Goal: Task Accomplishment & Management: Manage account settings

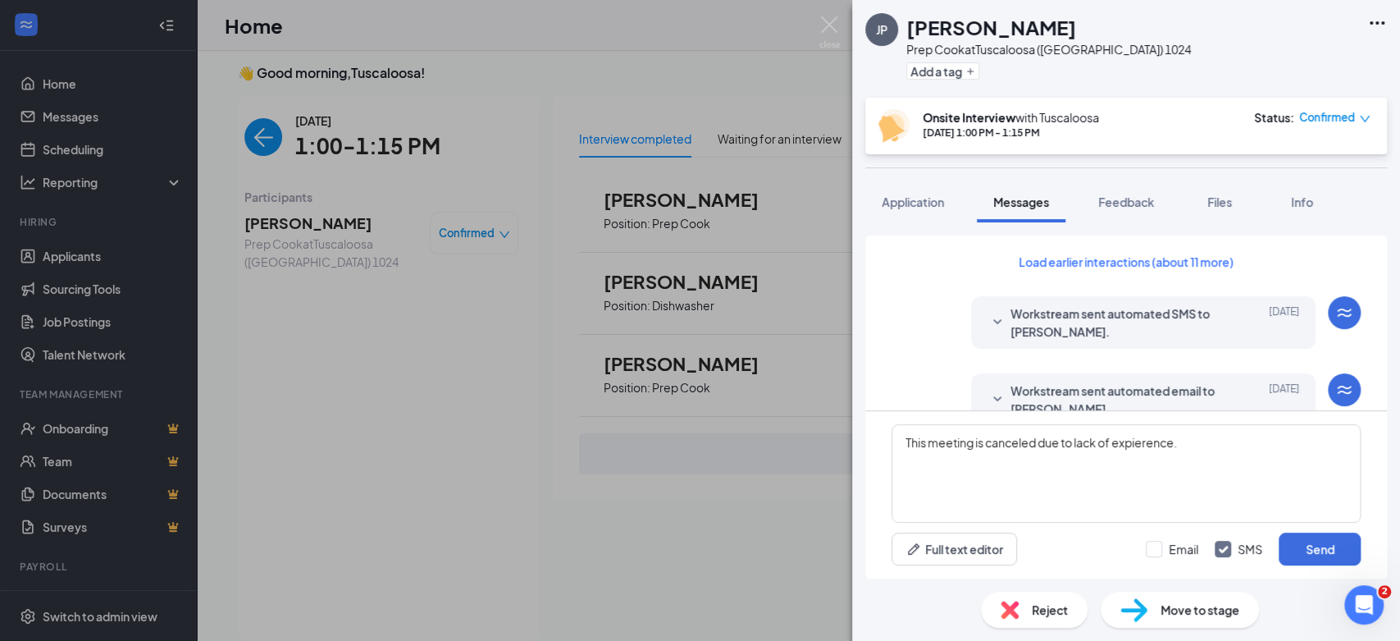
scroll to position [714, 0]
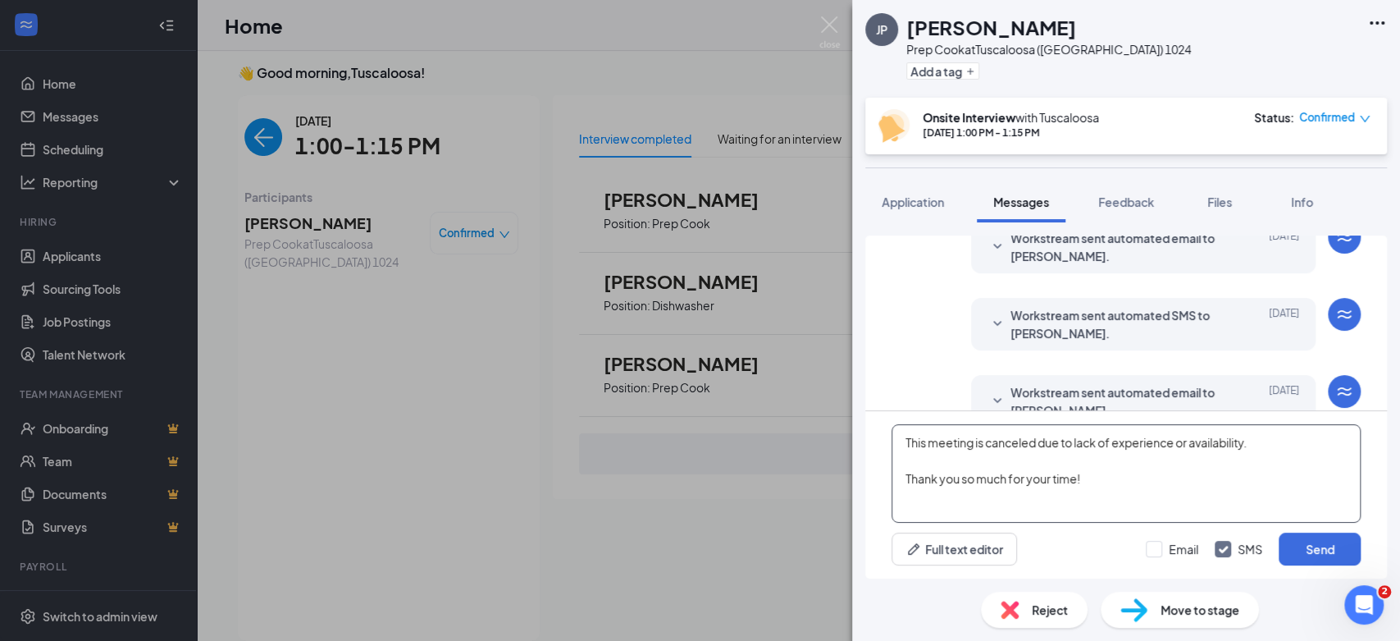
drag, startPoint x: 1119, startPoint y: 477, endPoint x: 919, endPoint y: 468, distance: 200.4
click at [803, 415] on div "[PERSON_NAME] Prep Cook at [GEOGRAPHIC_DATA] ([GEOGRAPHIC_DATA]) 1024 Add a tag…" at bounding box center [700, 320] width 1400 height 641
click at [1133, 491] on textarea "This meeting is canceled due to lack of experience or availability. Thank you s…" at bounding box center [1126, 473] width 469 height 98
type textarea "This meeting is canceled due to lack of experience or availability. Thank you s…"
click at [1164, 547] on input "Email" at bounding box center [1172, 549] width 52 height 16
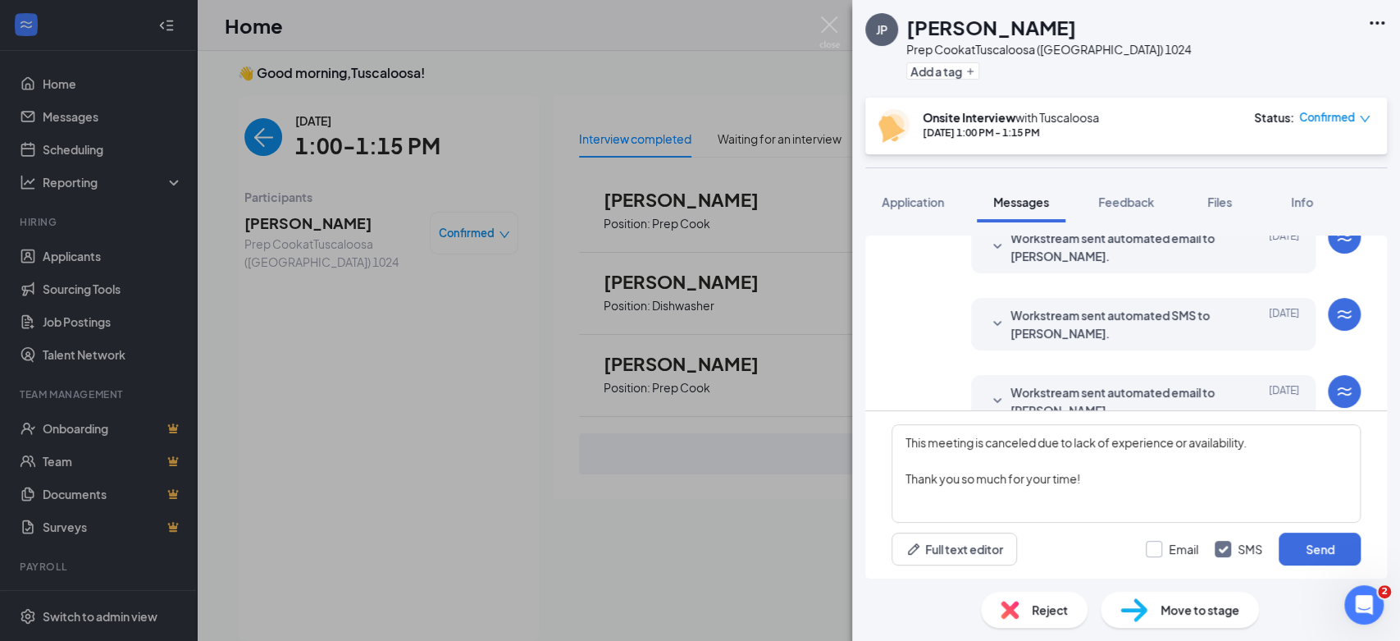
checkbox input "true"
click at [1330, 553] on button "Send" at bounding box center [1320, 548] width 82 height 33
click at [1026, 615] on div "Reject" at bounding box center [1034, 609] width 107 height 36
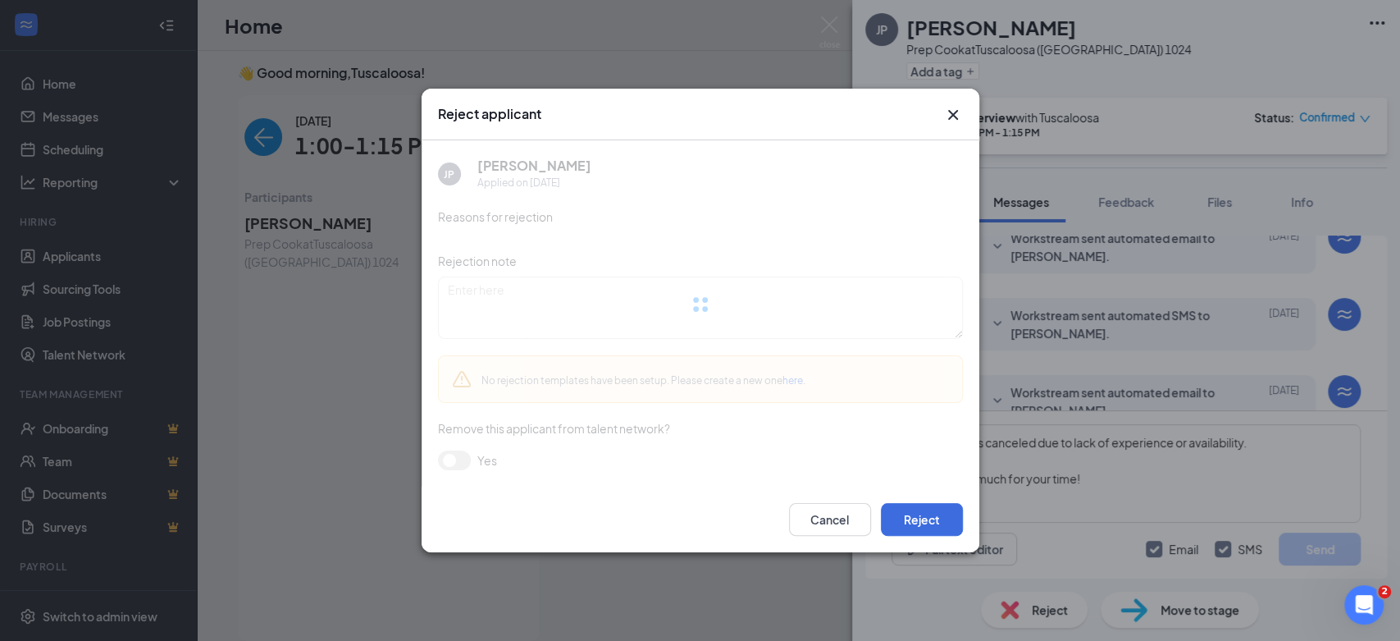
click at [645, 366] on div at bounding box center [700, 304] width 525 height 328
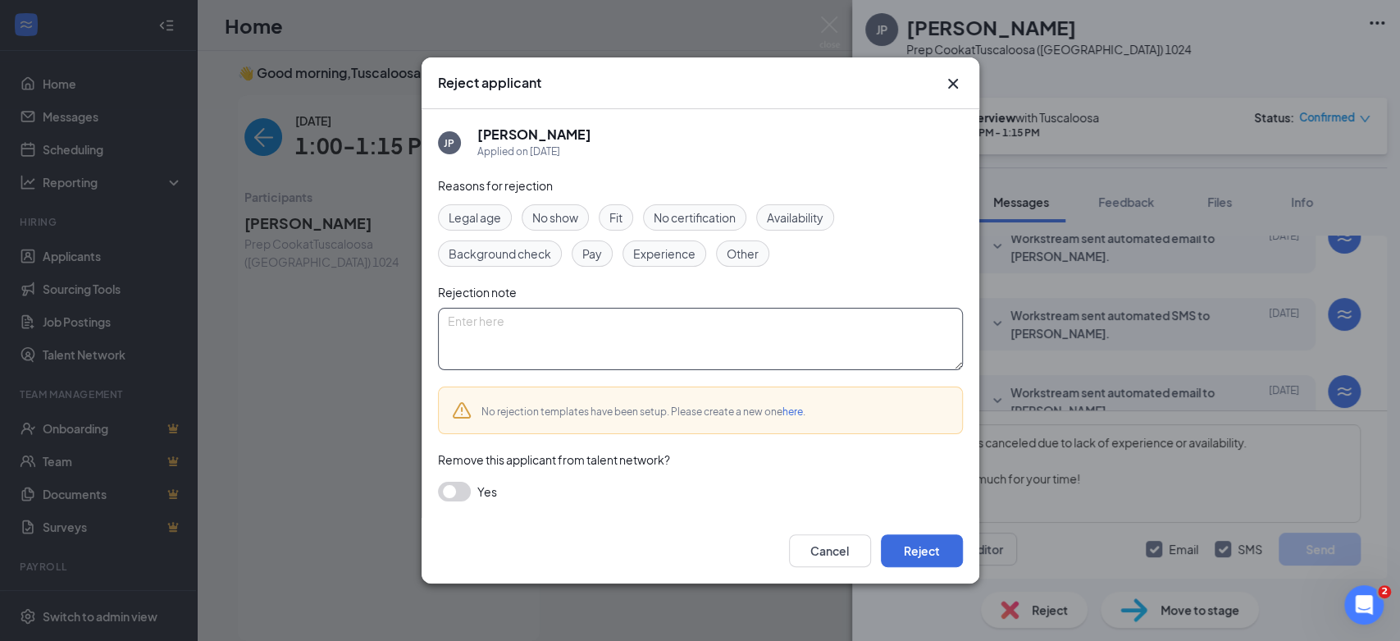
click at [591, 313] on textarea at bounding box center [700, 339] width 525 height 62
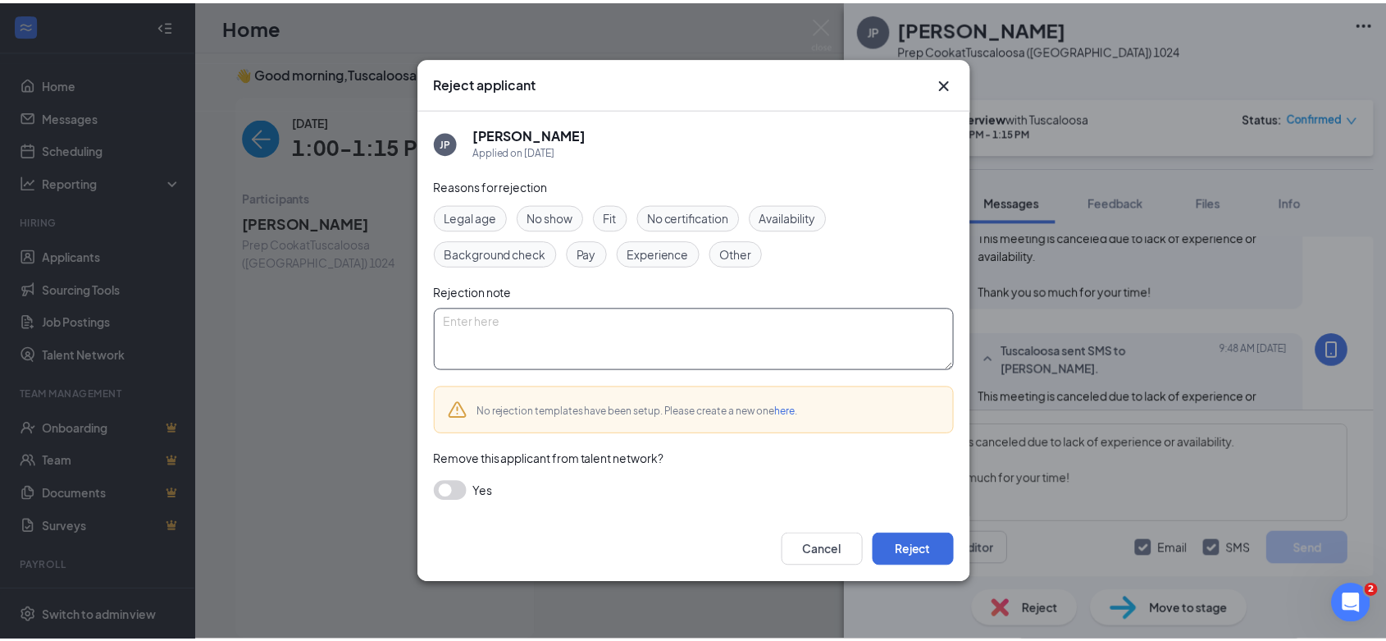
scroll to position [998, 0]
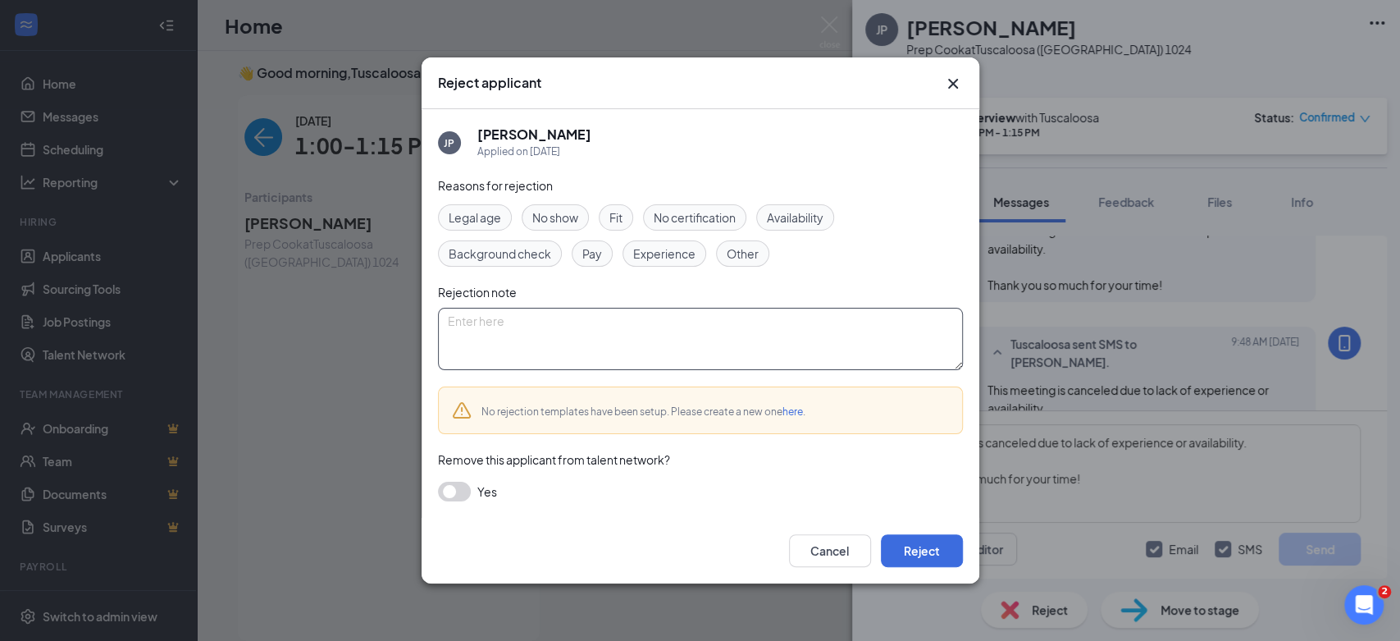
paste textarea "This meeting is canceled due to lack of experience or availability. Thank you s…"
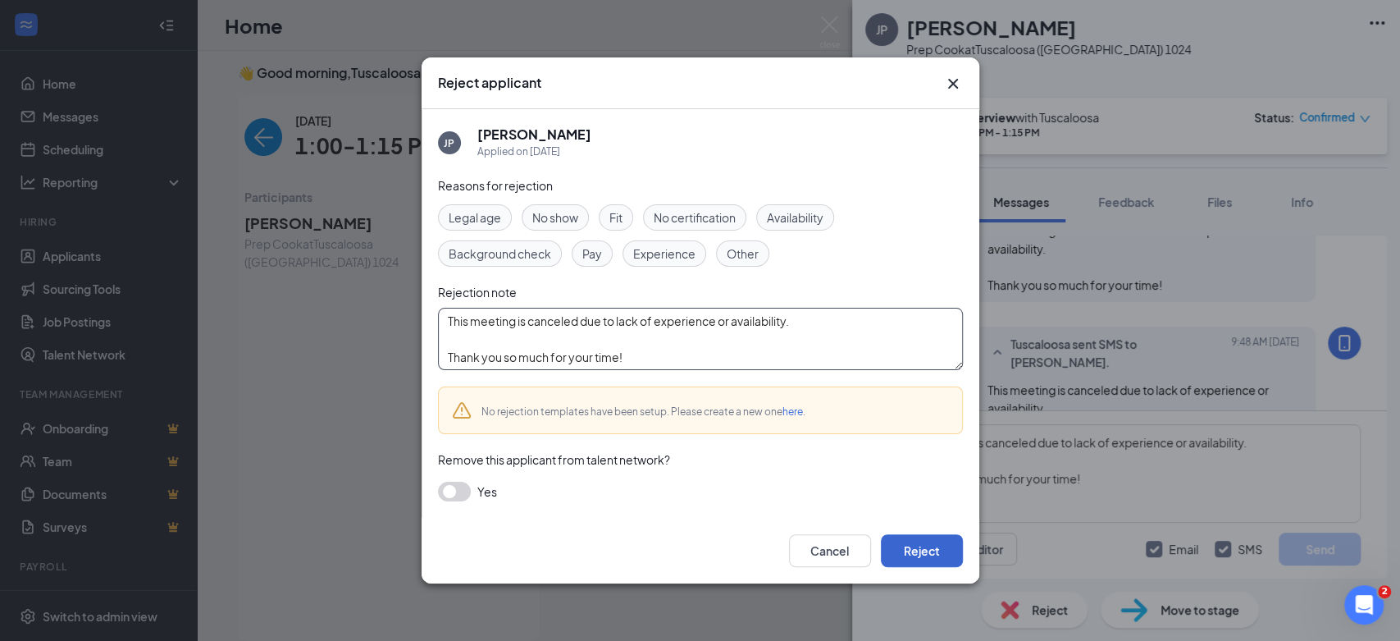
type textarea "This meeting is canceled due to lack of experience or availability. Thank you s…"
drag, startPoint x: 915, startPoint y: 549, endPoint x: 885, endPoint y: 526, distance: 38.1
click at [915, 549] on button "Reject" at bounding box center [922, 550] width 82 height 33
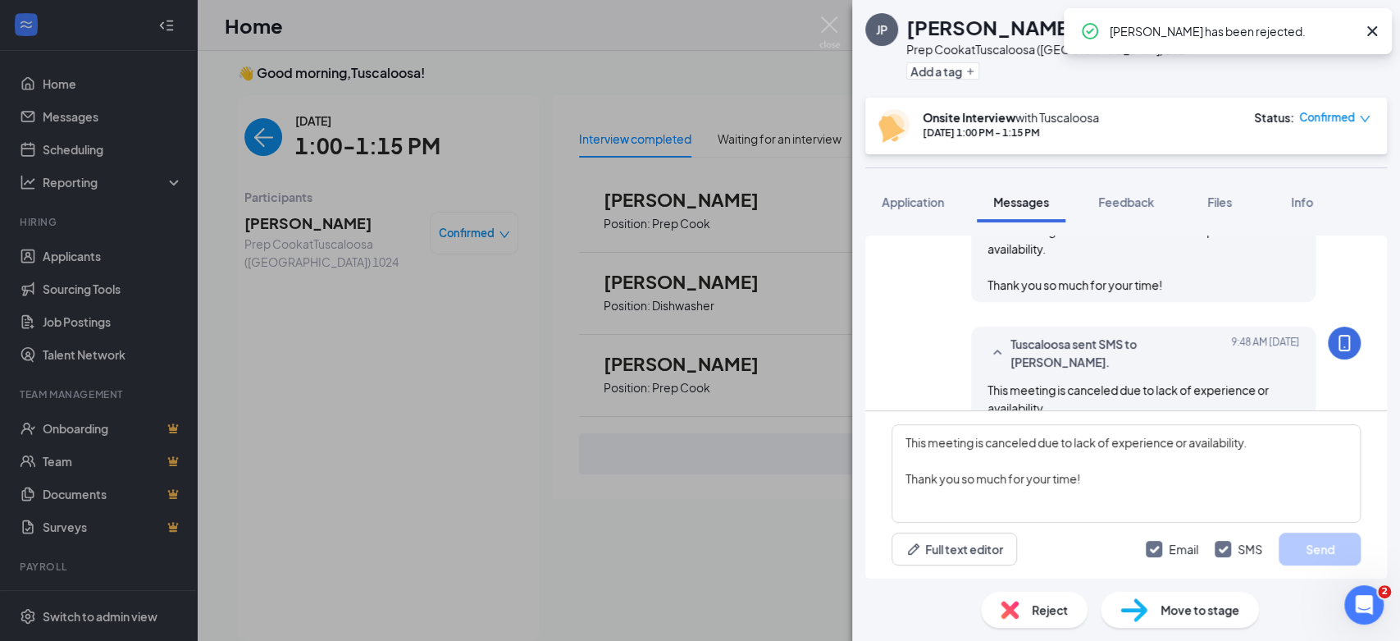
click at [1354, 118] on span "Confirmed" at bounding box center [1327, 117] width 56 height 16
click at [1260, 249] on span "Cancel" at bounding box center [1264, 249] width 39 height 18
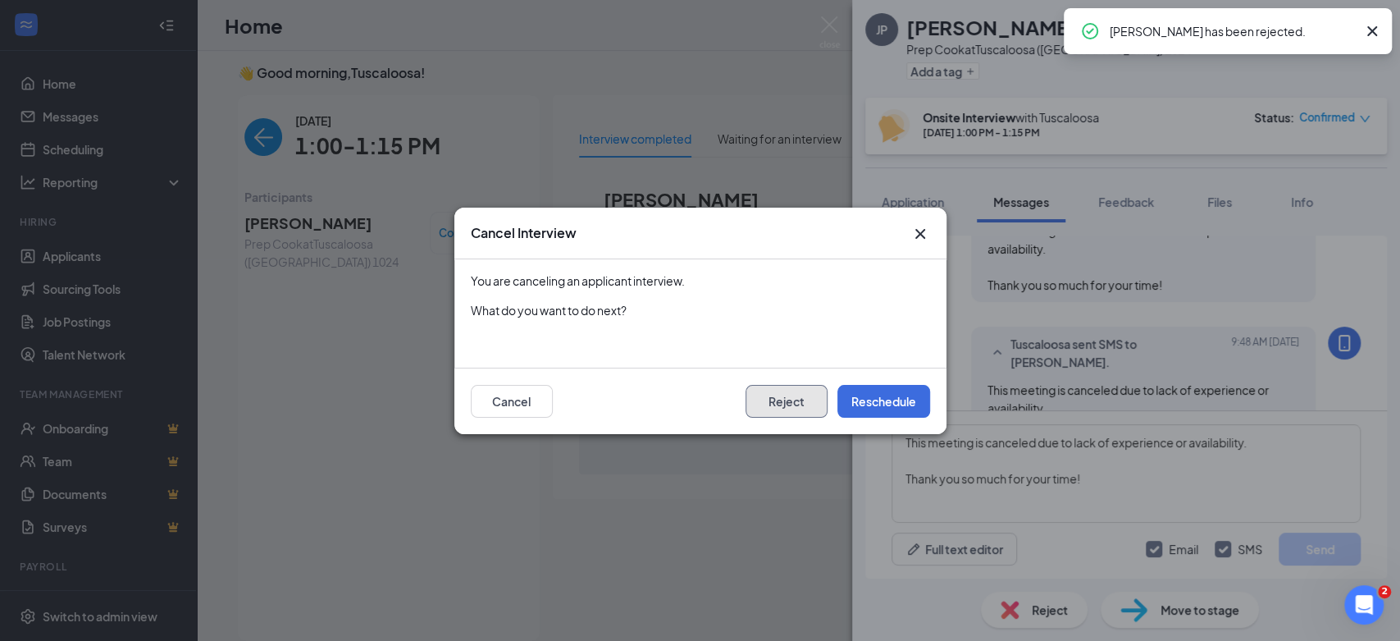
click at [783, 404] on button "Reject" at bounding box center [787, 401] width 82 height 33
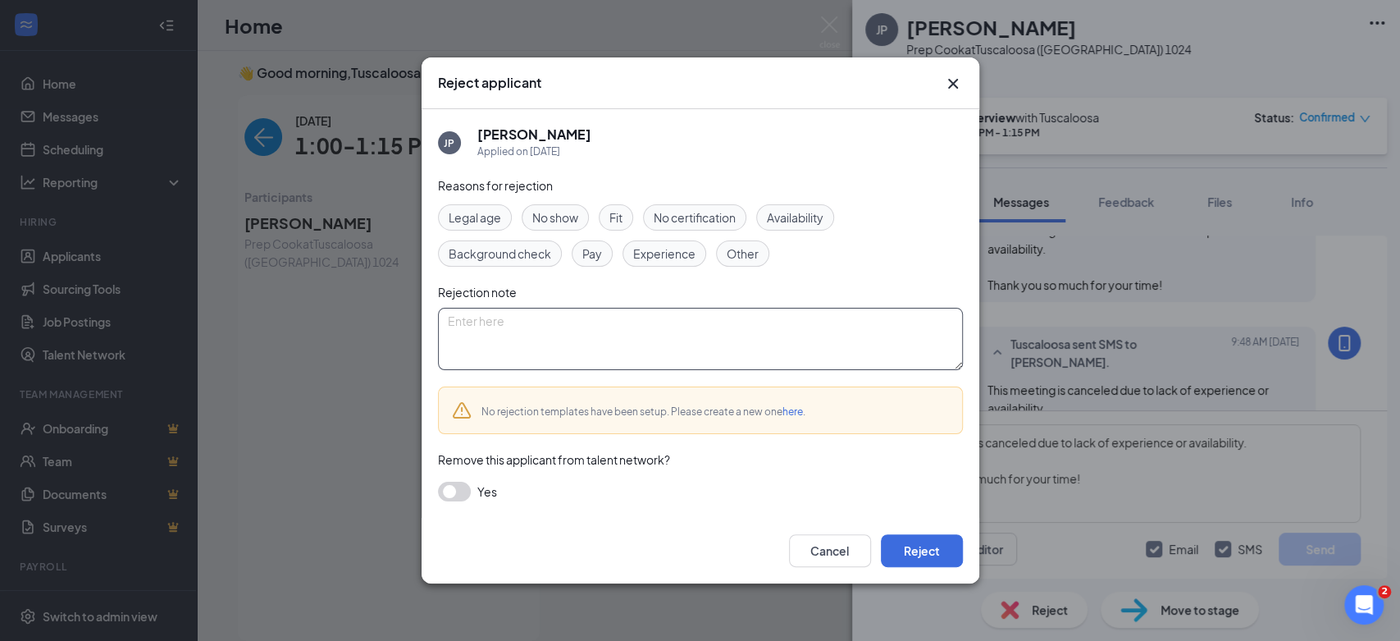
click at [572, 337] on textarea at bounding box center [700, 339] width 525 height 62
paste textarea "This meeting is canceled due to lack of experience or availability. Thank you s…"
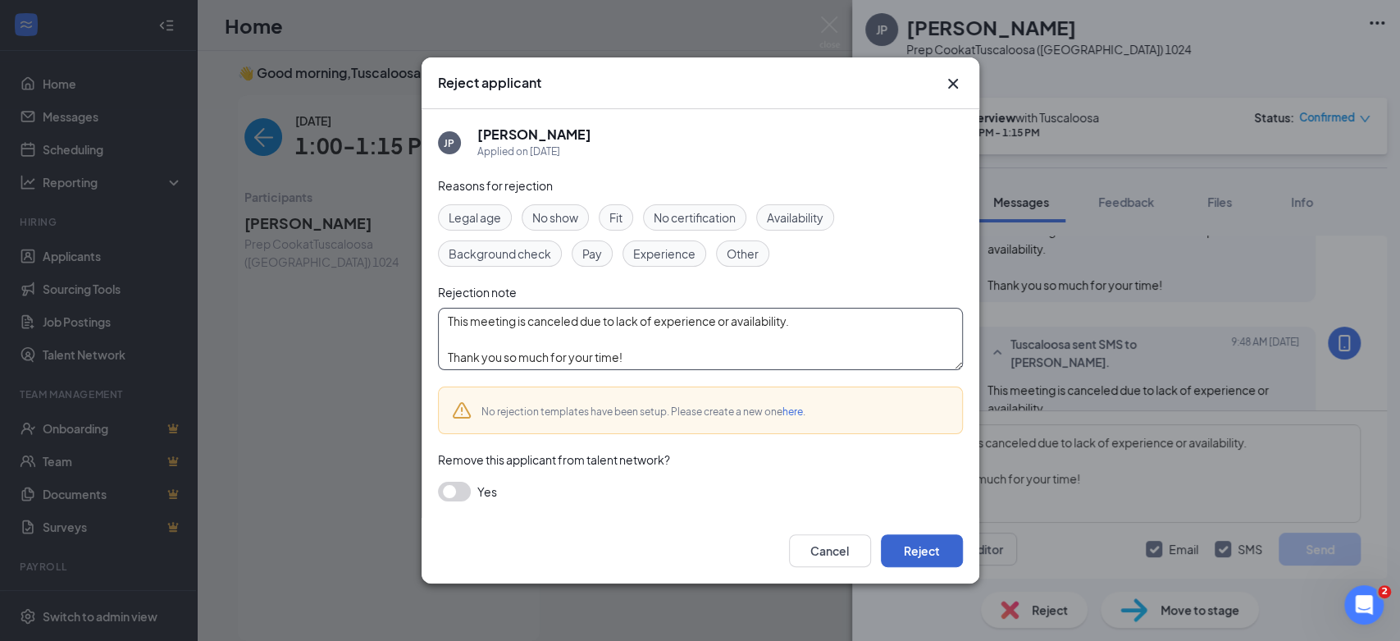
type textarea "This meeting is canceled due to lack of experience or availability. Thank you s…"
click at [937, 558] on button "Reject" at bounding box center [922, 550] width 82 height 33
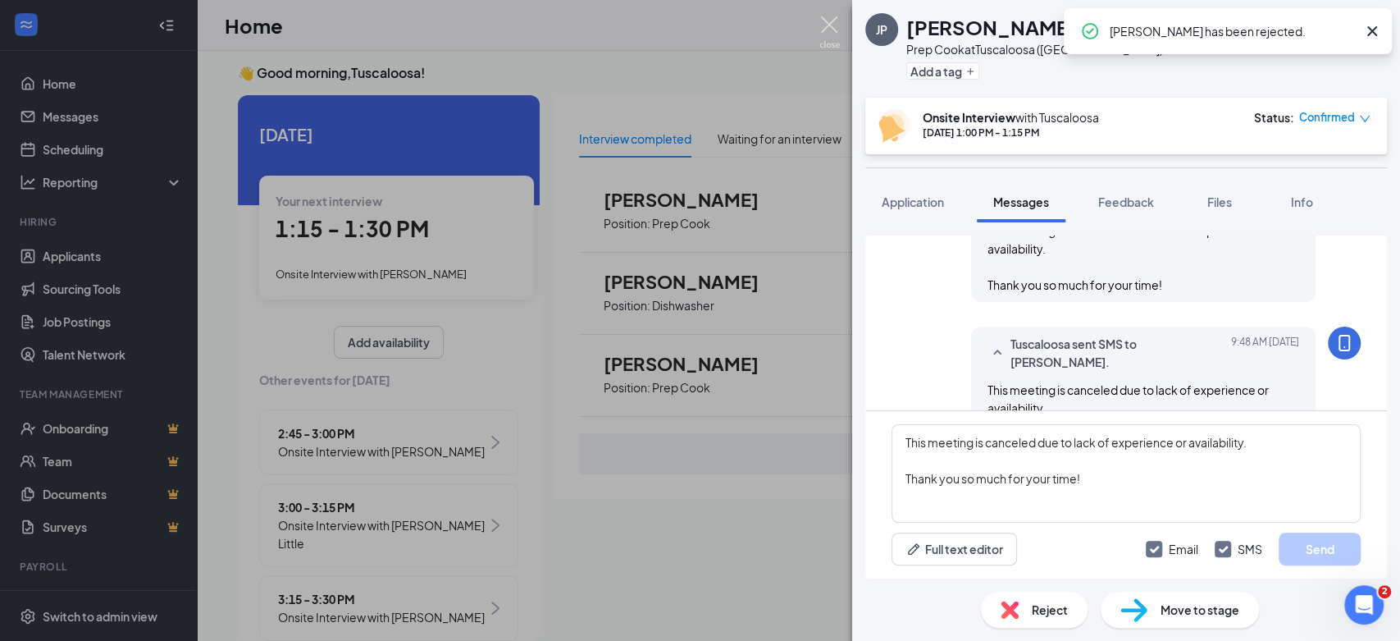
drag, startPoint x: 826, startPoint y: 25, endPoint x: 853, endPoint y: 38, distance: 30.1
click at [827, 26] on img at bounding box center [829, 32] width 21 height 32
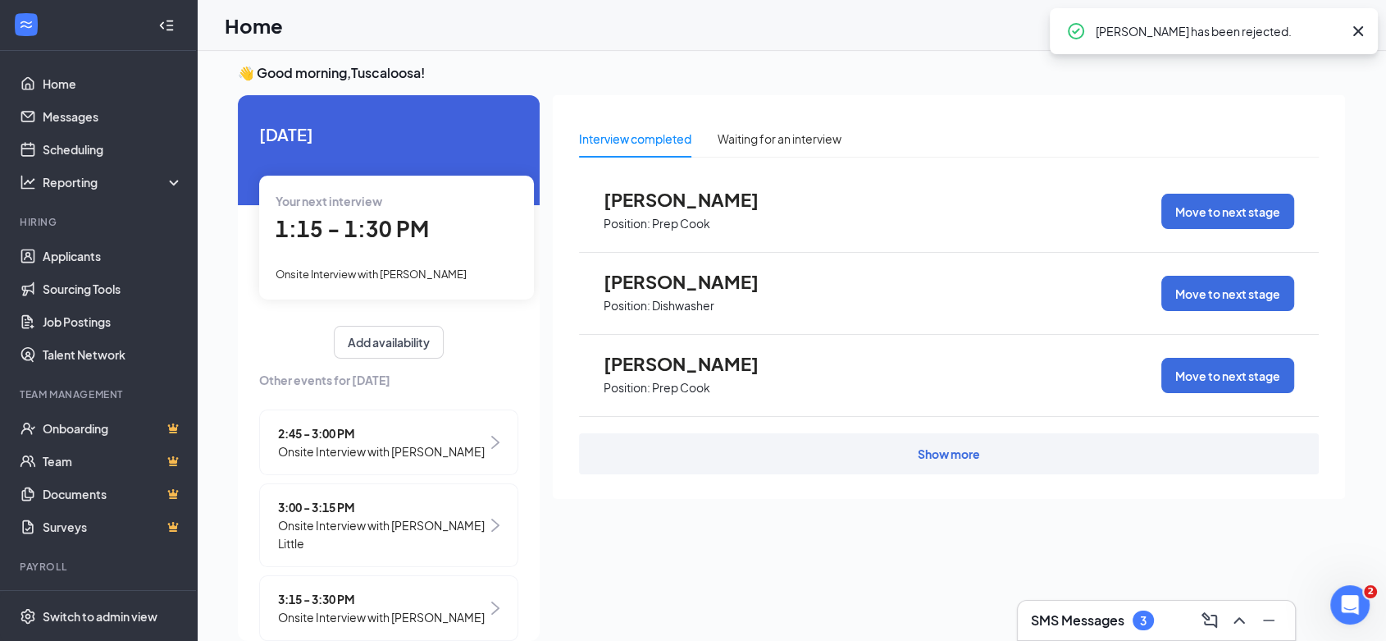
scroll to position [0, 144]
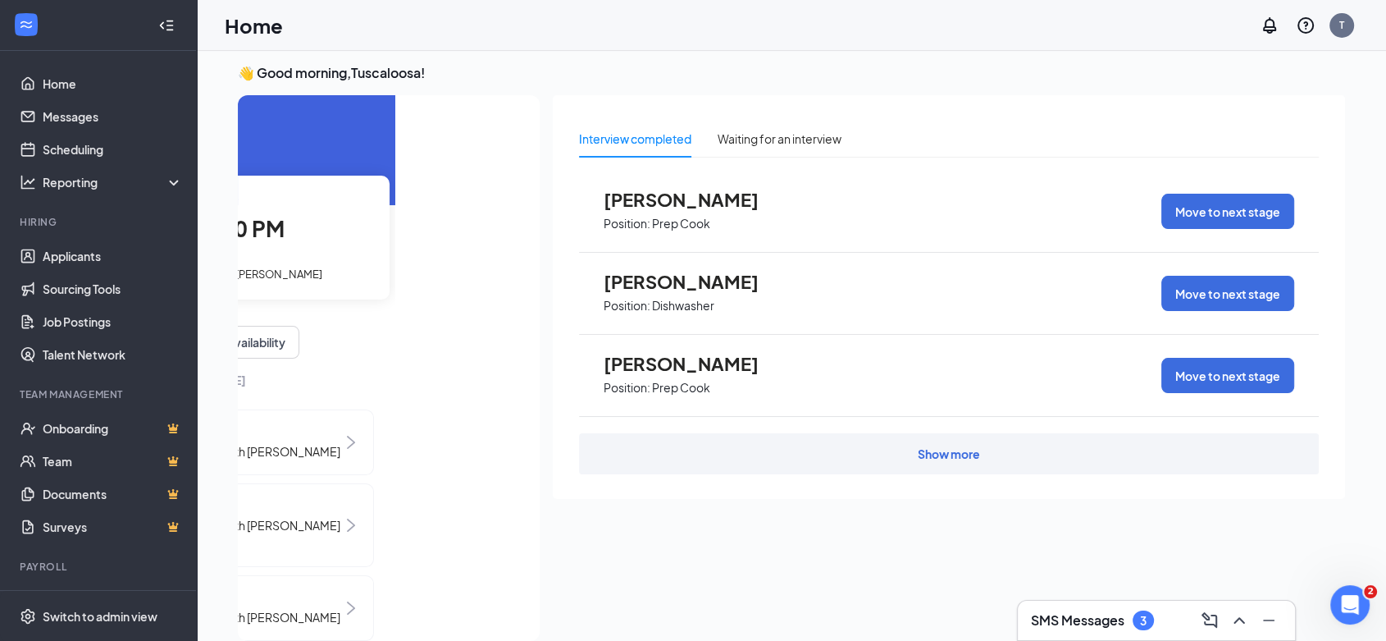
click at [295, 228] on div "1:15 - 1:30 PM" at bounding box center [252, 229] width 242 height 34
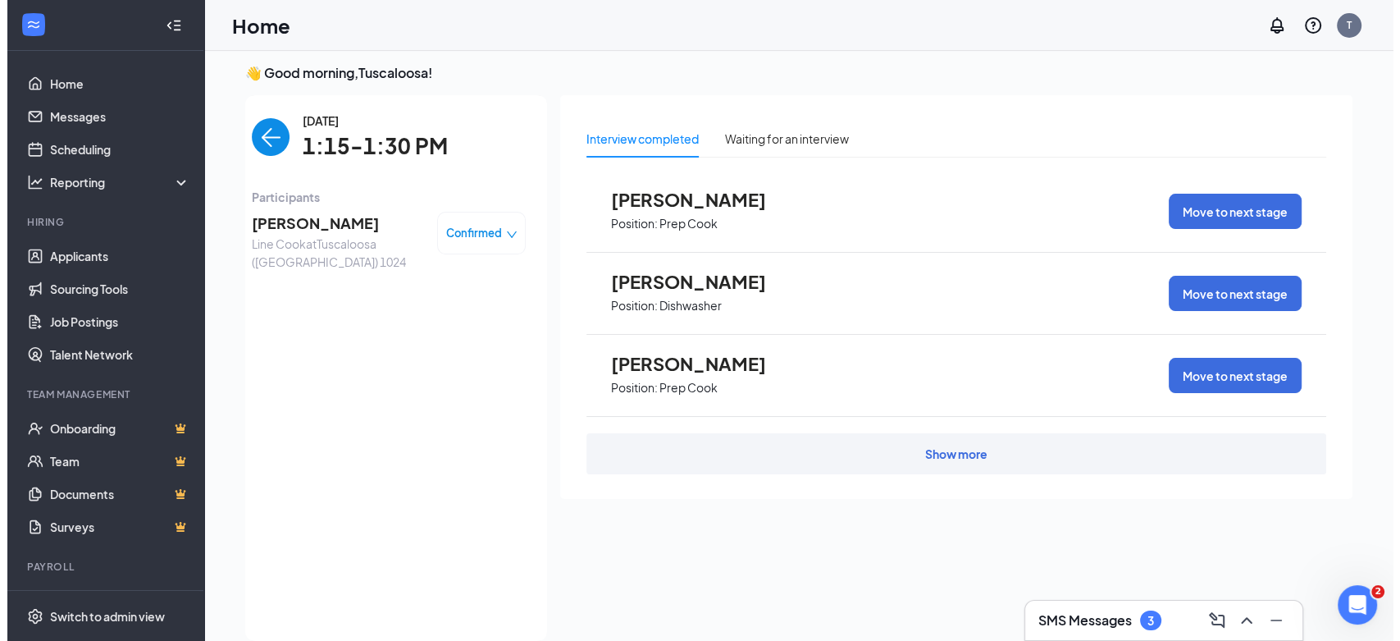
scroll to position [0, 0]
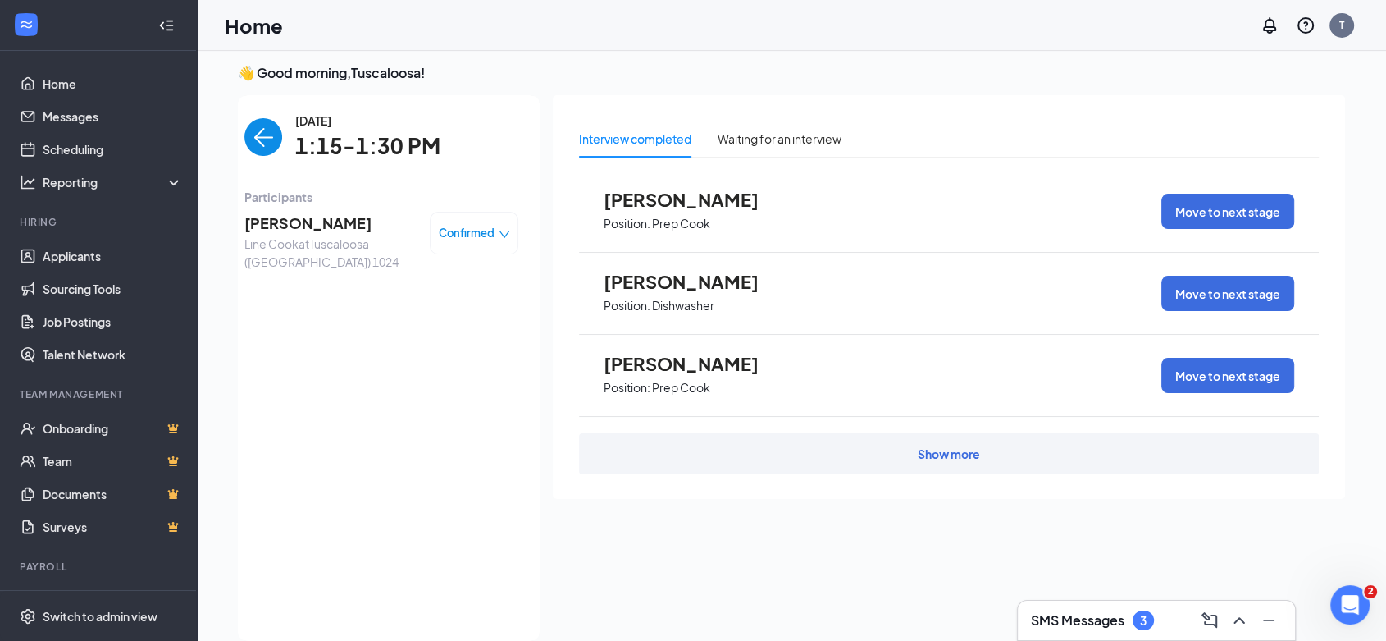
click at [292, 224] on span "[PERSON_NAME]" at bounding box center [330, 223] width 172 height 23
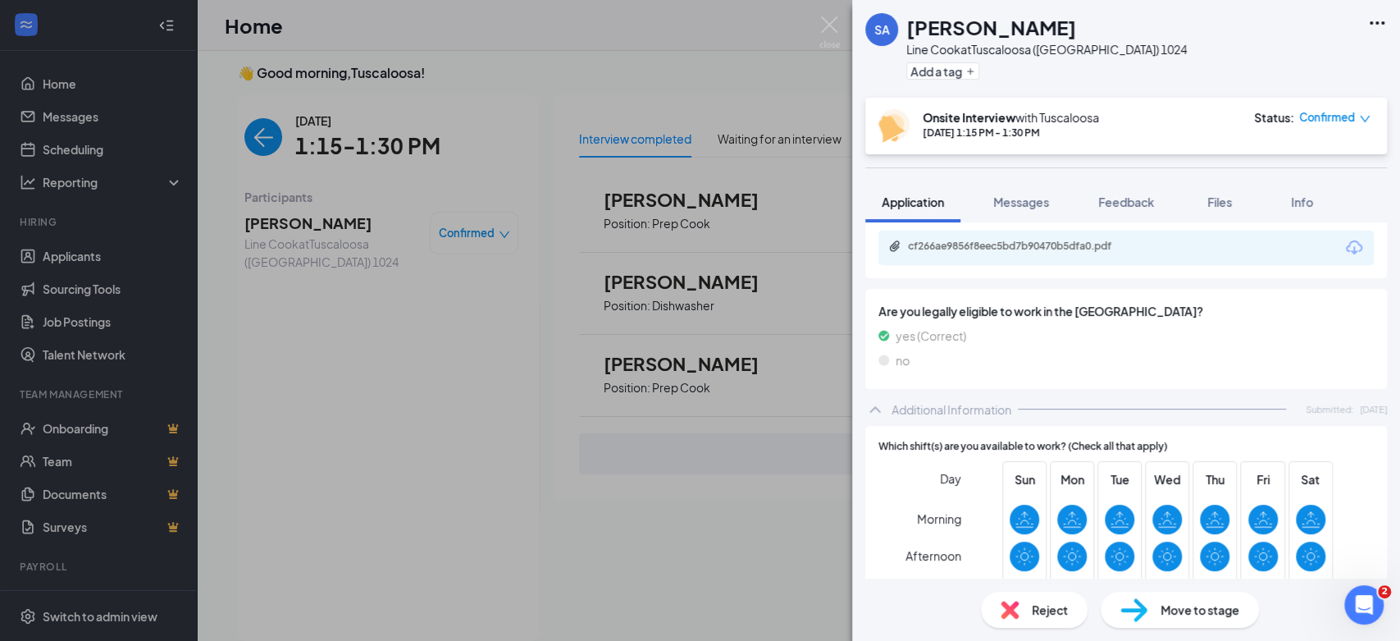
scroll to position [455, 0]
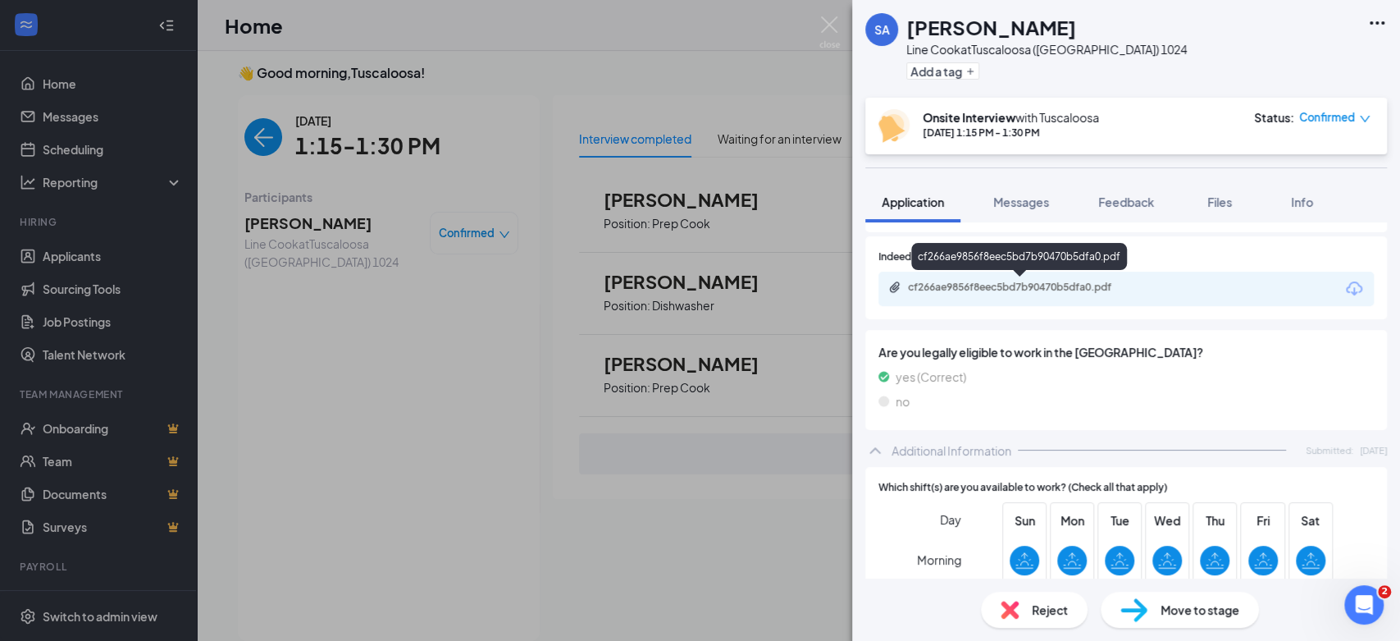
click at [1018, 290] on div "cf266ae9856f8eec5bd7b90470b5dfa0.pdf" at bounding box center [1023, 287] width 230 height 13
click at [1010, 195] on span "Messages" at bounding box center [1021, 201] width 56 height 15
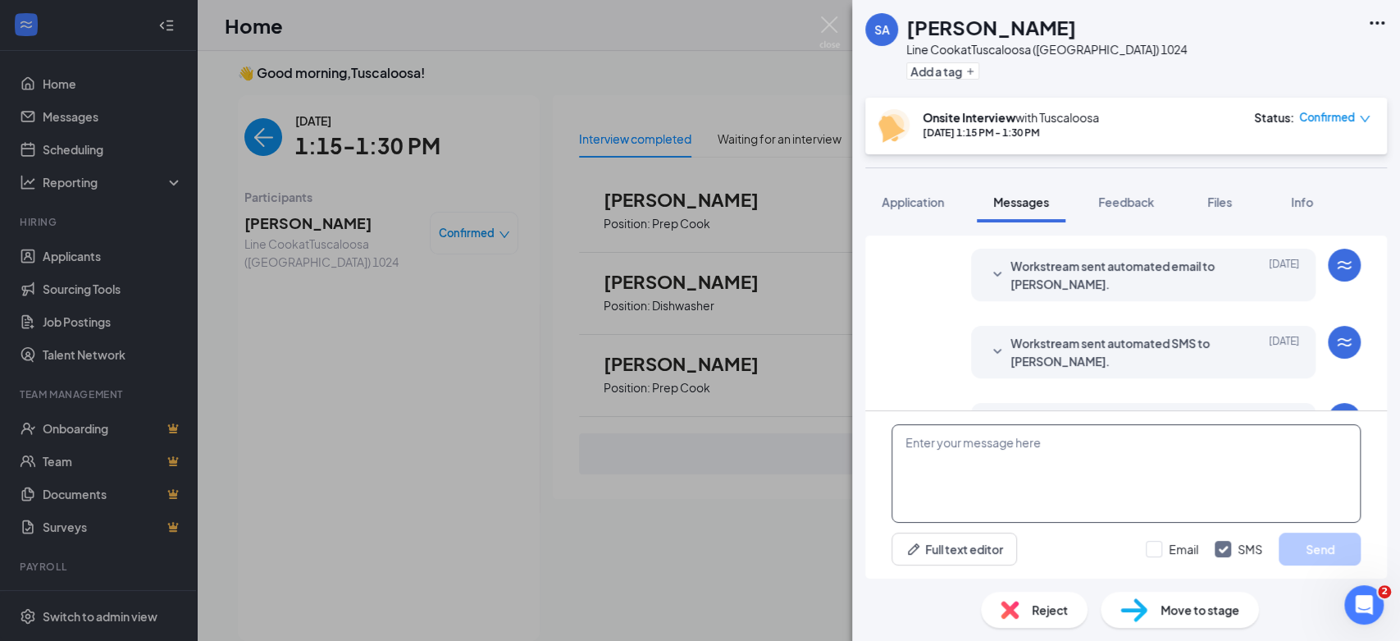
scroll to position [512, 0]
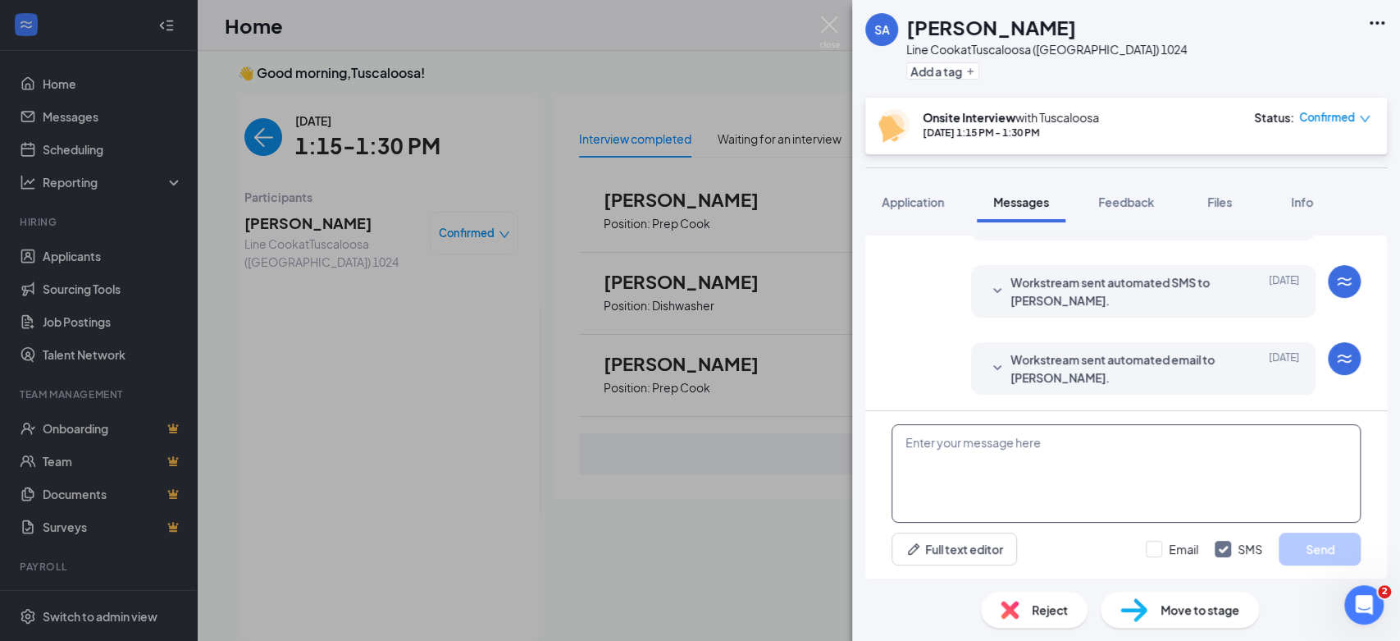
click at [988, 472] on textarea at bounding box center [1126, 473] width 469 height 98
paste textarea "This meeting is canceled due to lack of experience or availability. Thank you s…"
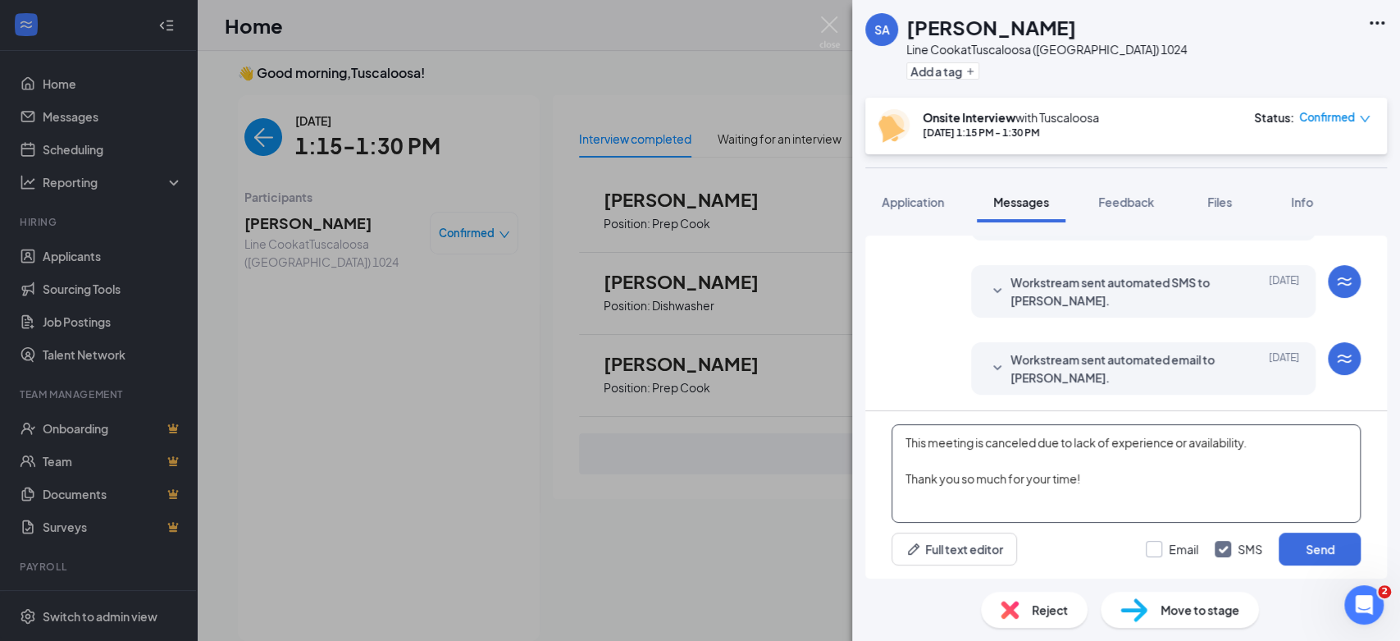
type textarea "This meeting is canceled due to lack of experience or availability. Thank you s…"
click at [1161, 549] on input "Email" at bounding box center [1172, 549] width 52 height 16
checkbox input "true"
click at [1317, 553] on button "Send" at bounding box center [1320, 548] width 82 height 33
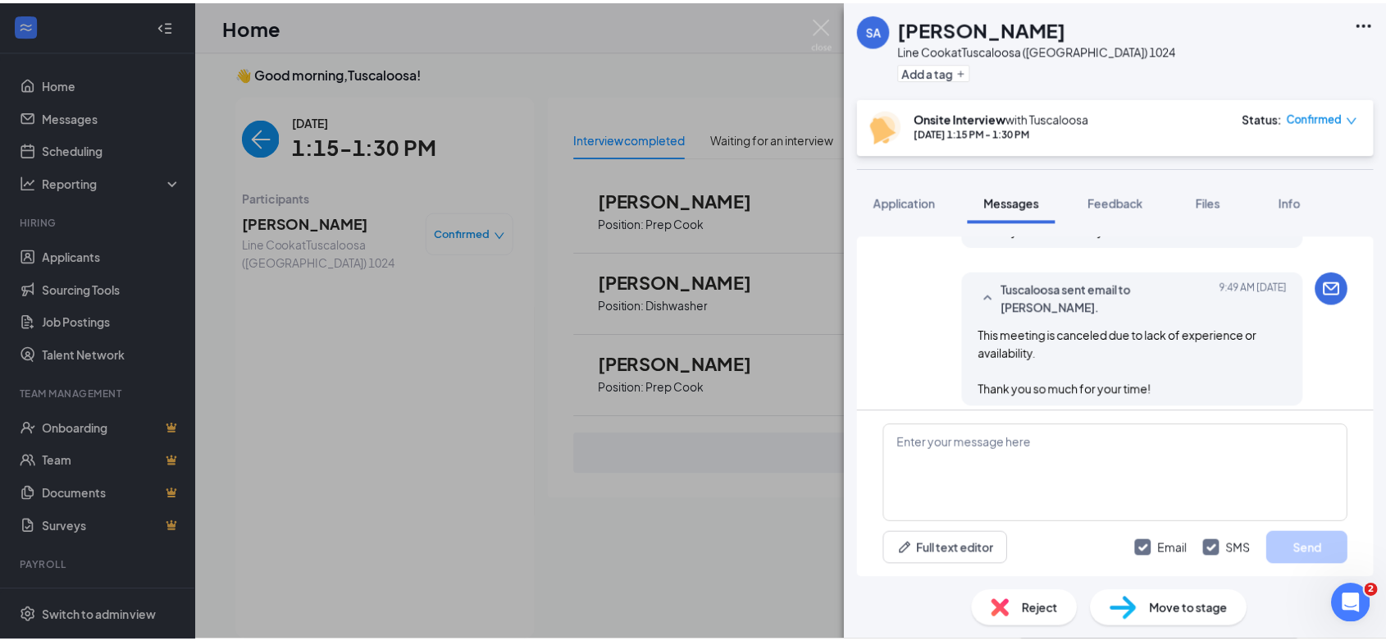
scroll to position [829, 0]
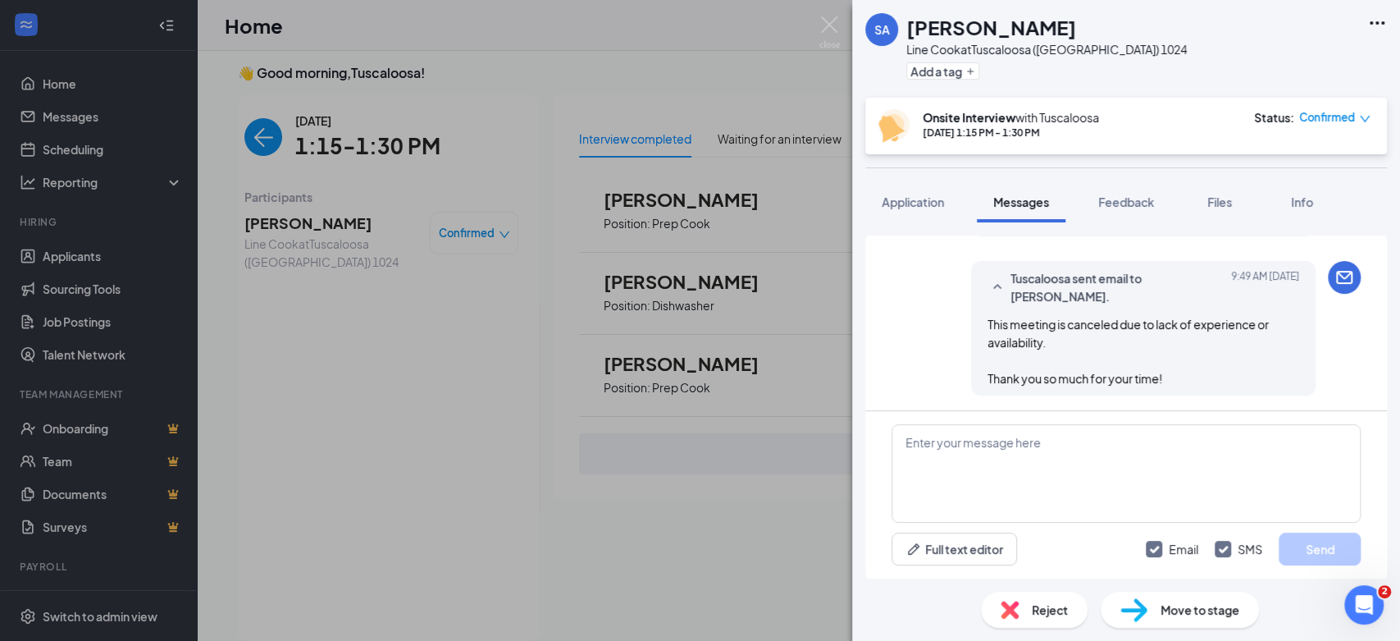
click at [1038, 606] on span "Reject" at bounding box center [1050, 609] width 36 height 18
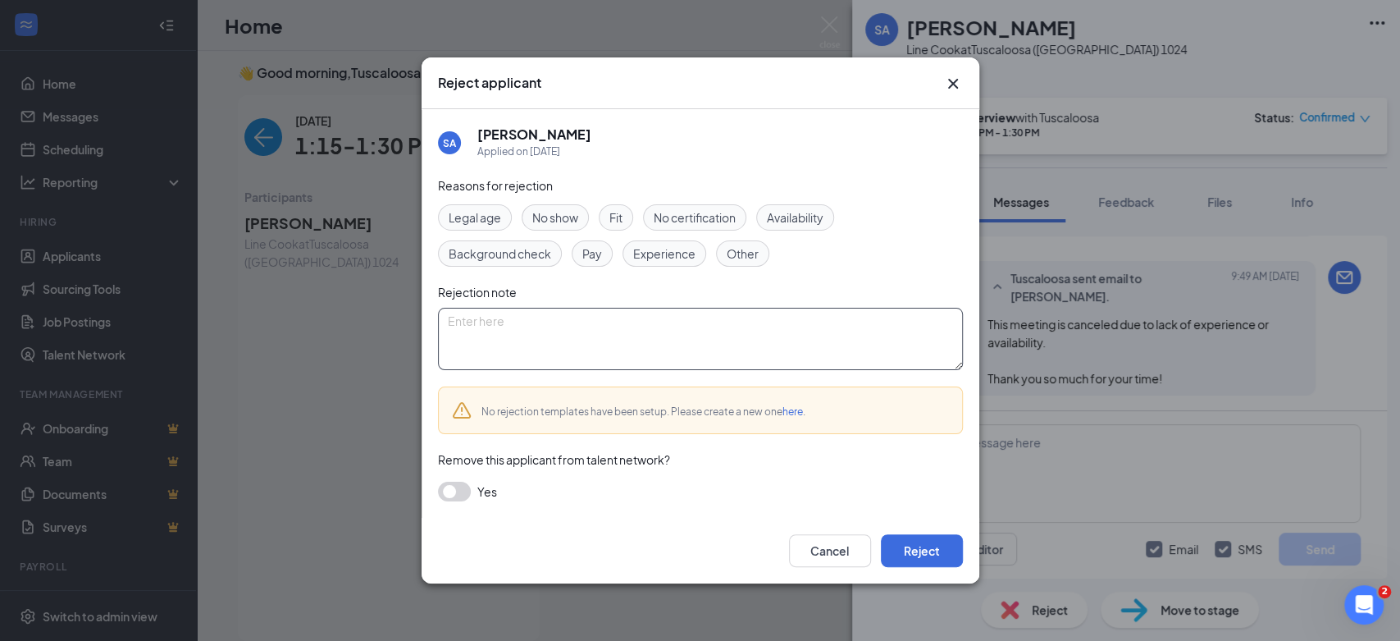
click at [610, 359] on textarea at bounding box center [700, 339] width 525 height 62
paste textarea "This meeting is canceled due to lack of experience or availability. Thank you s…"
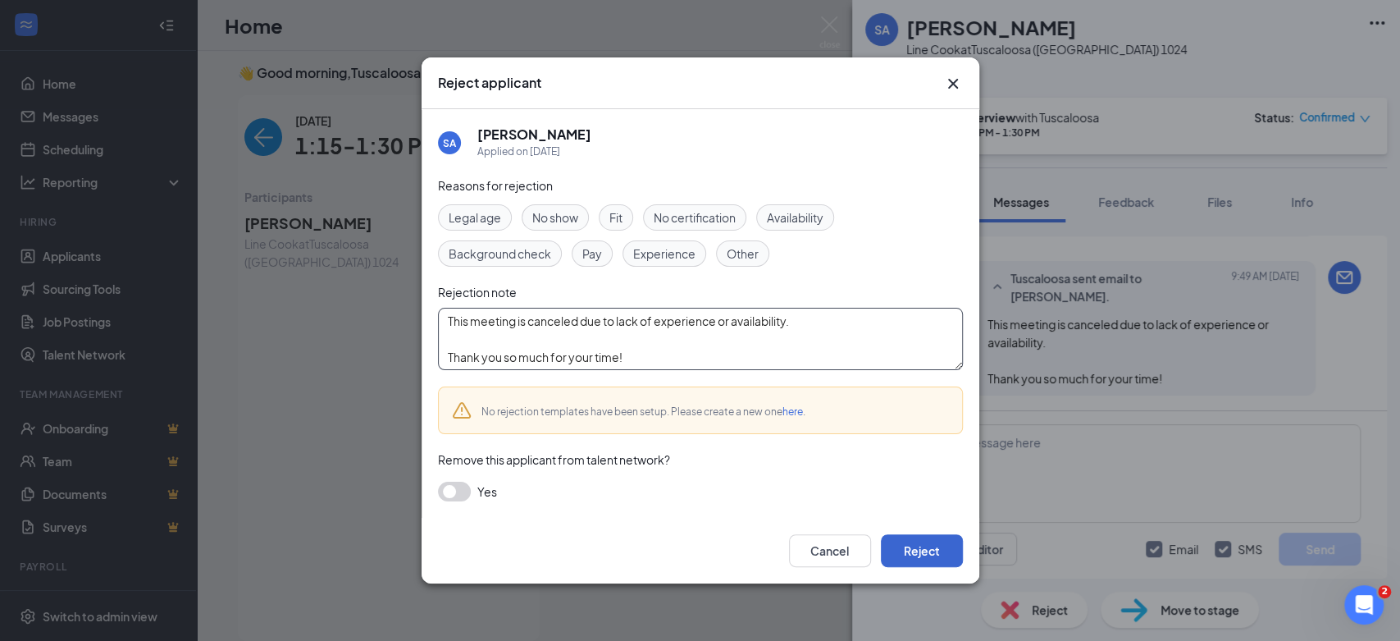
type textarea "This meeting is canceled due to lack of experience or availability. Thank you s…"
click at [920, 536] on button "Reject" at bounding box center [922, 550] width 82 height 33
drag, startPoint x: 925, startPoint y: 545, endPoint x: 916, endPoint y: 533, distance: 15.3
click at [925, 546] on button "button" at bounding box center [922, 550] width 82 height 33
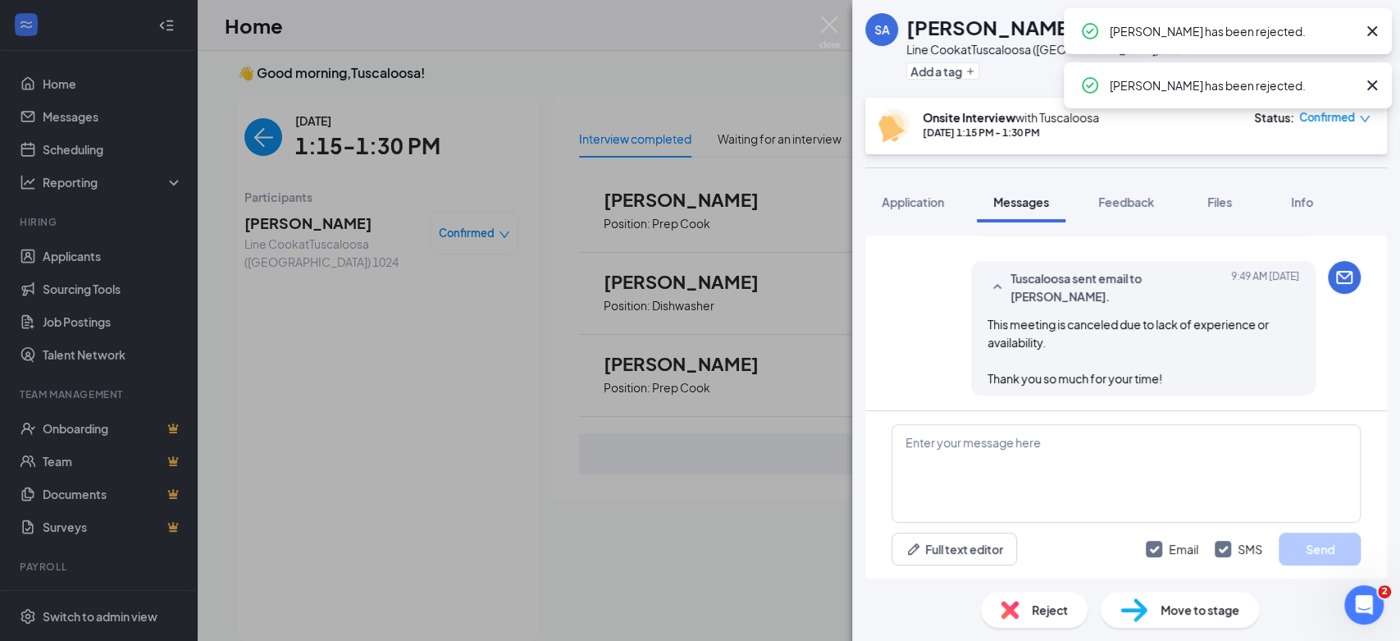
click at [1348, 115] on span "Confirmed" at bounding box center [1327, 117] width 56 height 16
click at [1252, 251] on span "Cancel" at bounding box center [1264, 249] width 39 height 18
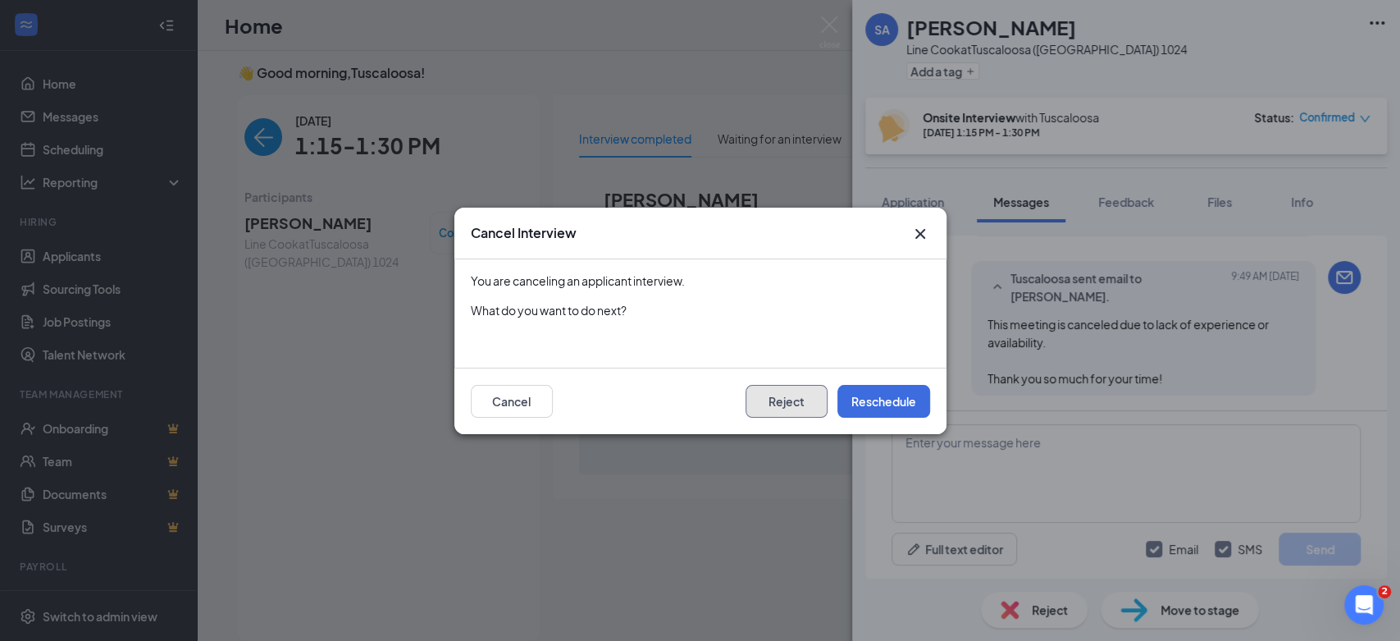
click at [794, 405] on button "Reject" at bounding box center [787, 401] width 82 height 33
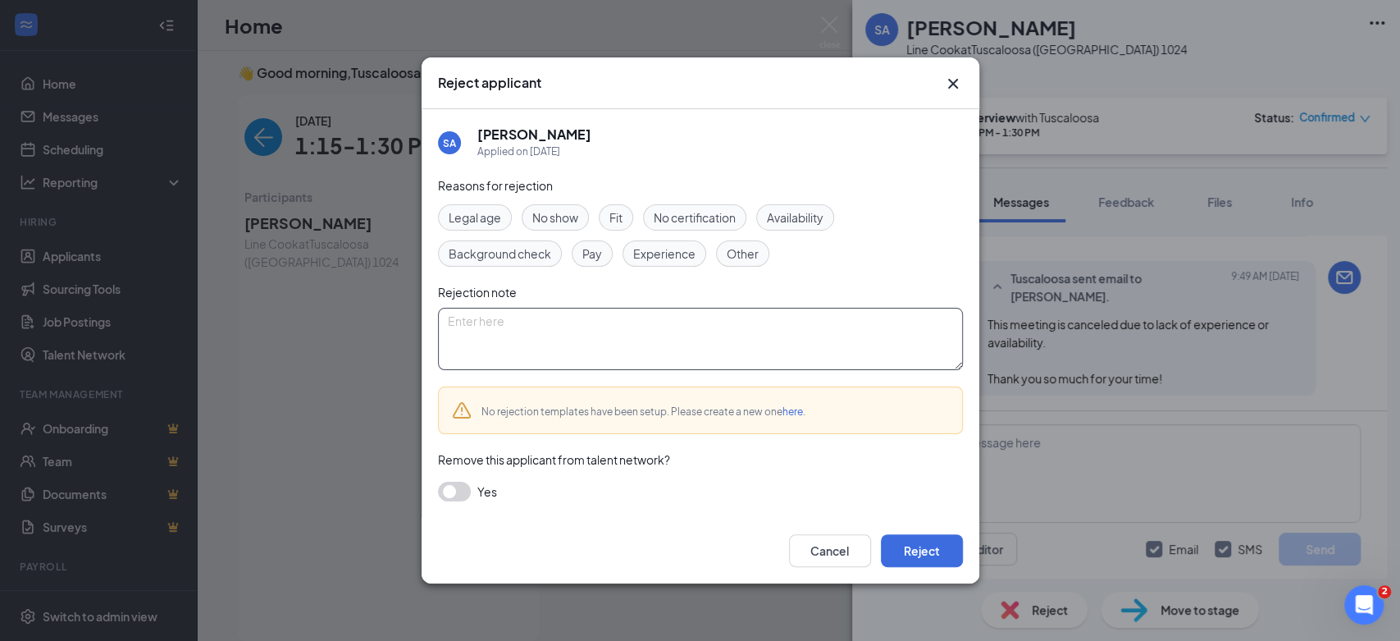
click at [664, 361] on textarea at bounding box center [700, 339] width 525 height 62
paste textarea "This meeting is canceled due to lack of experience or availability. Thank you s…"
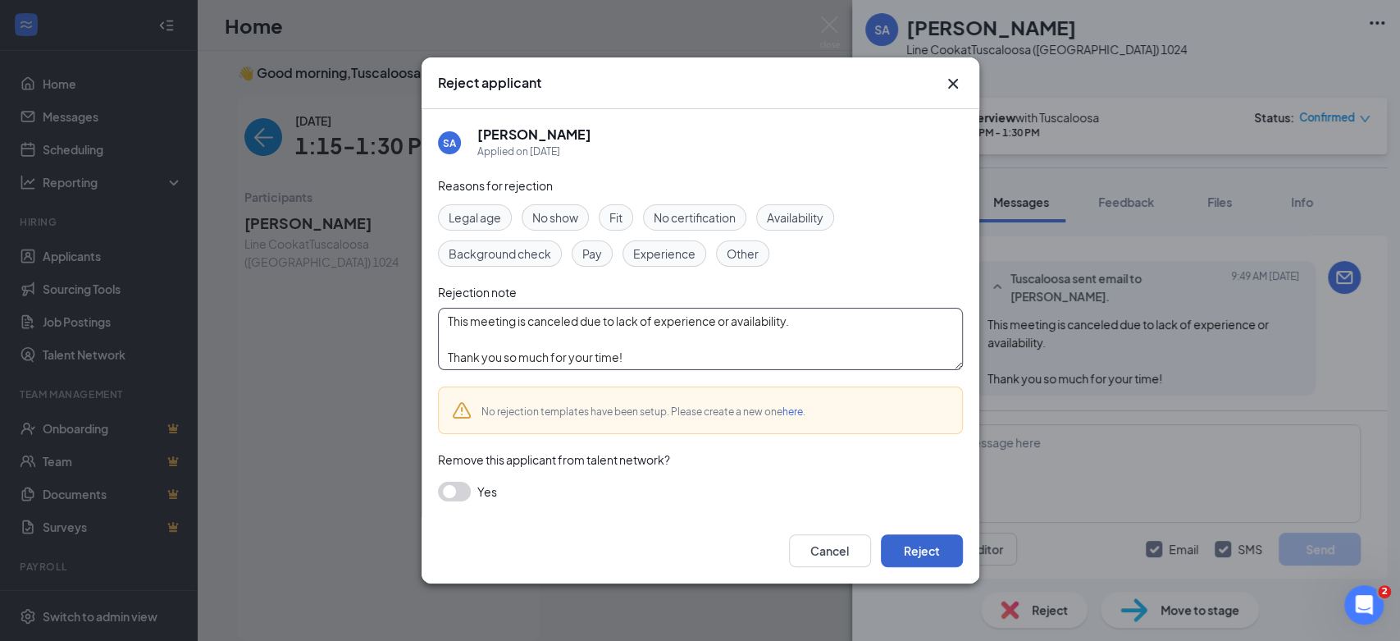
type textarea "This meeting is canceled due to lack of experience or availability. Thank you s…"
click at [918, 542] on button "Reject" at bounding box center [922, 550] width 82 height 33
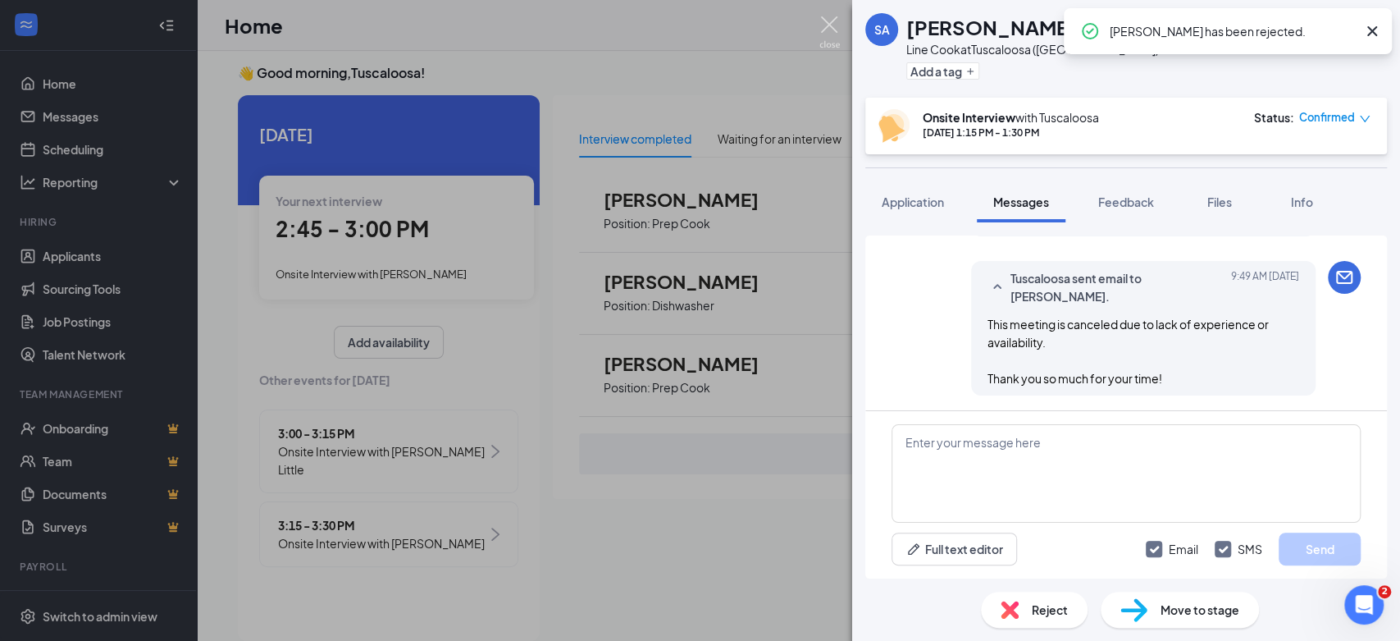
click at [828, 38] on img at bounding box center [829, 32] width 21 height 32
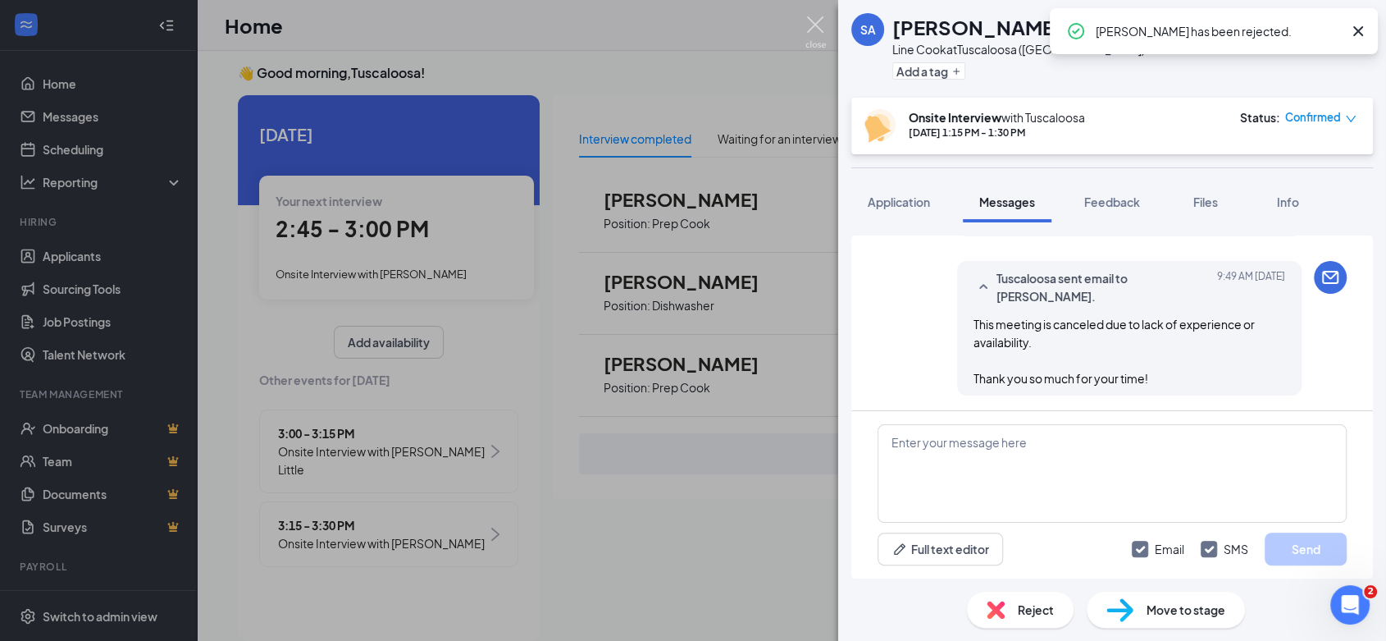
scroll to position [0, 151]
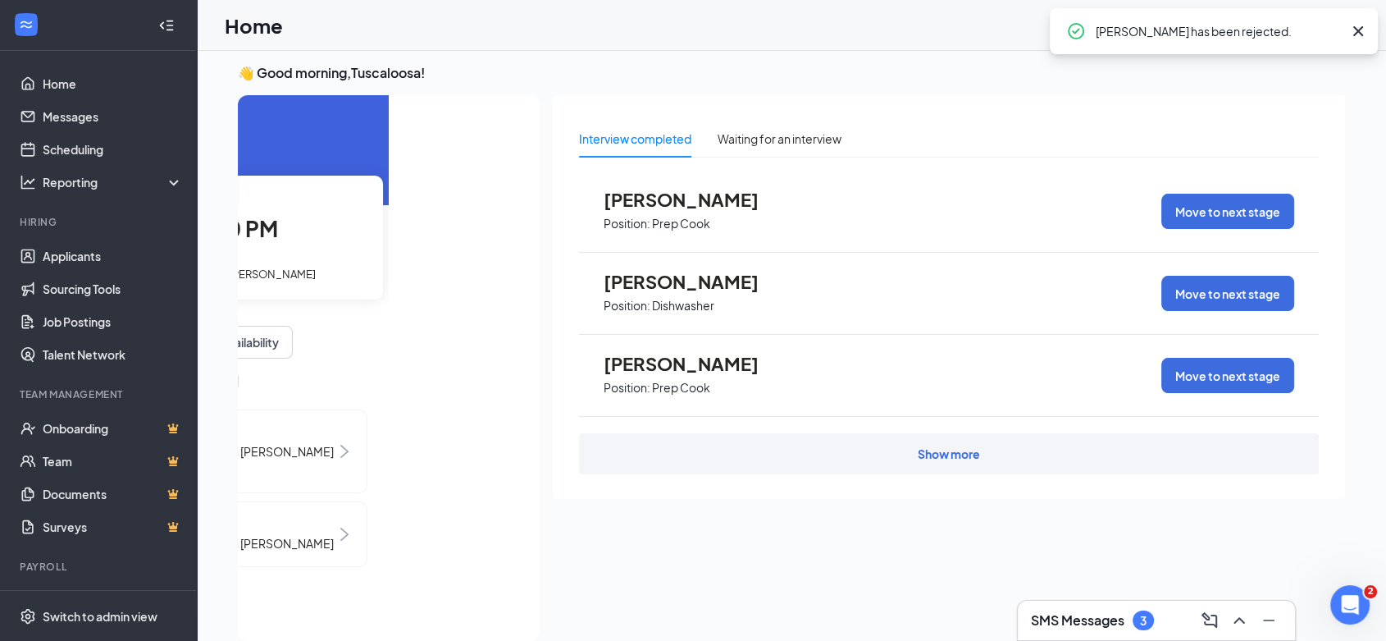
click at [335, 214] on div "2:45 - 3:00 PM" at bounding box center [246, 229] width 242 height 34
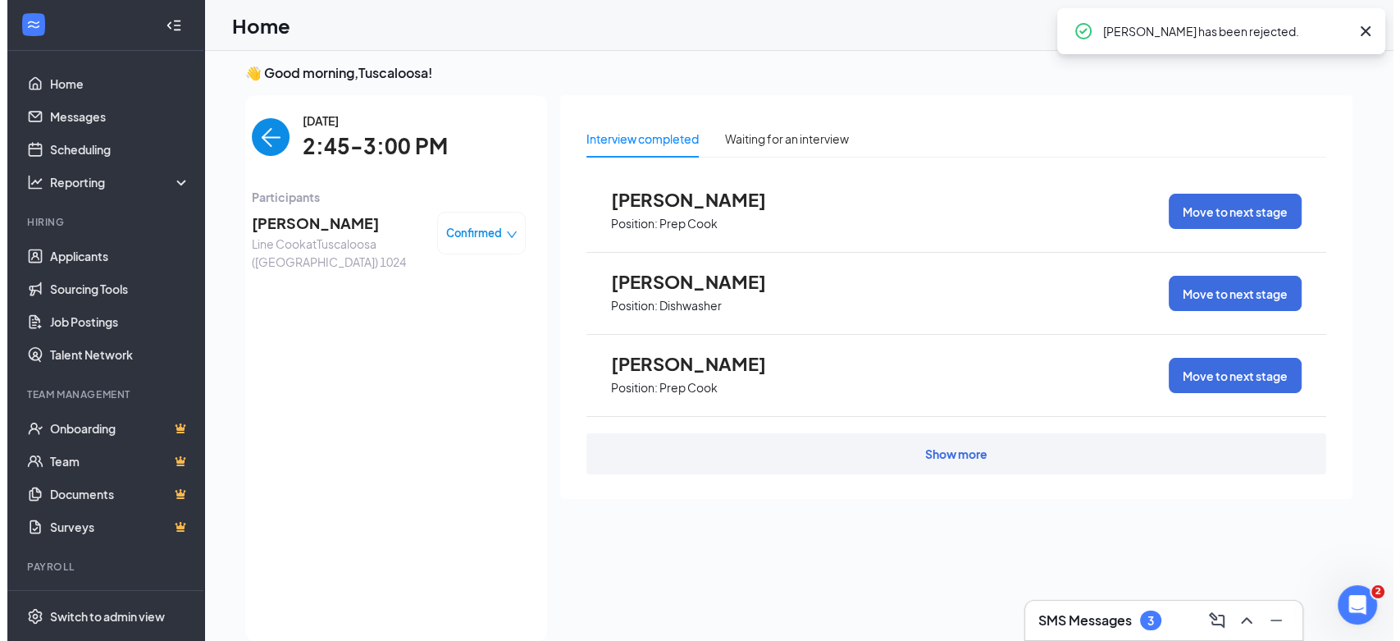
scroll to position [0, 0]
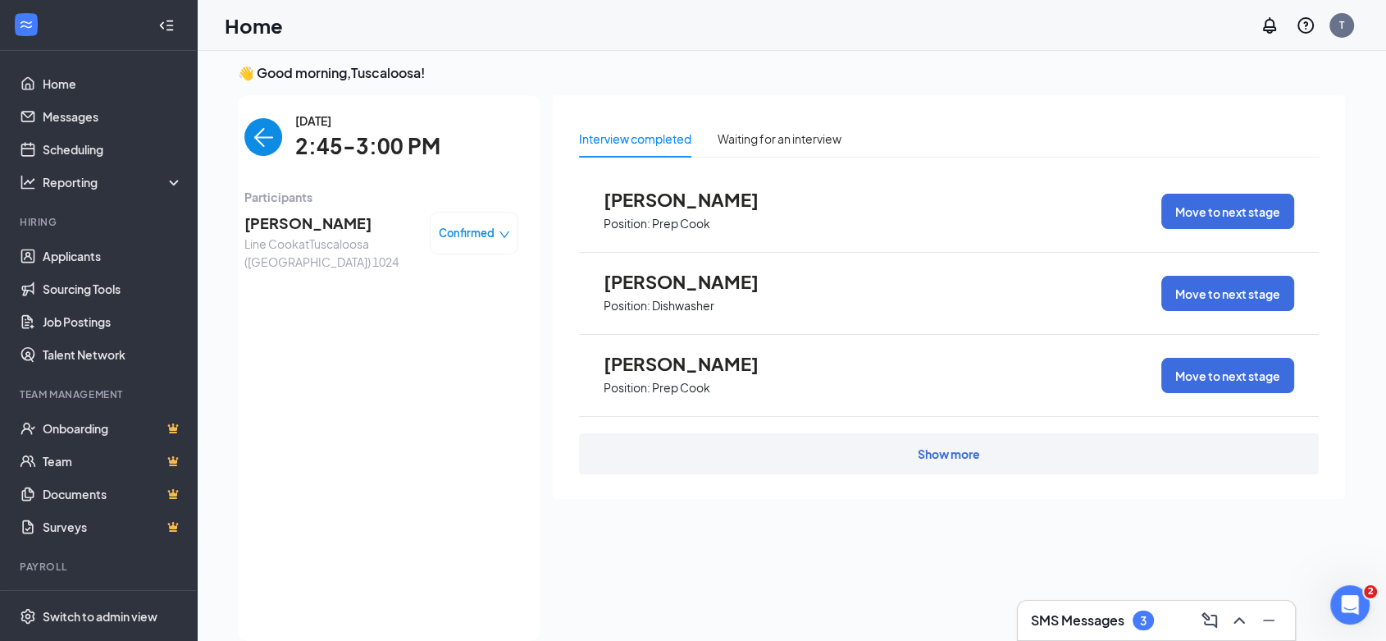
click at [334, 218] on span "[PERSON_NAME]" at bounding box center [330, 223] width 172 height 23
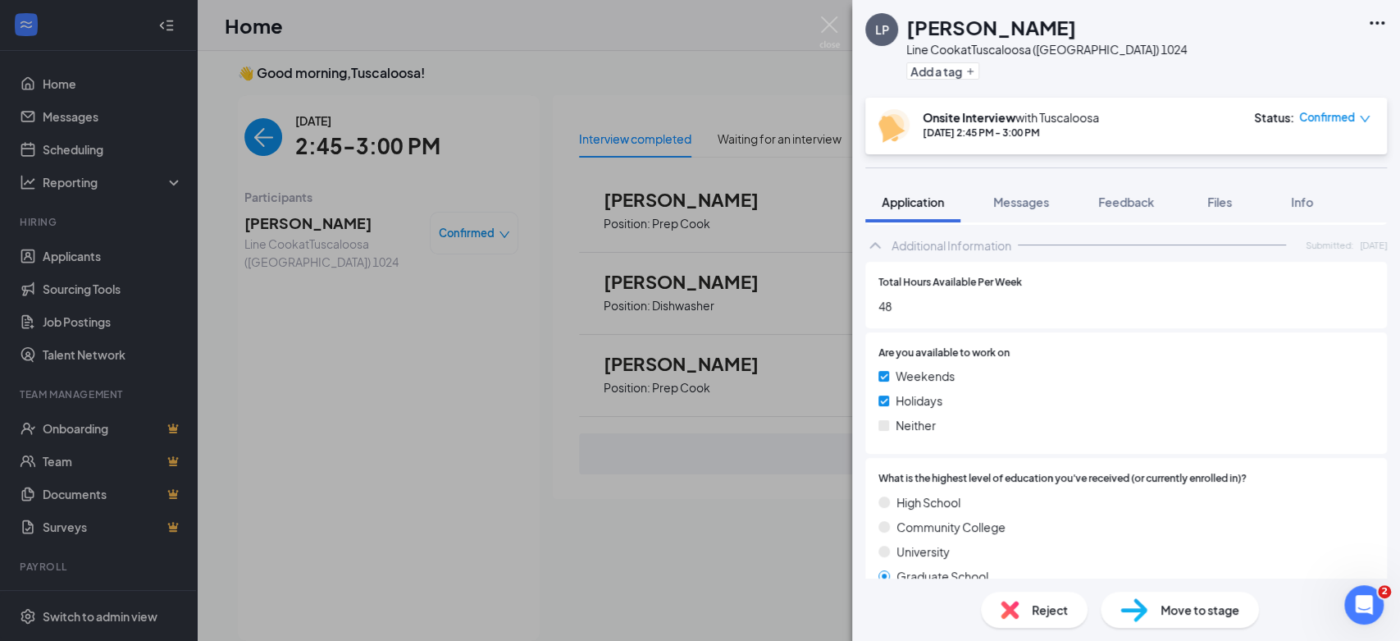
scroll to position [364, 0]
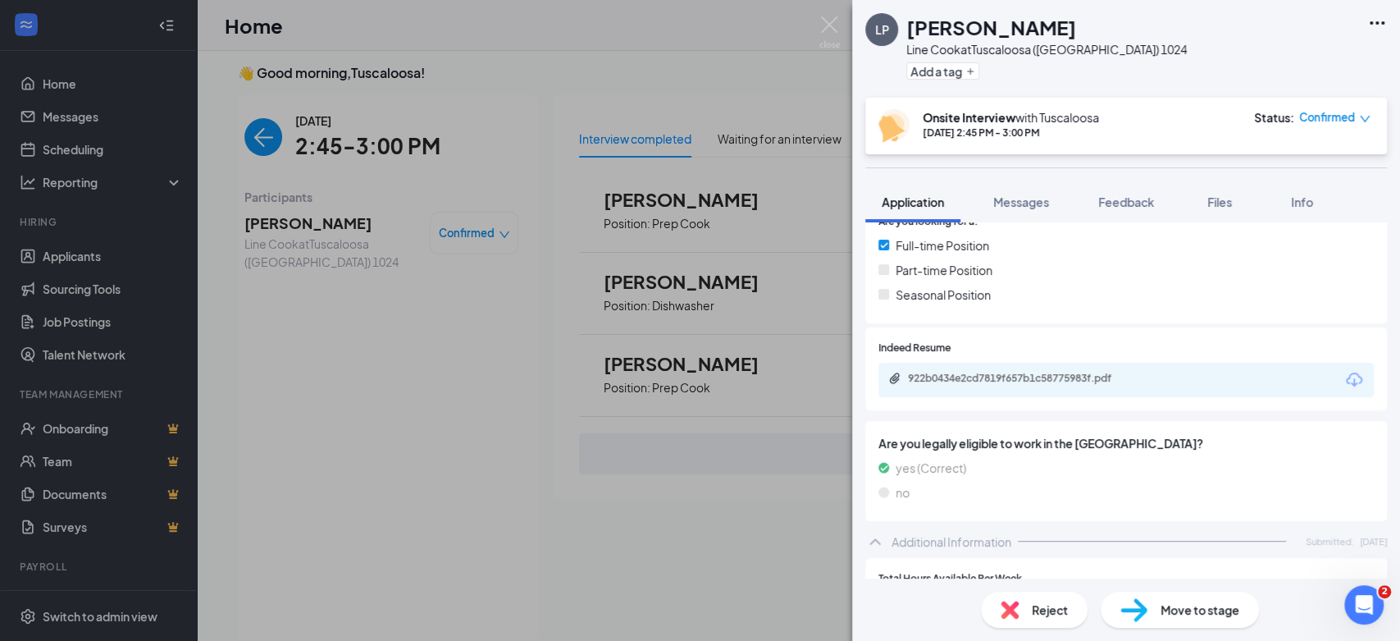
click at [1006, 369] on div "922b0434e2cd7819f657b1c58775983f.pdf" at bounding box center [1125, 380] width 495 height 34
click at [1007, 372] on div "922b0434e2cd7819f657b1c58775983f.pdf" at bounding box center [1023, 378] width 230 height 13
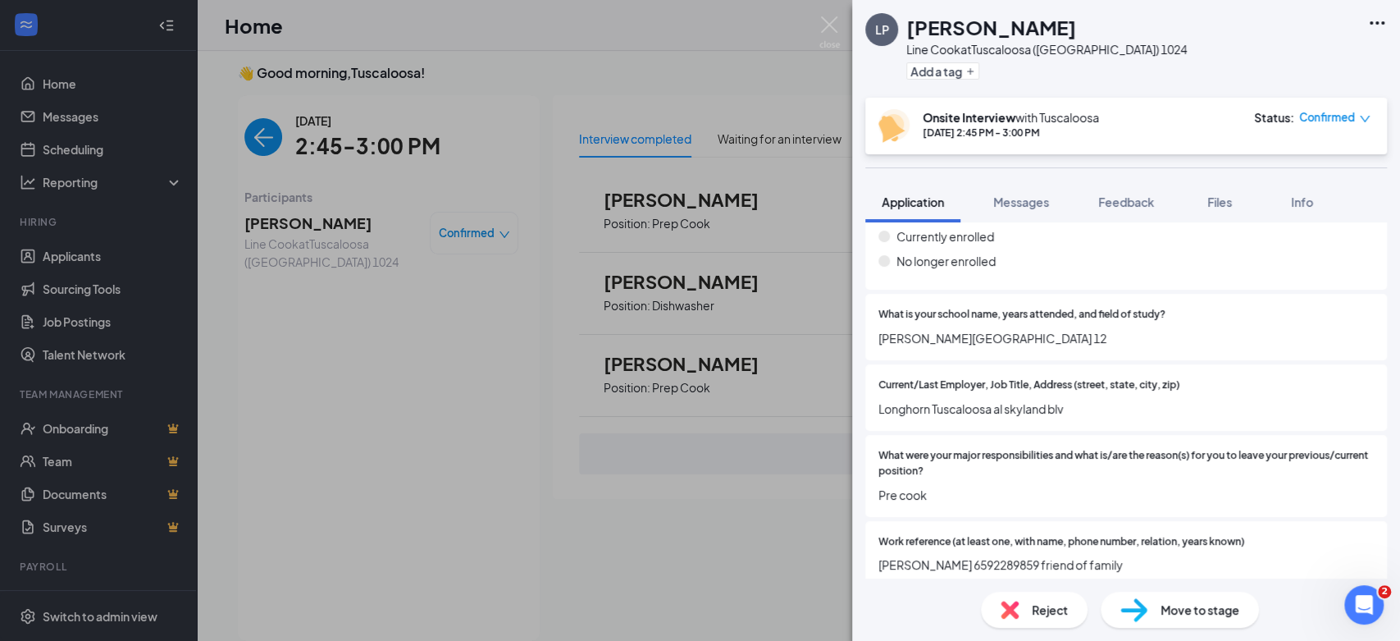
scroll to position [1095, 0]
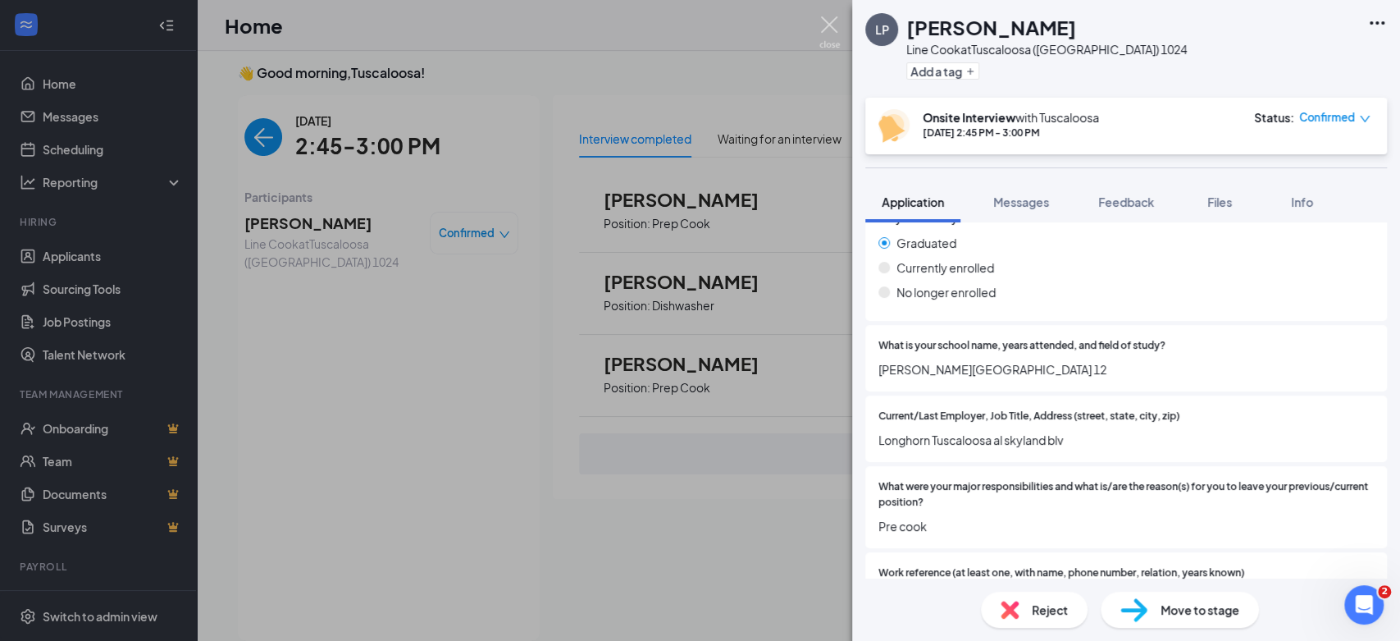
click at [820, 30] on img at bounding box center [829, 32] width 21 height 32
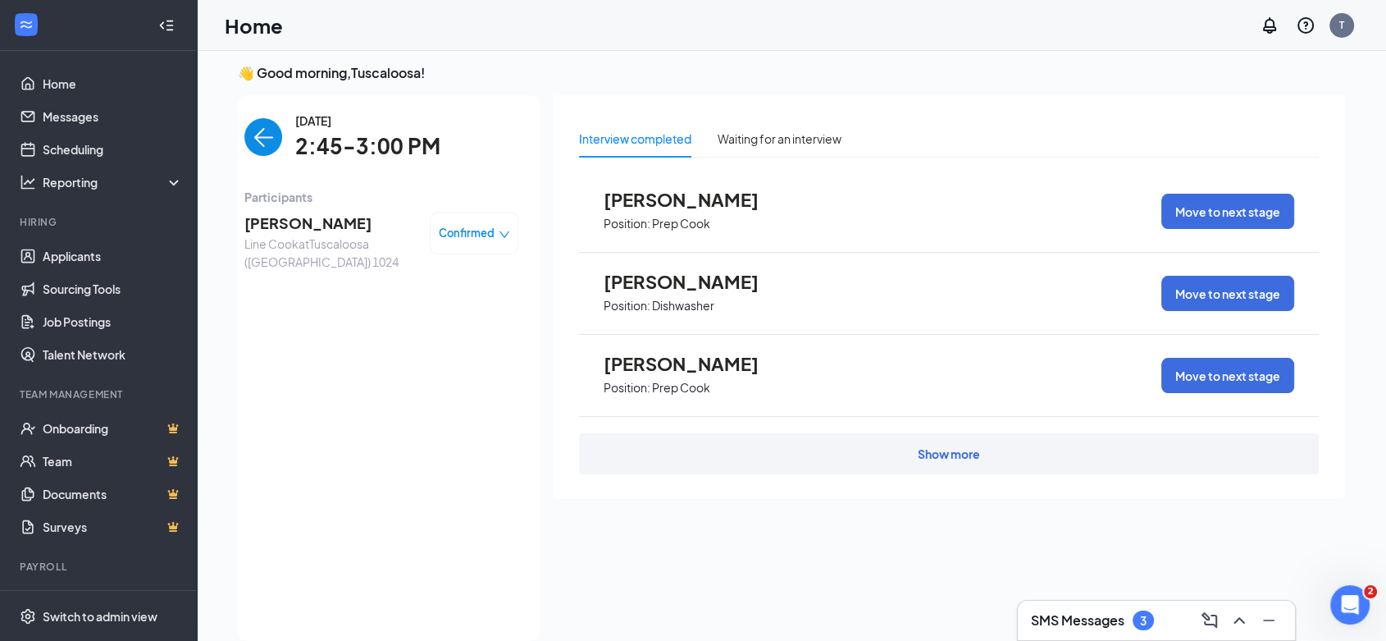
click at [279, 130] on img "back-button" at bounding box center [263, 137] width 38 height 38
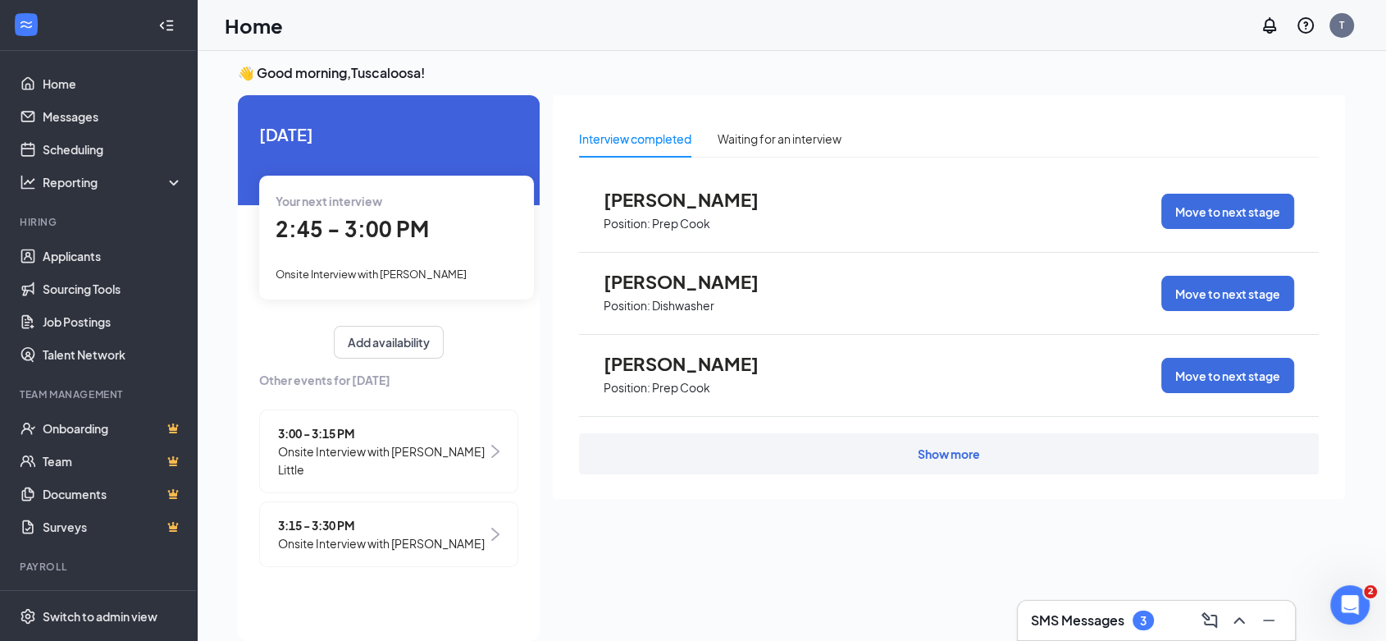
click at [313, 432] on span "3:00 - 3:15 PM" at bounding box center [382, 433] width 209 height 18
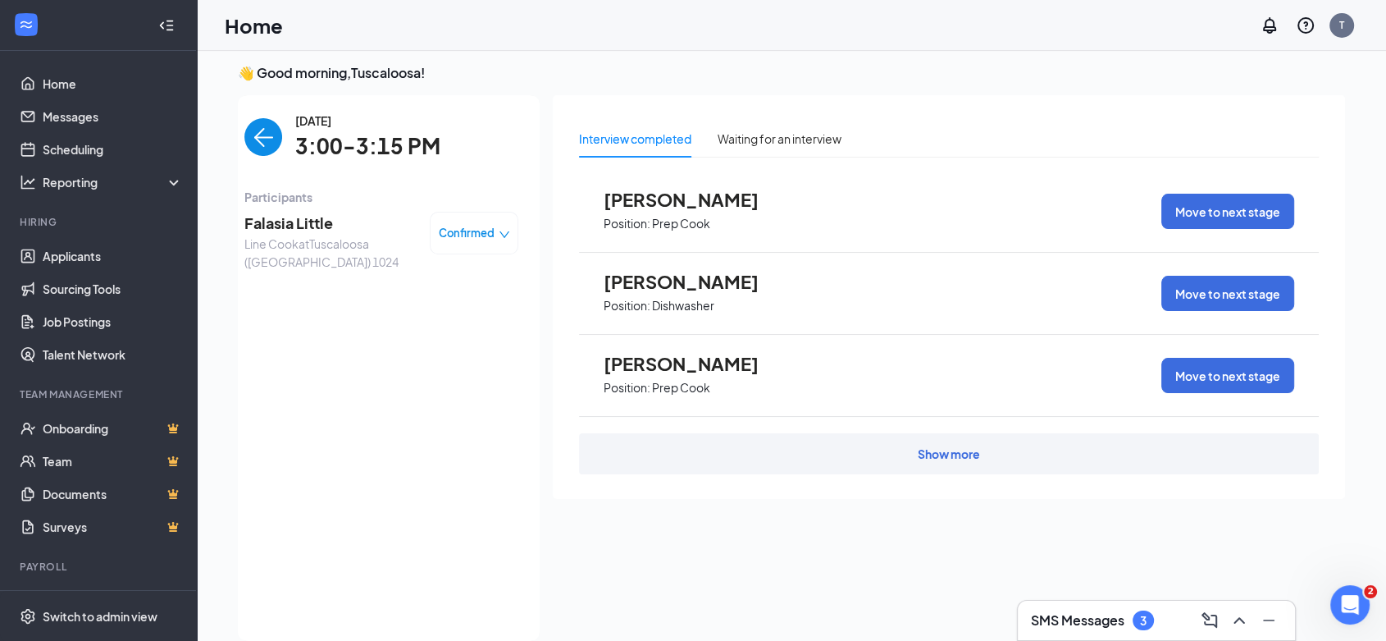
click at [279, 214] on span "Falasia Little" at bounding box center [330, 223] width 172 height 23
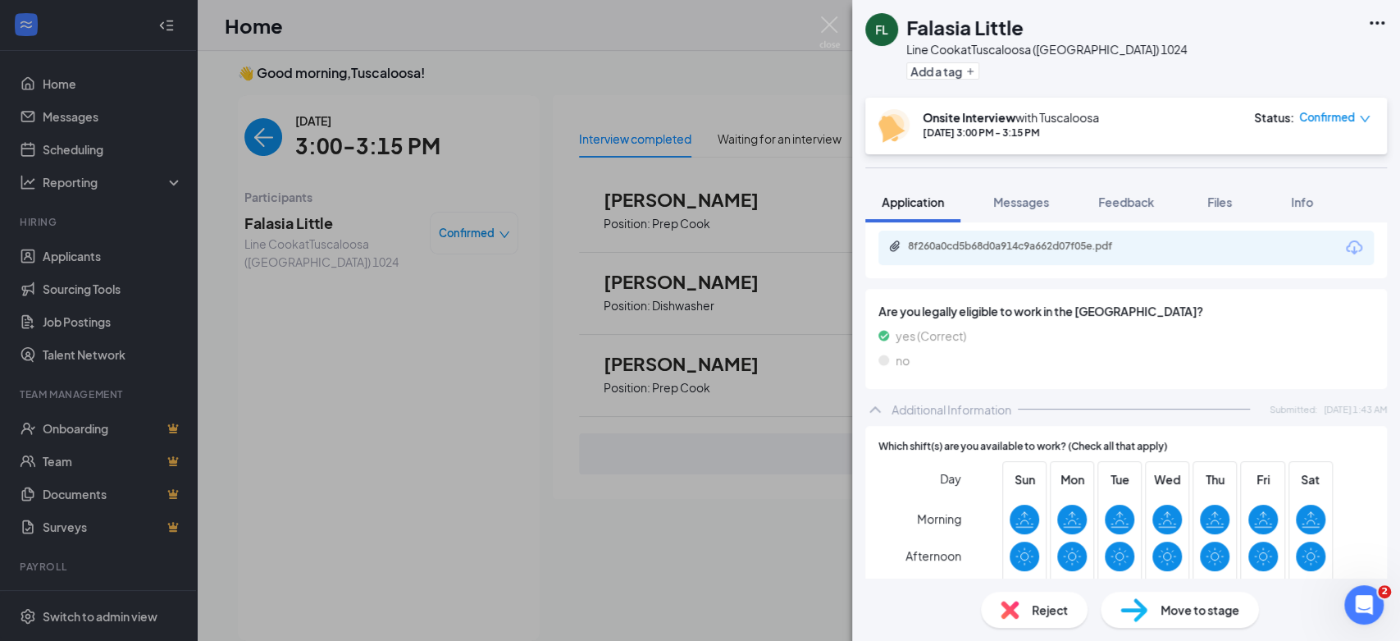
scroll to position [455, 0]
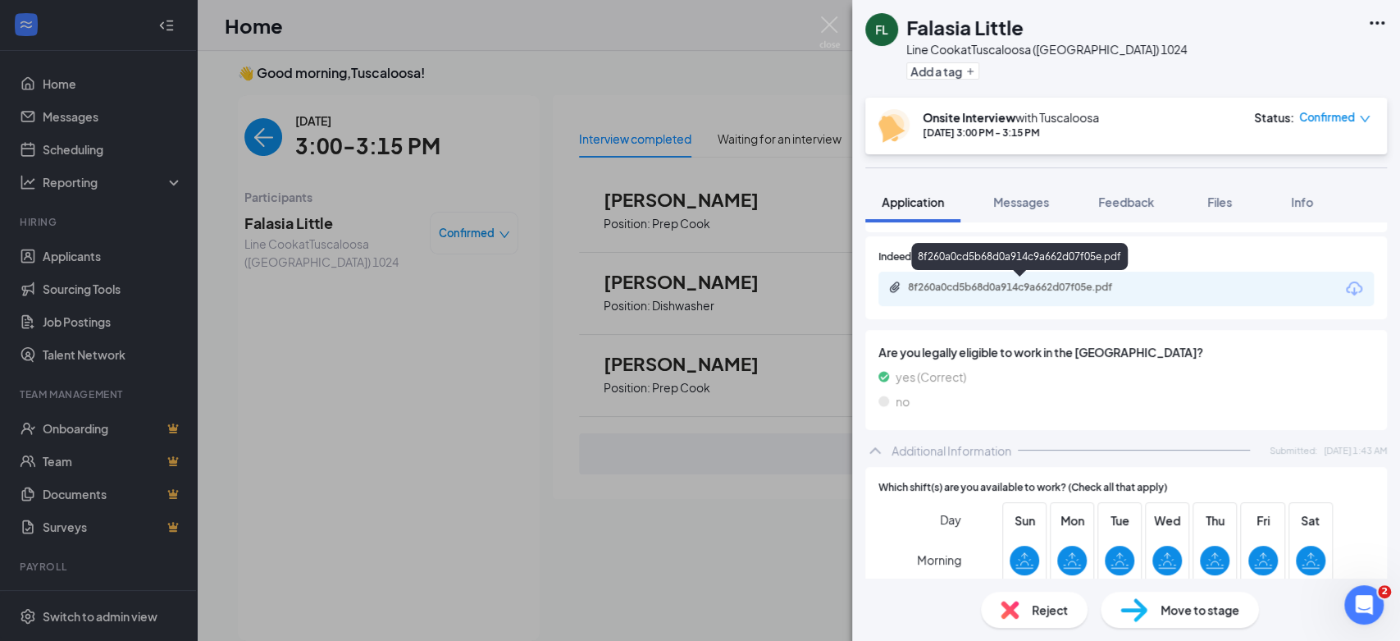
click at [974, 290] on div "8f260a0cd5b68d0a914c9a662d07f05e.pdf" at bounding box center [1023, 287] width 230 height 13
click at [1007, 206] on span "Messages" at bounding box center [1021, 201] width 56 height 15
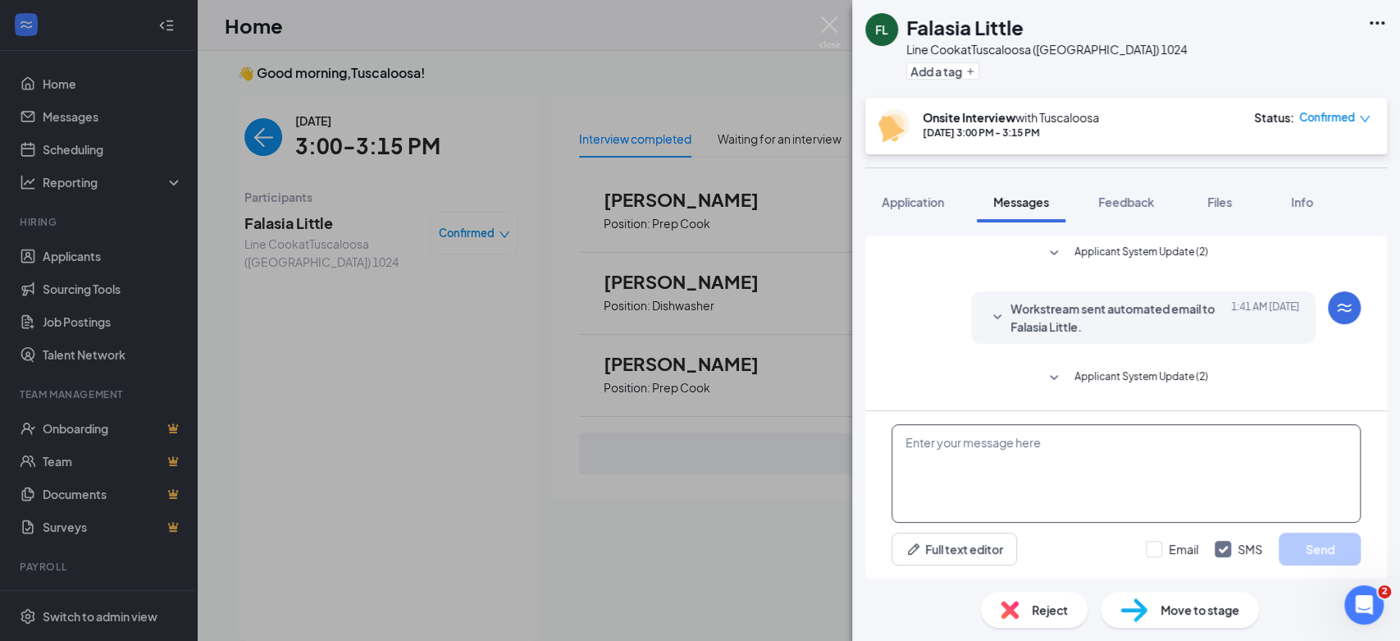
click at [1032, 442] on textarea at bounding box center [1126, 473] width 469 height 98
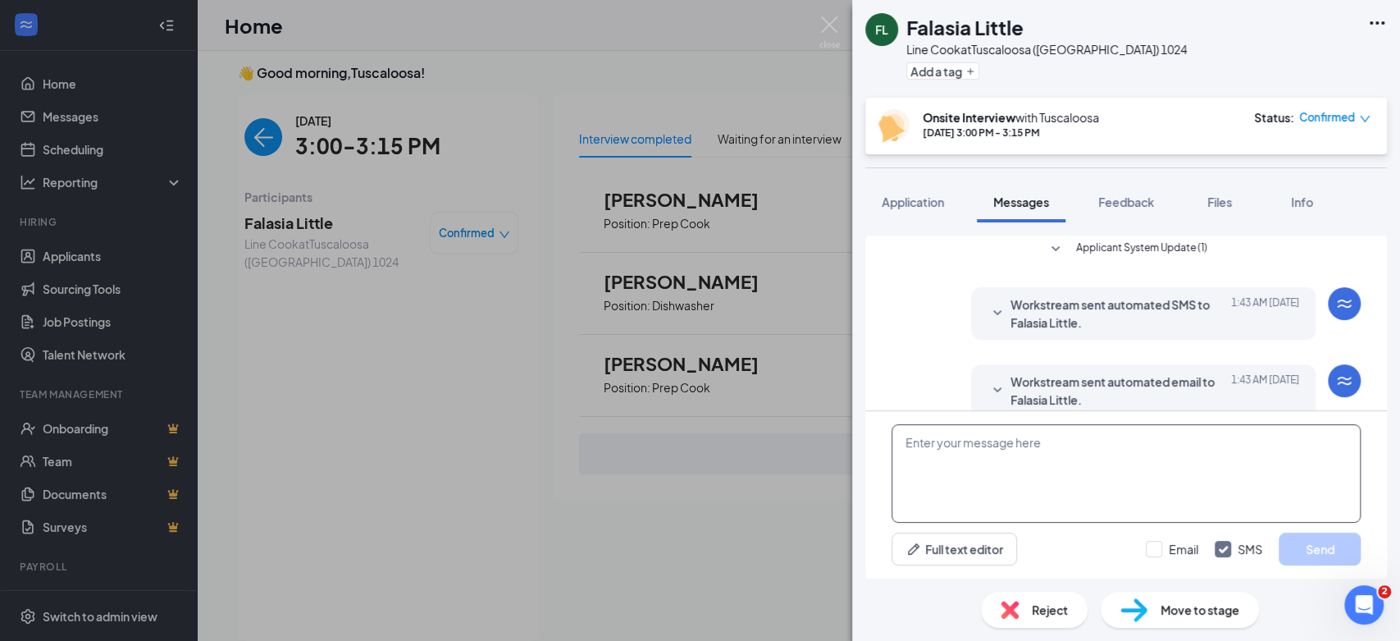
scroll to position [353, 0]
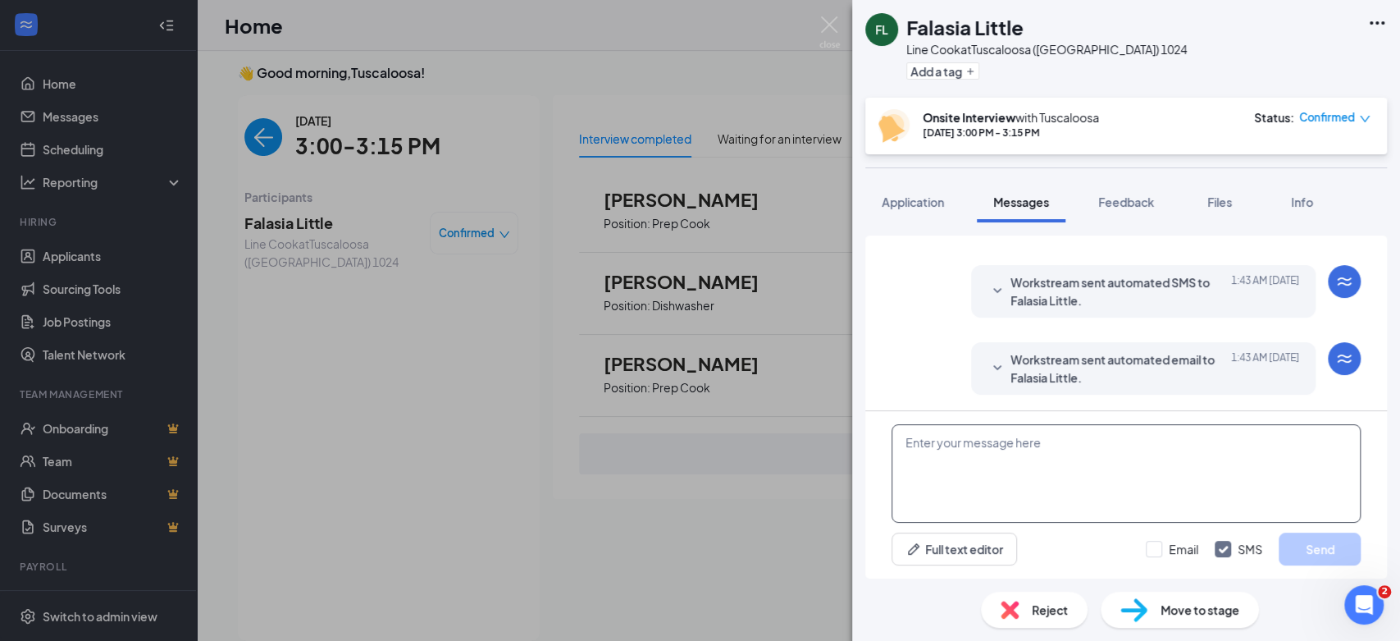
paste textarea "This meeting is canceled due to lack of experience or availability. Thank you s…"
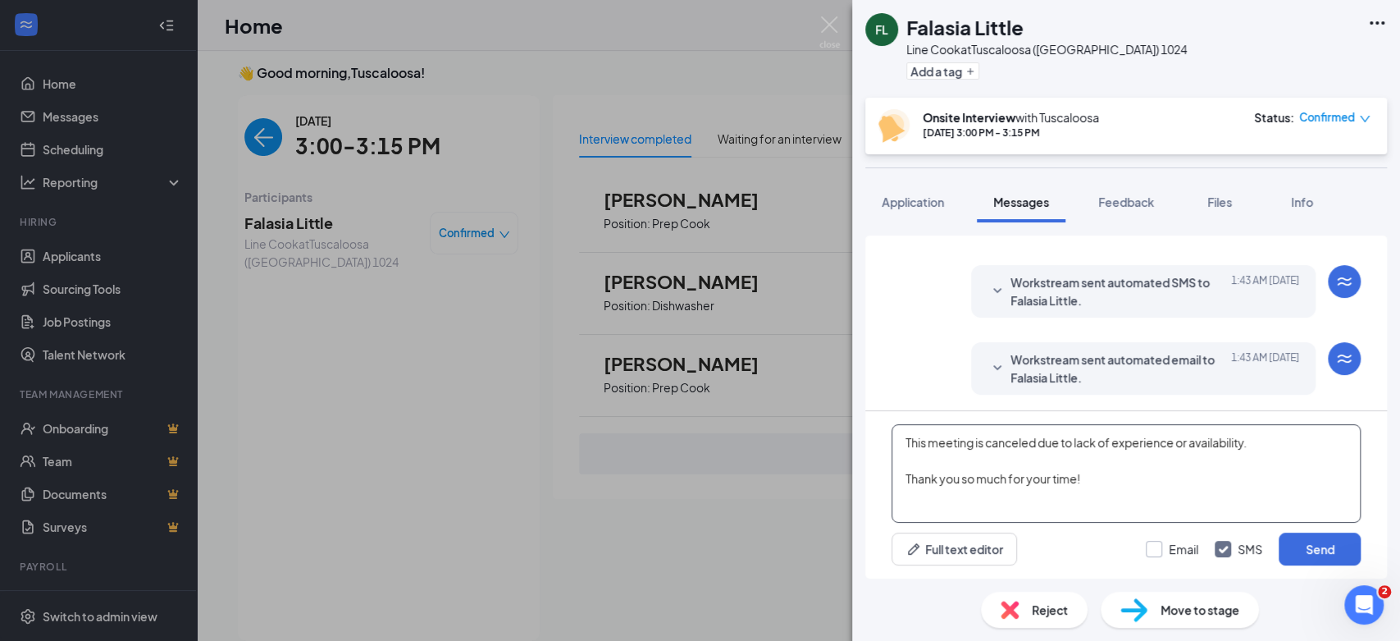
type textarea "This meeting is canceled due to lack of experience or availability. Thank you s…"
click at [1160, 546] on input "Email" at bounding box center [1172, 549] width 52 height 16
checkbox input "true"
click at [1321, 545] on button "Send" at bounding box center [1320, 548] width 82 height 33
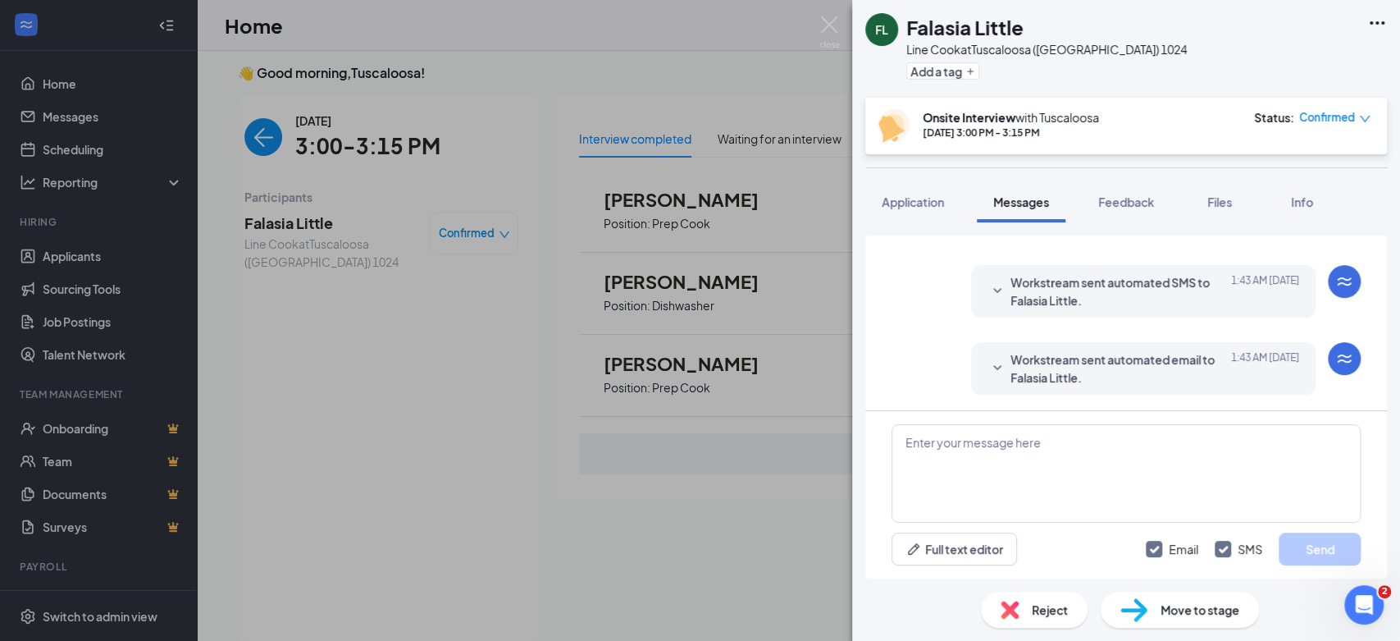
click at [1032, 606] on span "Reject" at bounding box center [1050, 609] width 36 height 18
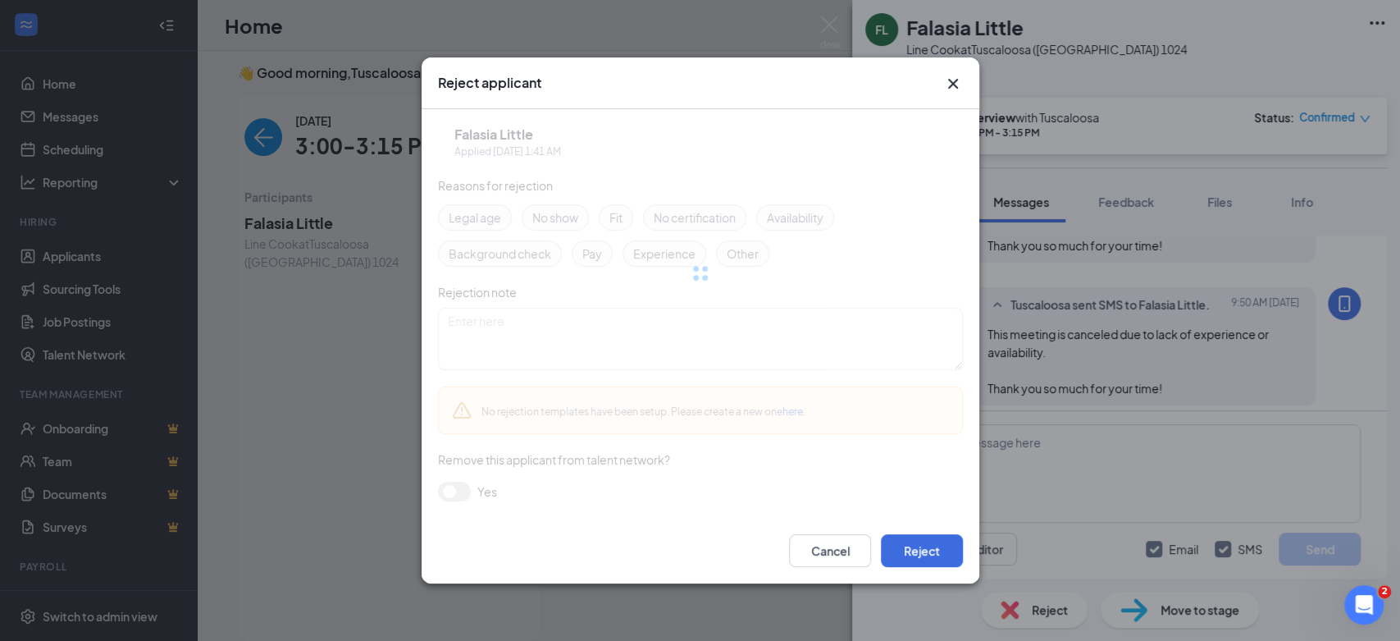
scroll to position [637, 0]
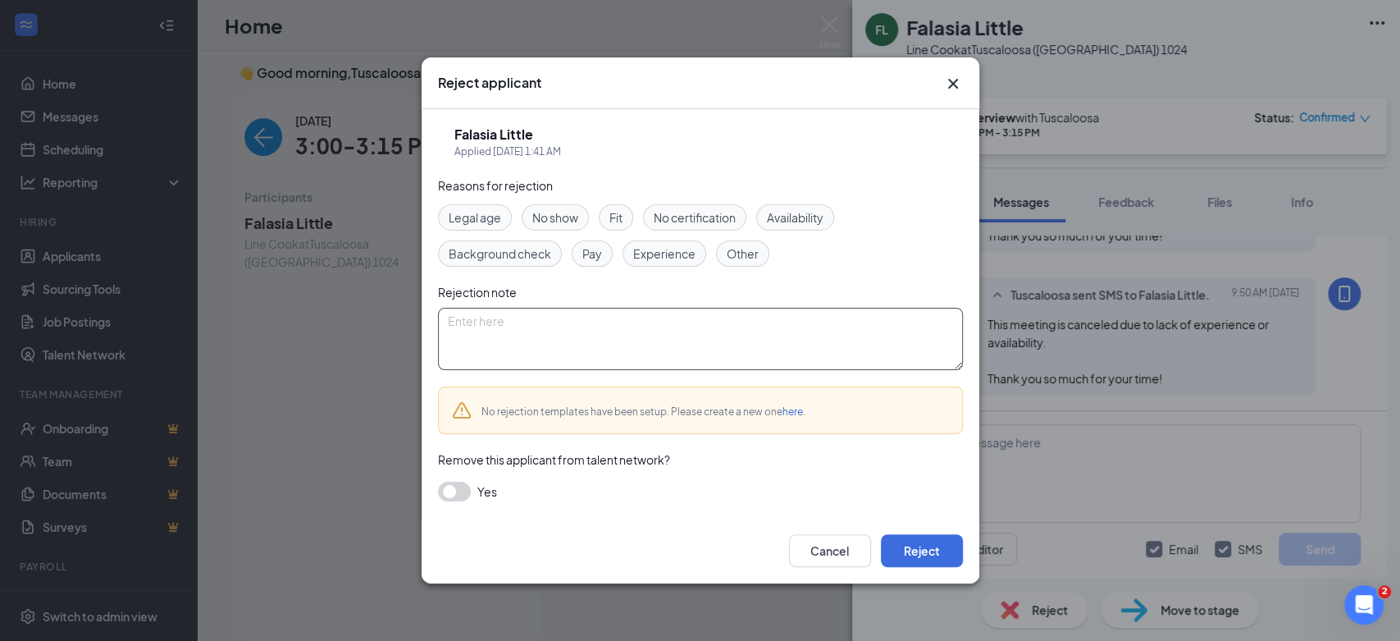
click at [649, 353] on textarea at bounding box center [700, 339] width 525 height 62
paste textarea "This meeting is canceled due to lack of experience or availability. Thank you s…"
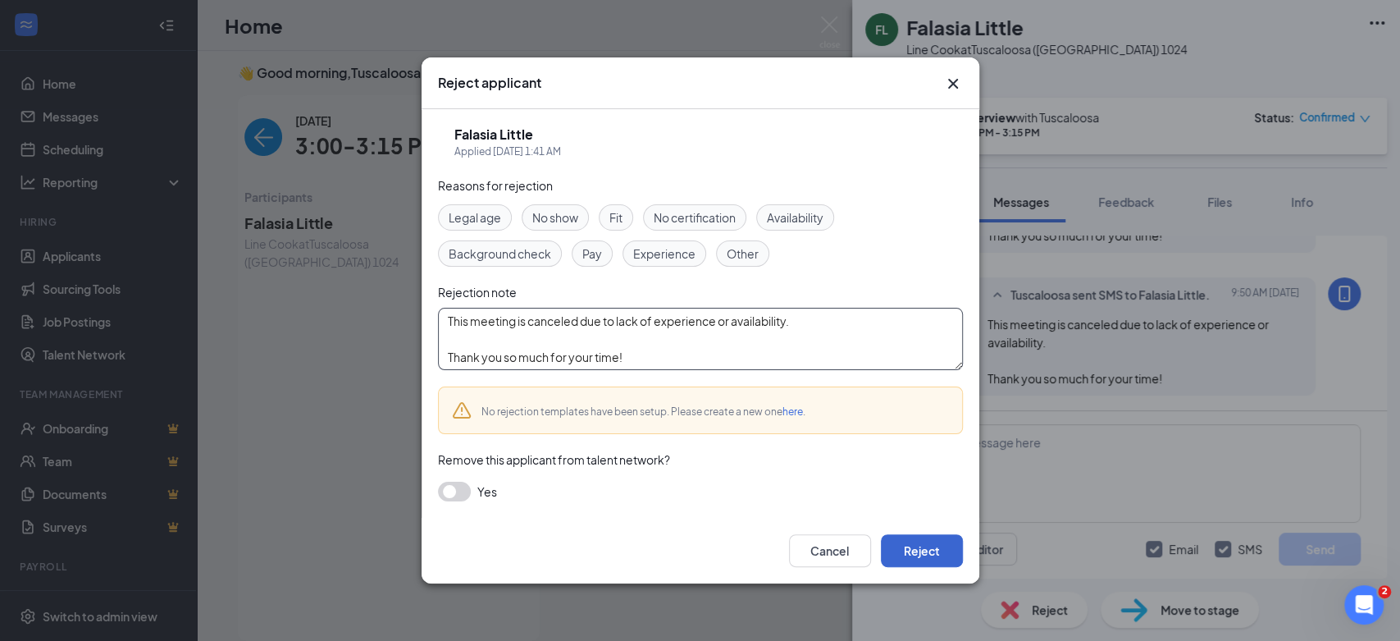
type textarea "This meeting is canceled due to lack of experience or availability. Thank you s…"
drag, startPoint x: 912, startPoint y: 563, endPoint x: 907, endPoint y: 550, distance: 14.0
click at [910, 558] on button "Reject" at bounding box center [922, 550] width 82 height 33
click at [907, 547] on button "button" at bounding box center [922, 550] width 82 height 33
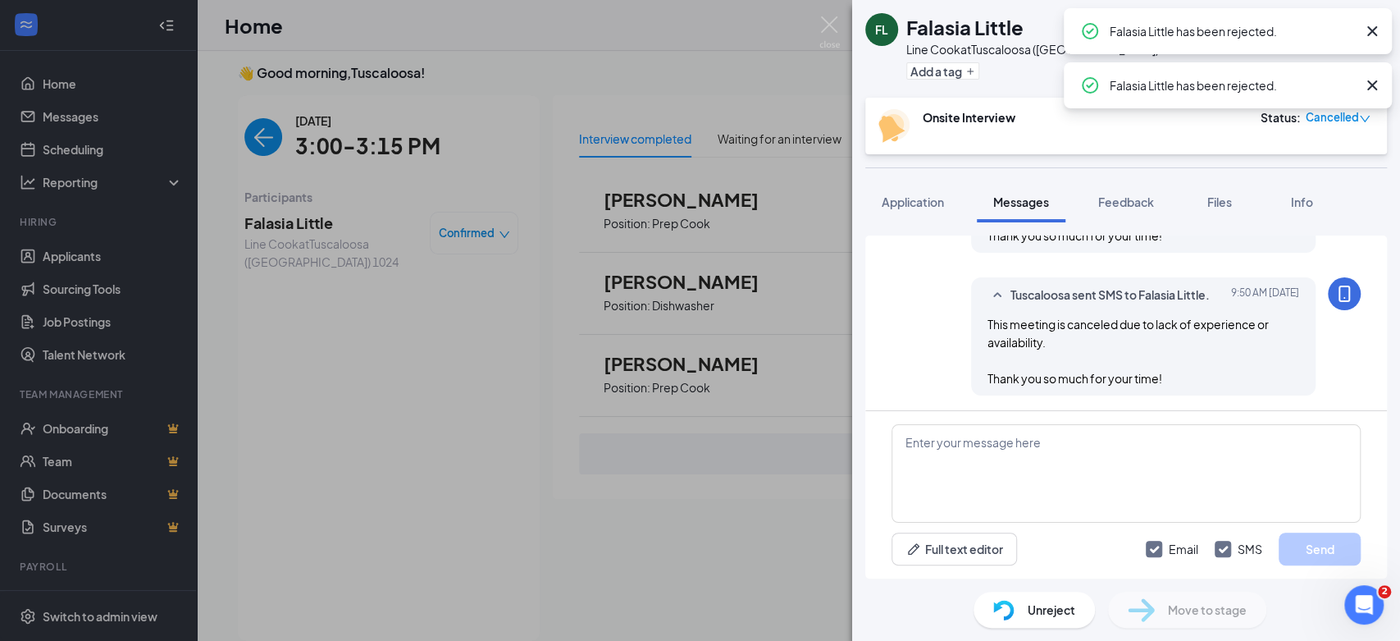
click at [1317, 123] on span "Cancelled" at bounding box center [1332, 117] width 53 height 16
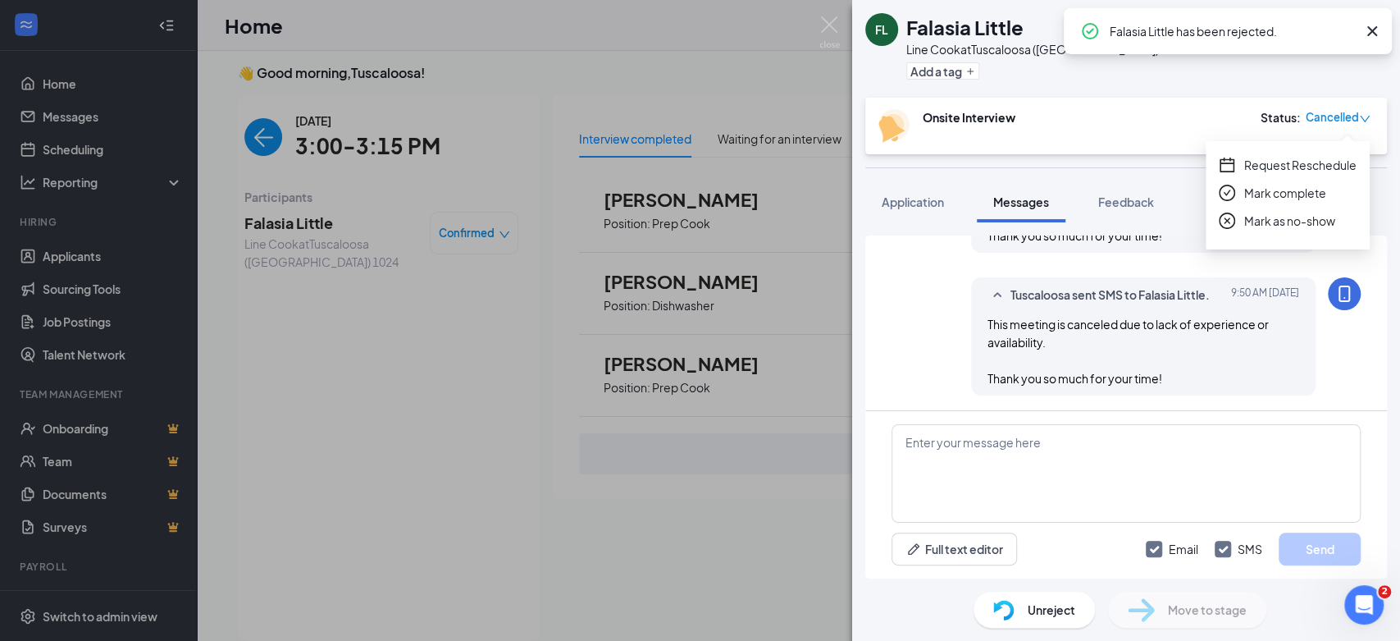
click at [1173, 166] on div "FL Falasia Little Line Cook at [GEOGRAPHIC_DATA] (AL) 1024 Add a tag Onsite Int…" at bounding box center [1126, 320] width 548 height 641
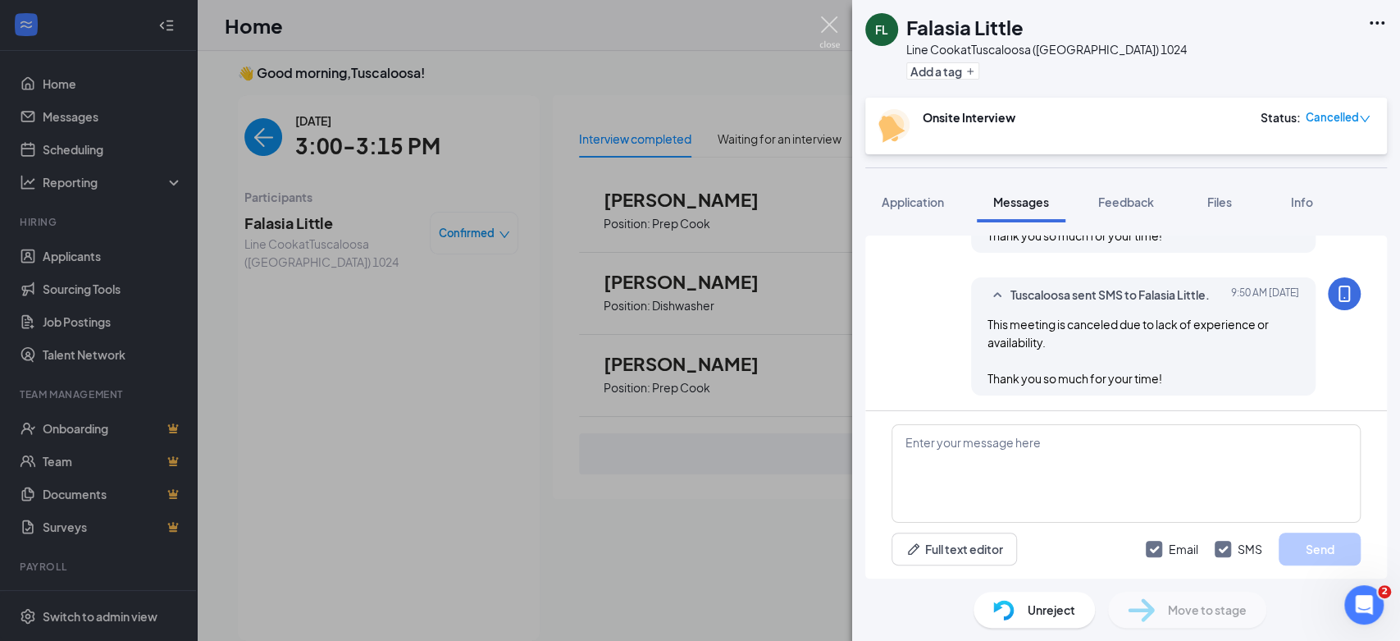
click at [830, 35] on img at bounding box center [829, 32] width 21 height 32
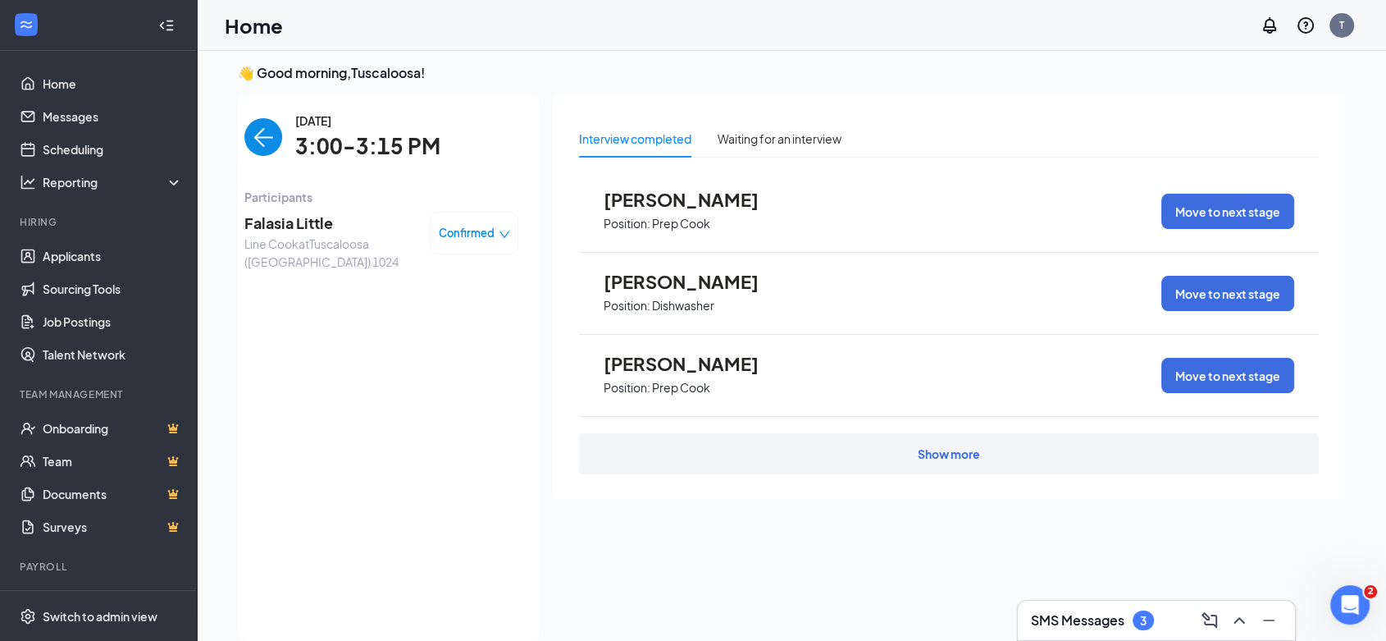
drag, startPoint x: 267, startPoint y: 118, endPoint x: 276, endPoint y: 130, distance: 14.6
click at [267, 120] on img "back-button" at bounding box center [263, 137] width 38 height 38
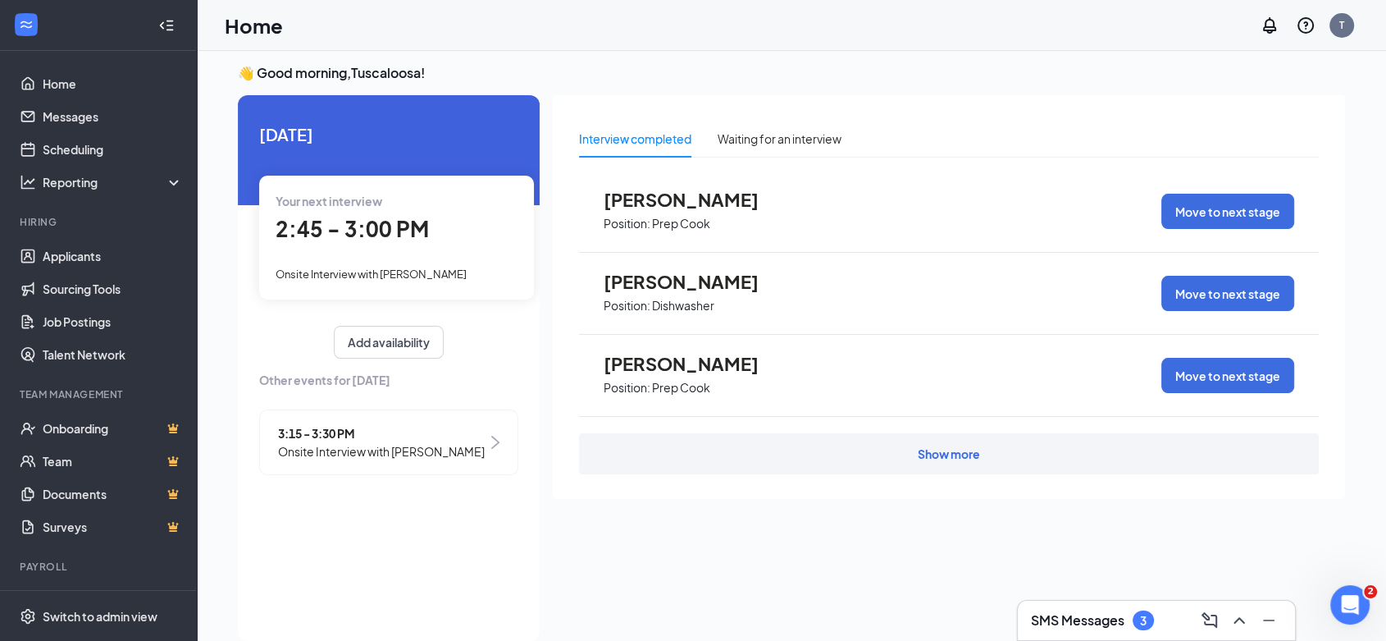
click at [319, 445] on span "Onsite Interview with [PERSON_NAME]" at bounding box center [381, 451] width 207 height 18
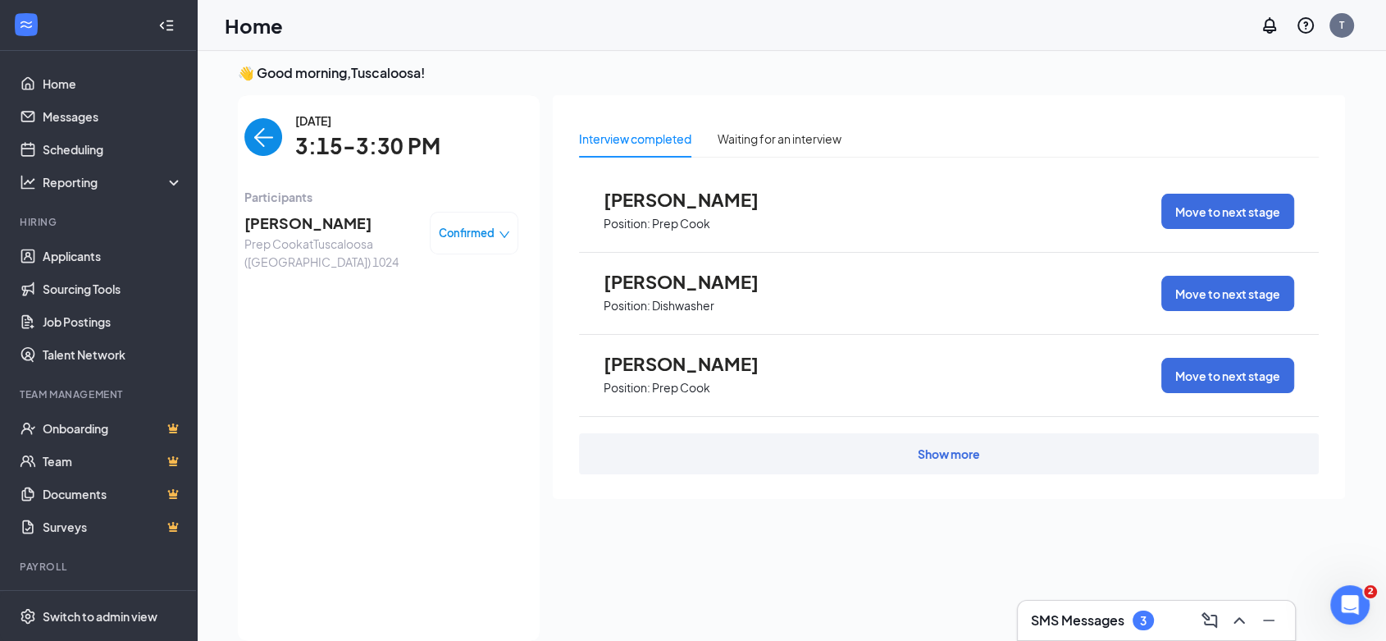
click at [275, 226] on span "[PERSON_NAME]" at bounding box center [330, 223] width 172 height 23
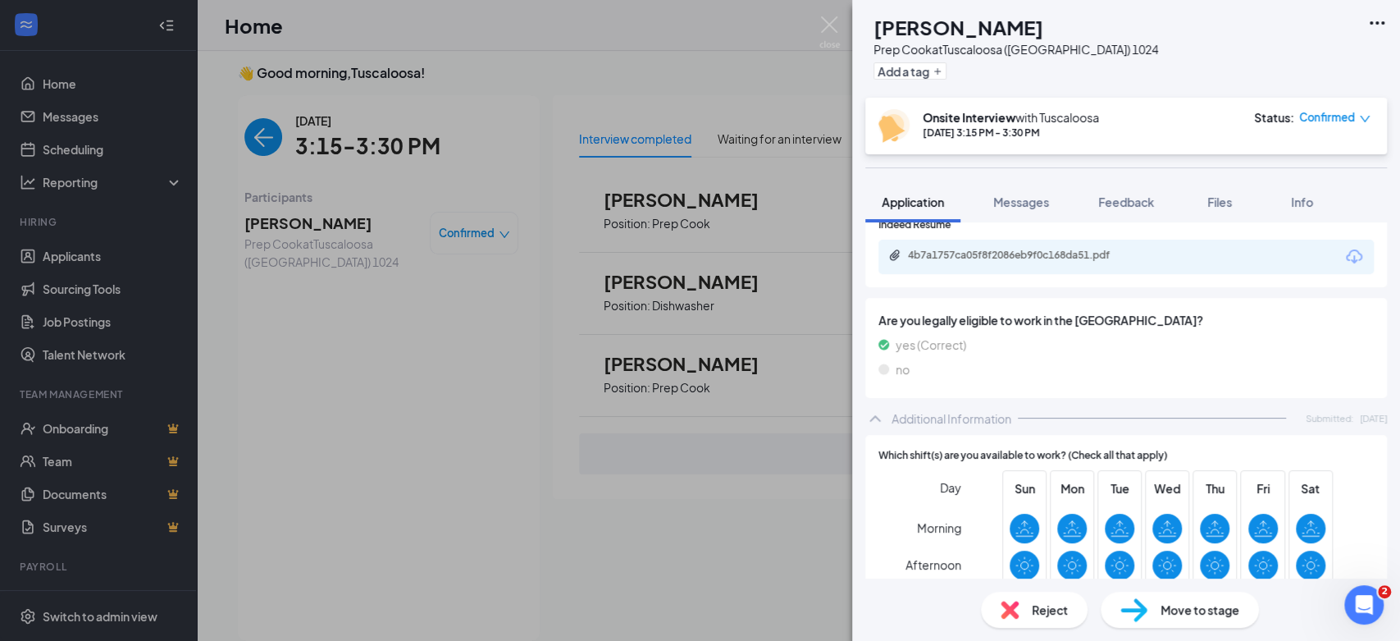
scroll to position [455, 0]
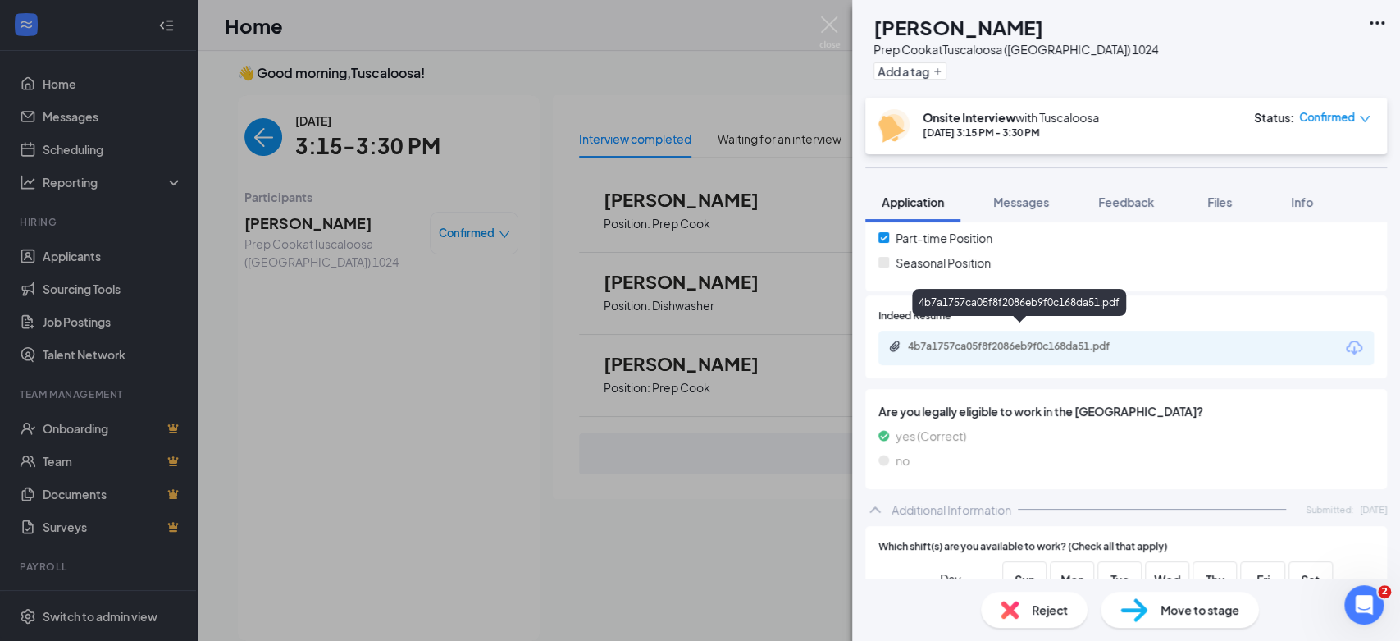
click at [1018, 340] on div "4b7a1757ca05f8f2086eb9f0c168da51.pdf" at bounding box center [1023, 346] width 230 height 13
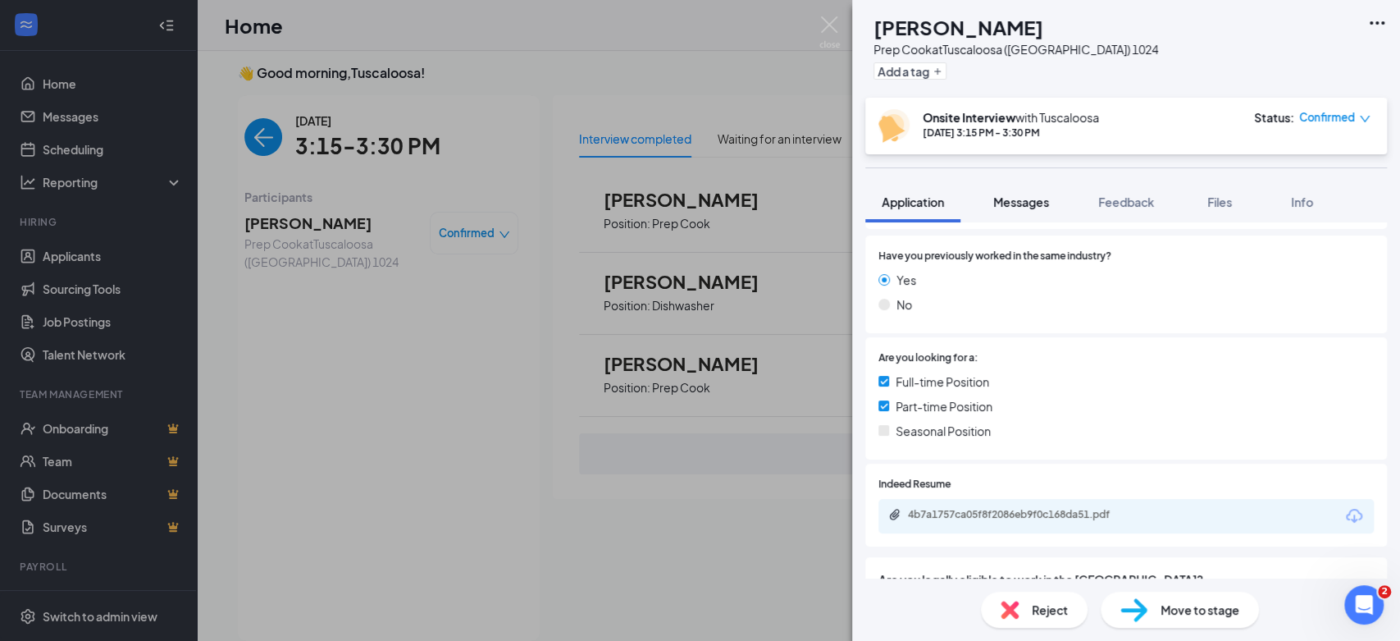
scroll to position [273, 0]
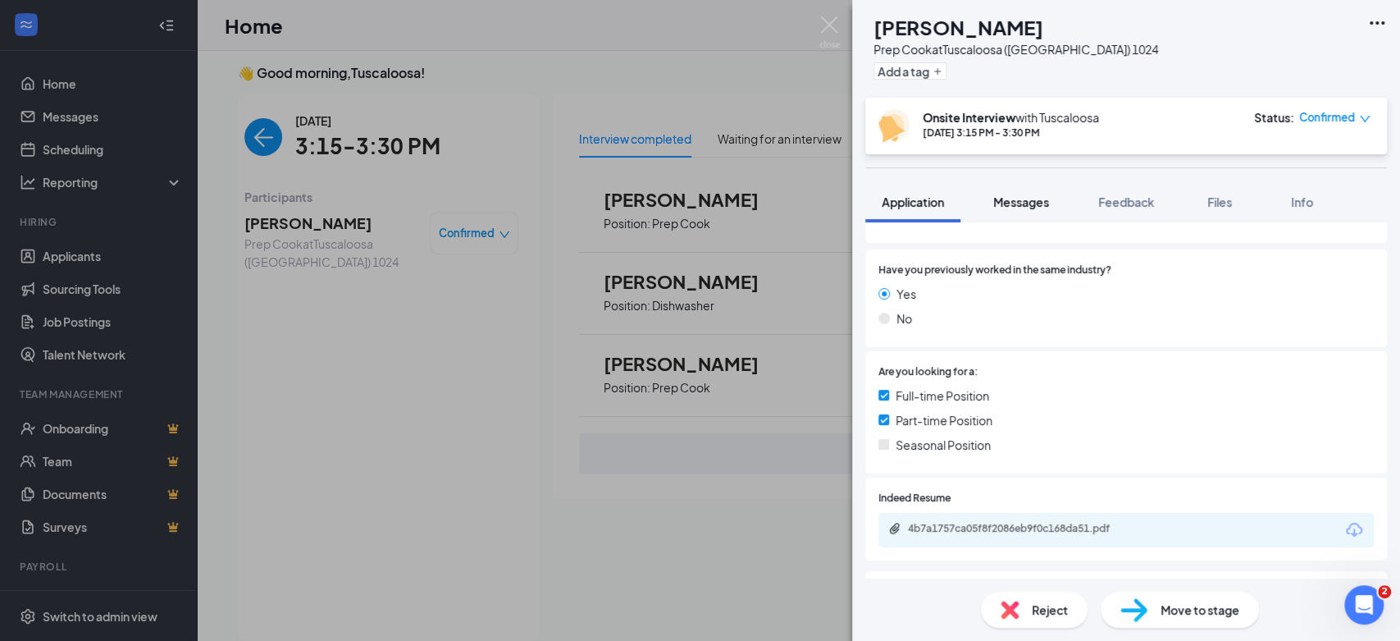
click at [1017, 215] on button "Messages" at bounding box center [1021, 201] width 89 height 41
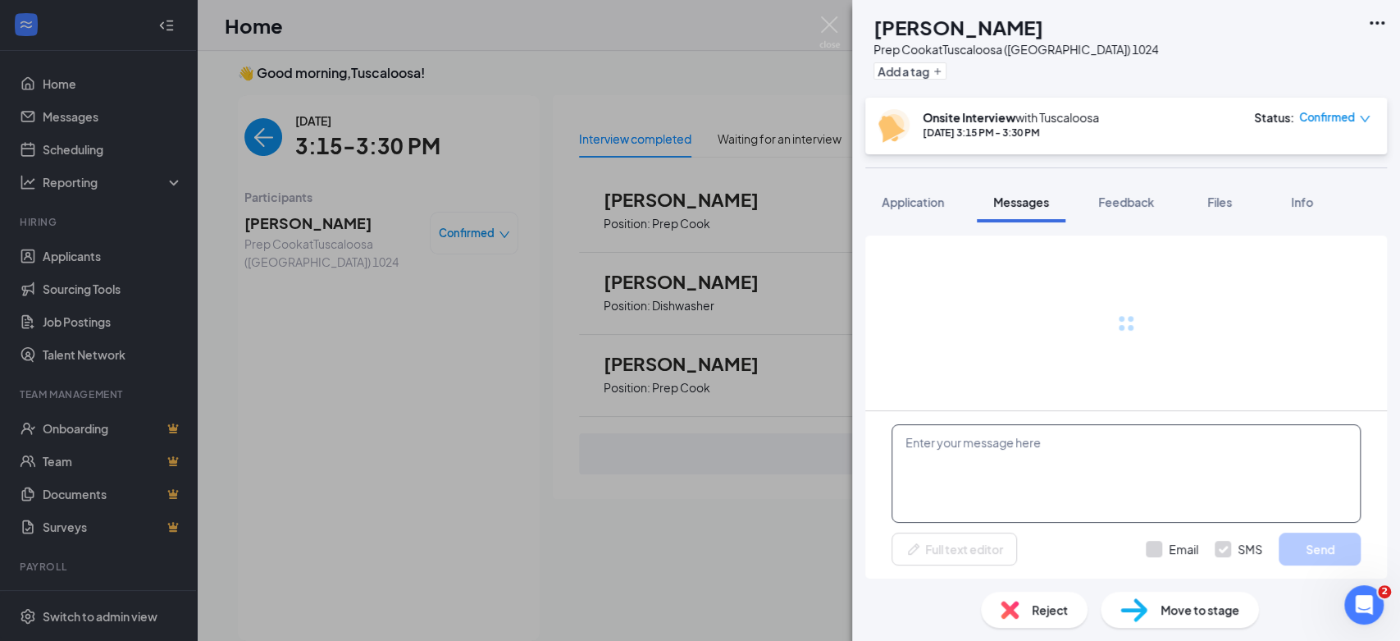
click at [1024, 456] on textarea at bounding box center [1126, 473] width 469 height 98
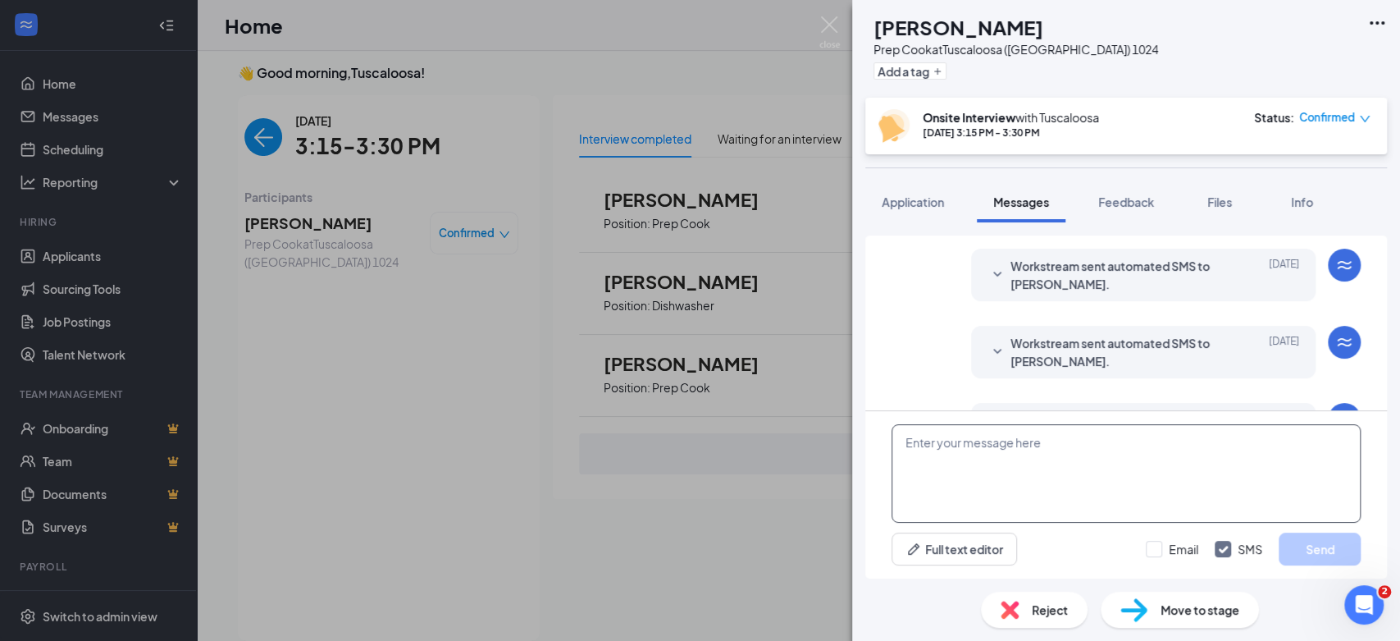
scroll to position [512, 0]
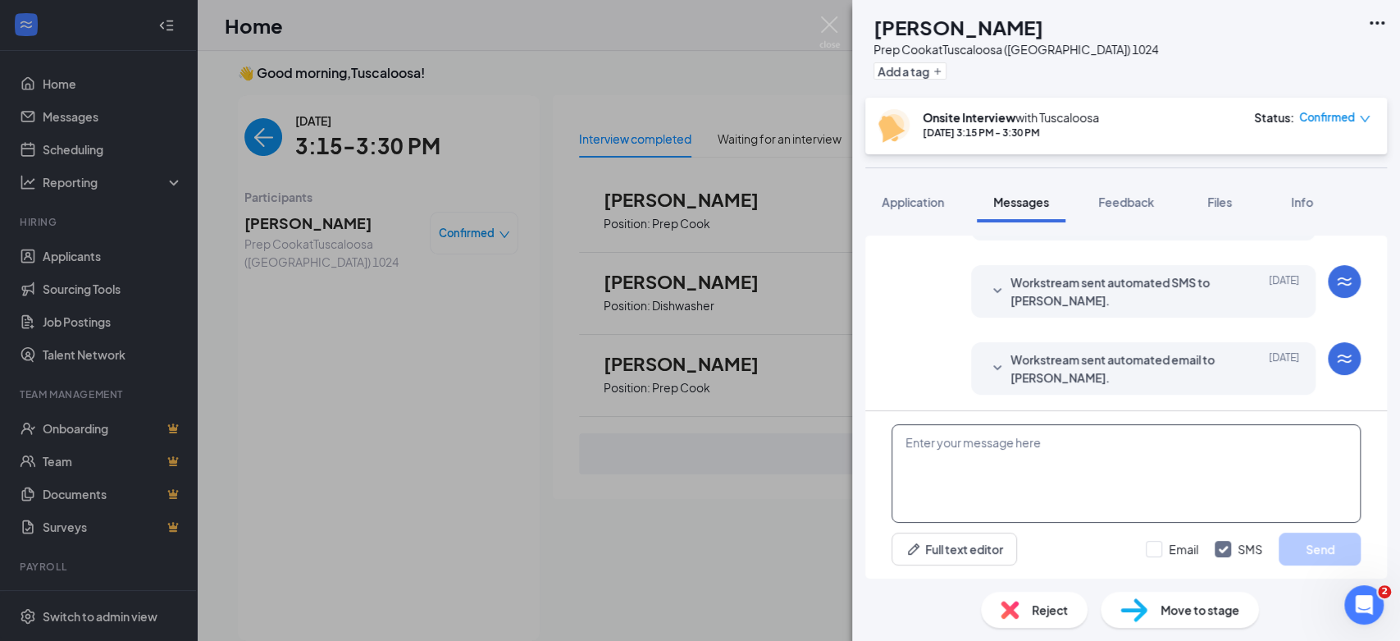
paste textarea "This meeting is canceled due to lack of experience or availability. Thank you s…"
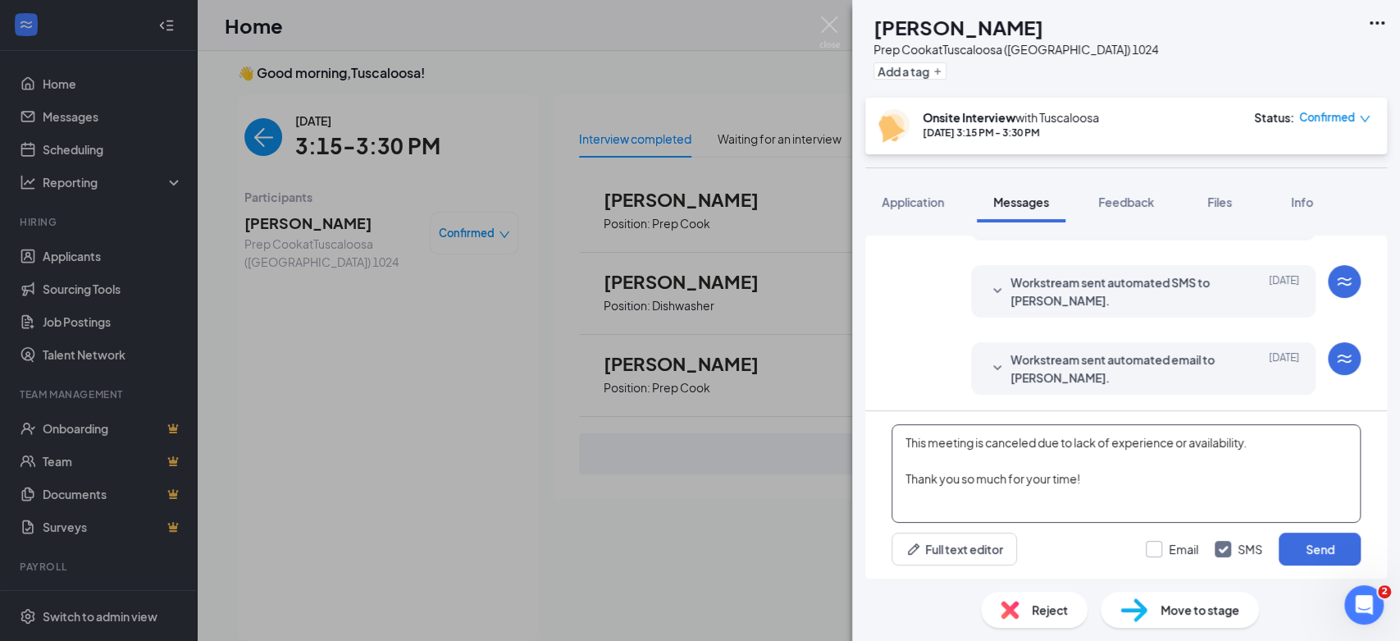
type textarea "This meeting is canceled due to lack of experience or availability. Thank you s…"
click at [1152, 544] on input "Email" at bounding box center [1172, 549] width 52 height 16
checkbox input "true"
click at [1321, 543] on button "Send" at bounding box center [1320, 548] width 82 height 33
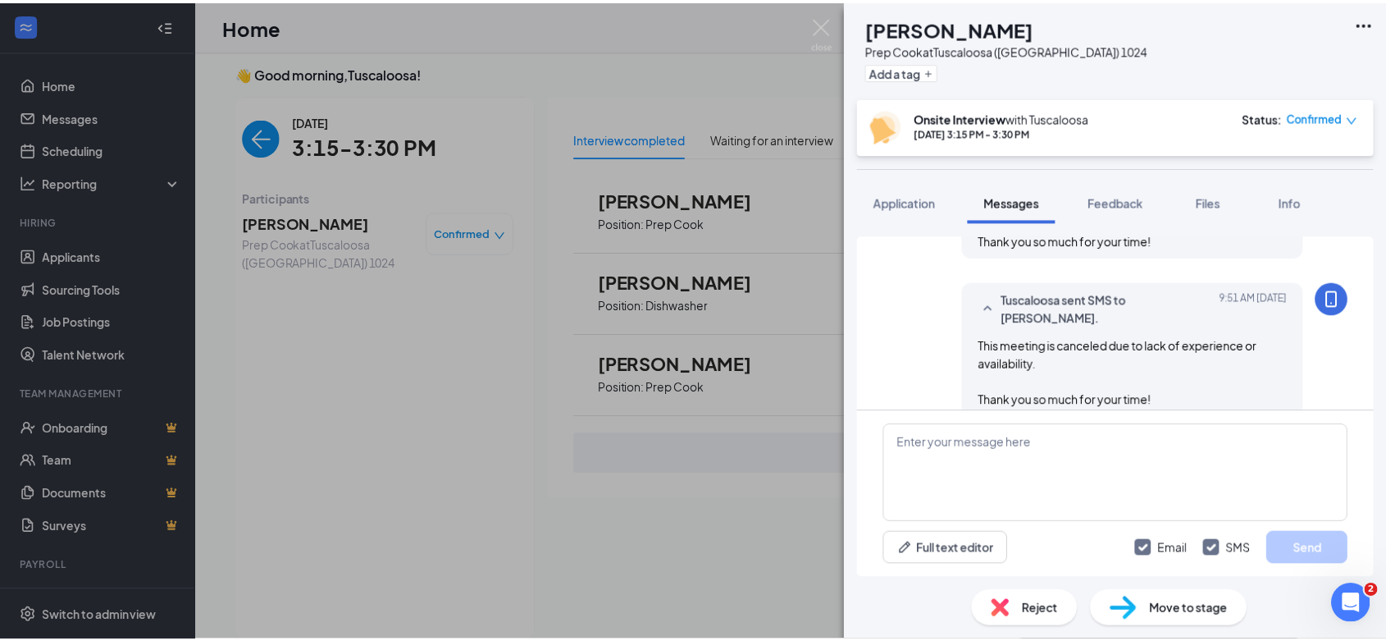
scroll to position [829, 0]
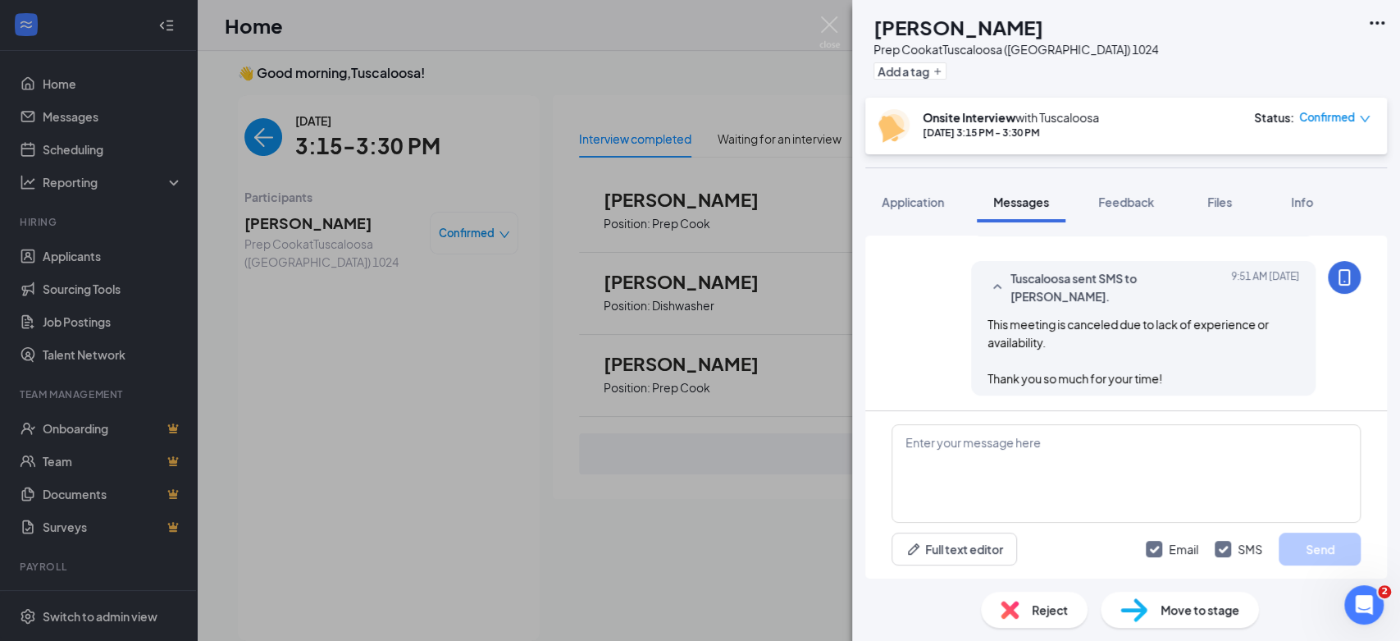
click at [1043, 604] on span "Reject" at bounding box center [1050, 609] width 36 height 18
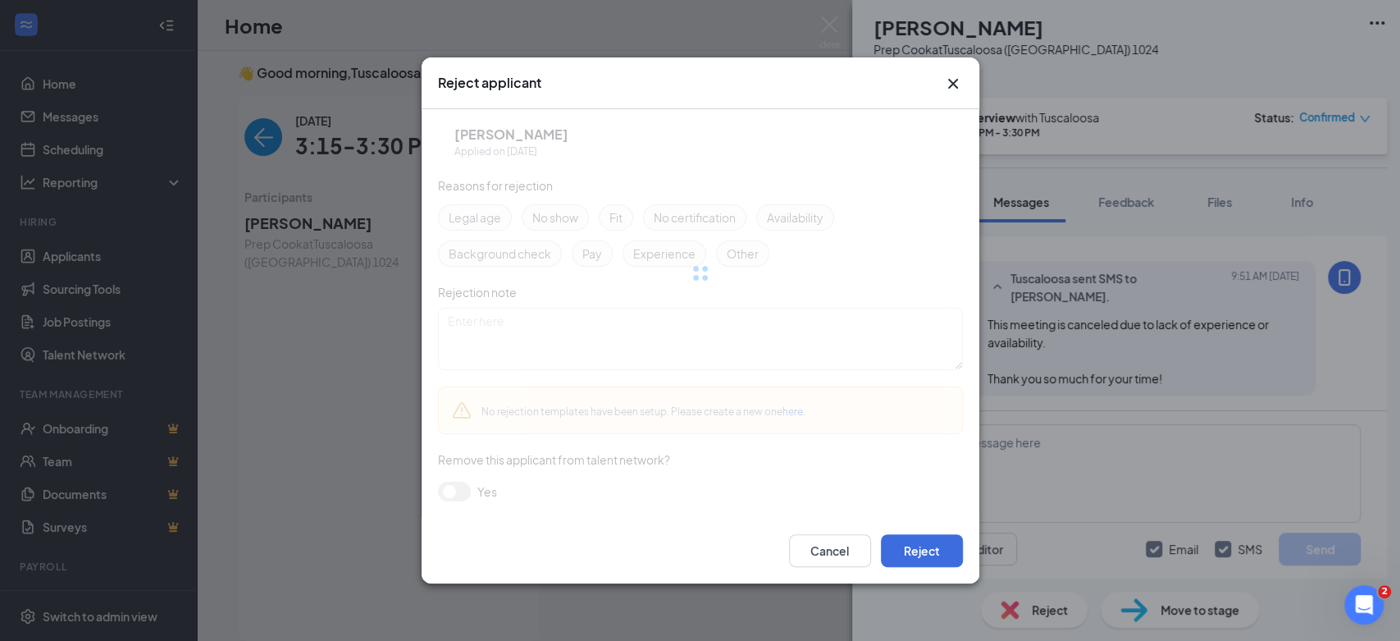
click at [617, 335] on div at bounding box center [700, 273] width 525 height 328
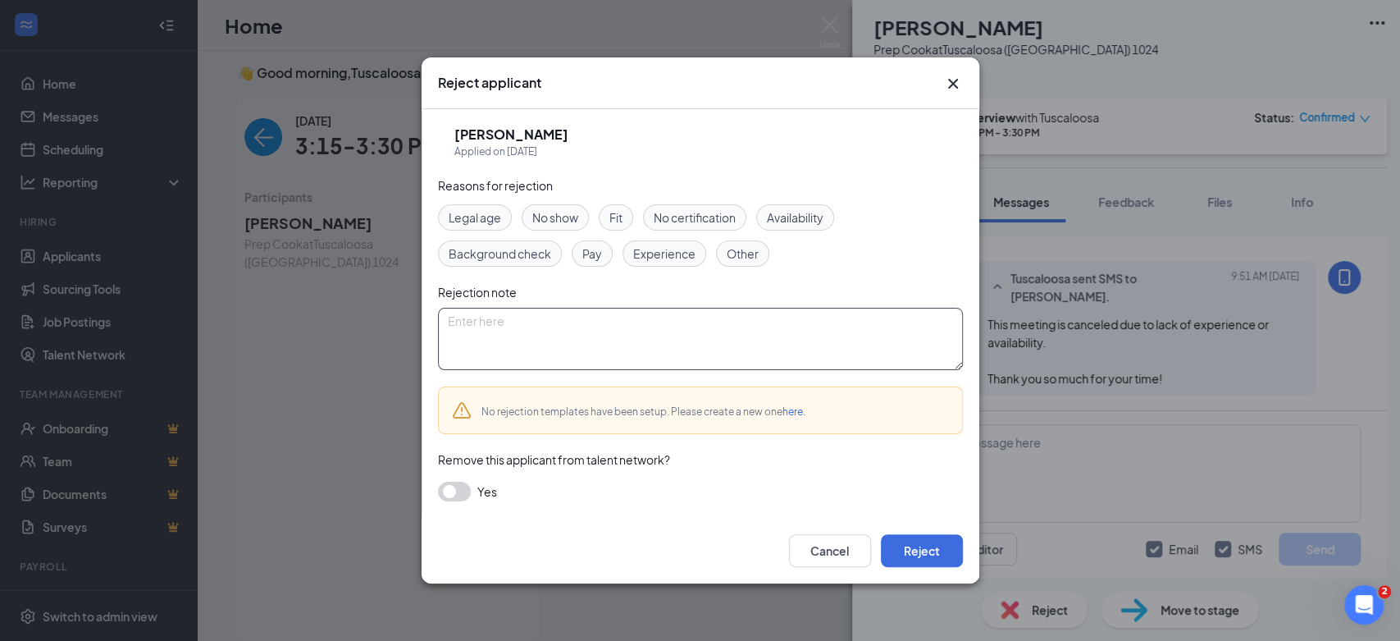
drag, startPoint x: 617, startPoint y: 335, endPoint x: 577, endPoint y: 328, distance: 39.9
click at [577, 328] on textarea at bounding box center [700, 339] width 525 height 62
paste textarea "This meeting is canceled due to lack of experience or availability. Thank you s…"
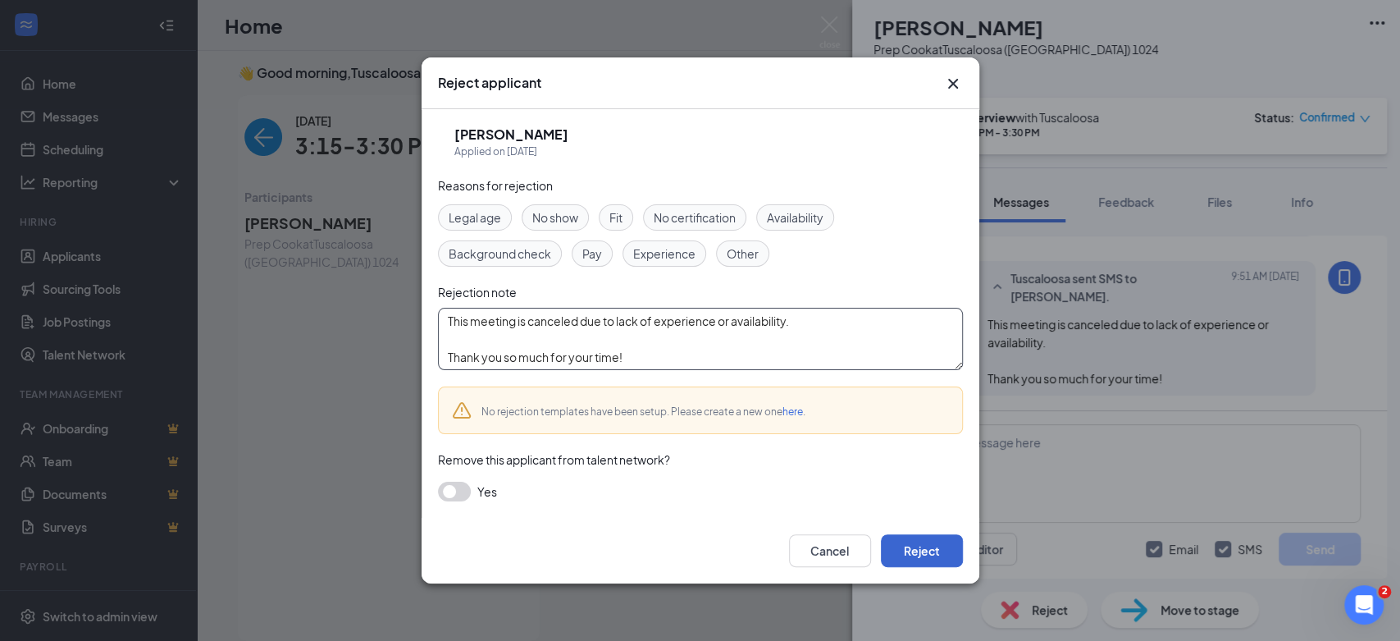
type textarea "This meeting is canceled due to lack of experience or availability. Thank you s…"
click at [924, 555] on button "Reject" at bounding box center [922, 550] width 82 height 33
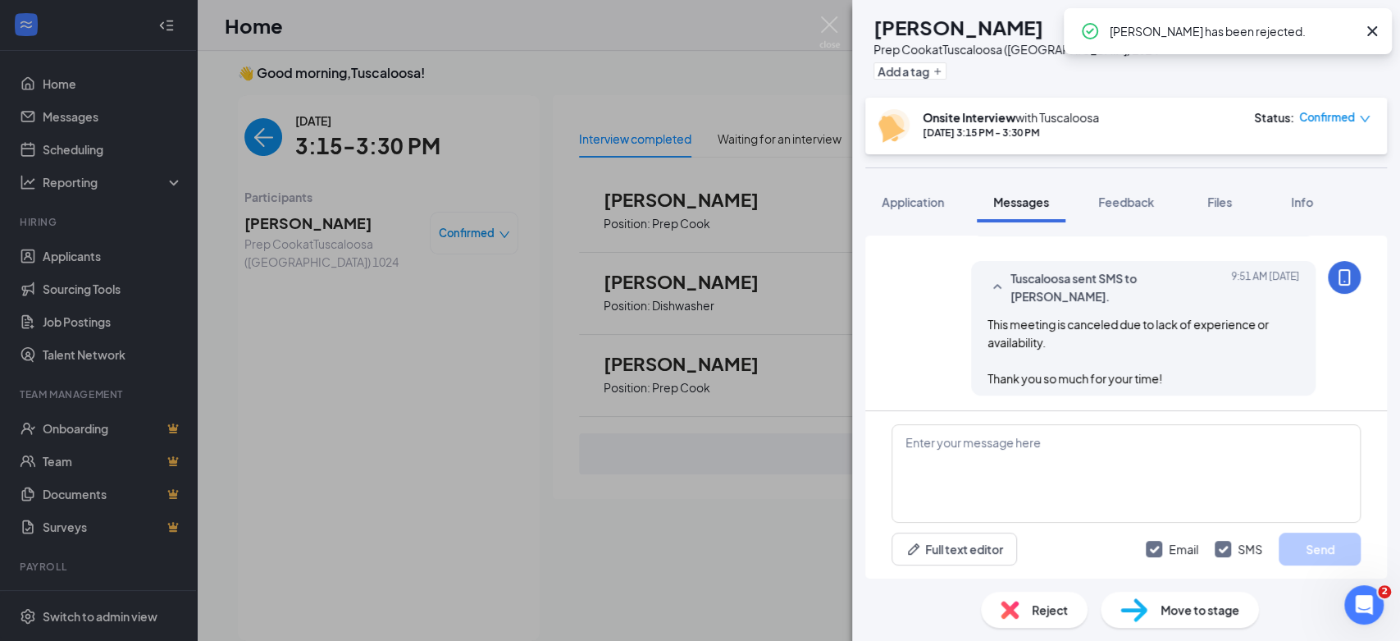
click at [1346, 122] on span "Confirmed" at bounding box center [1327, 117] width 56 height 16
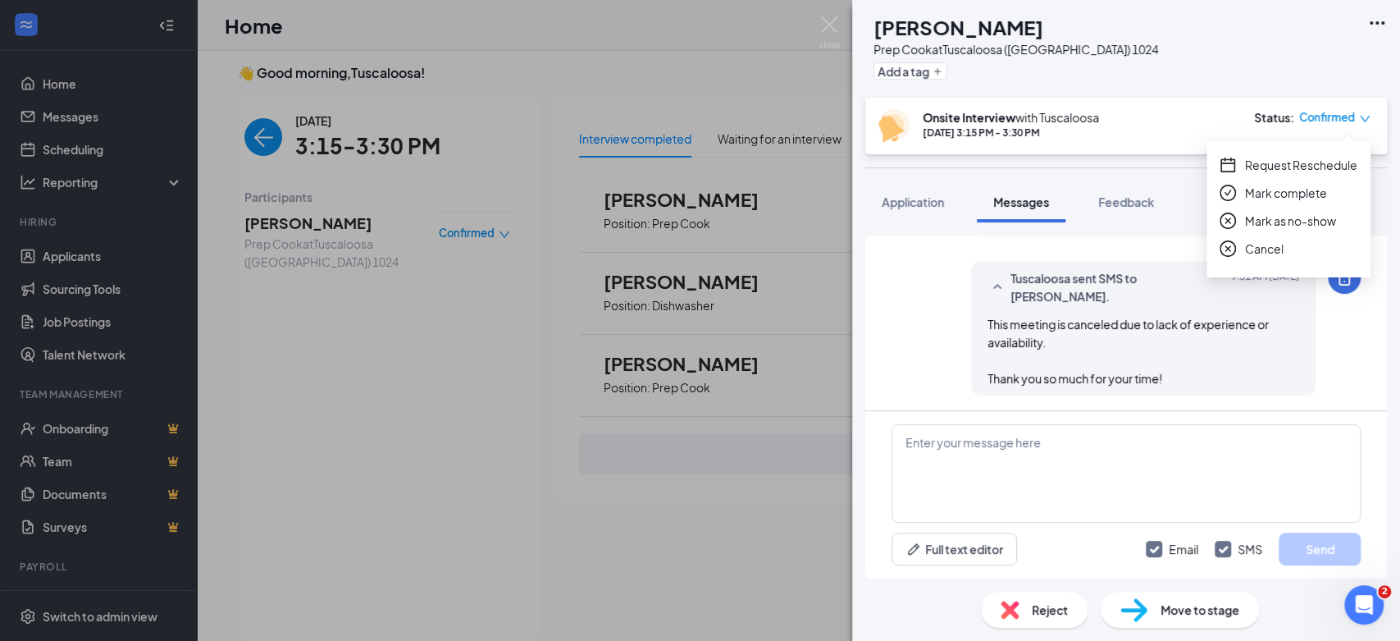
click at [1265, 247] on span "Cancel" at bounding box center [1264, 249] width 39 height 18
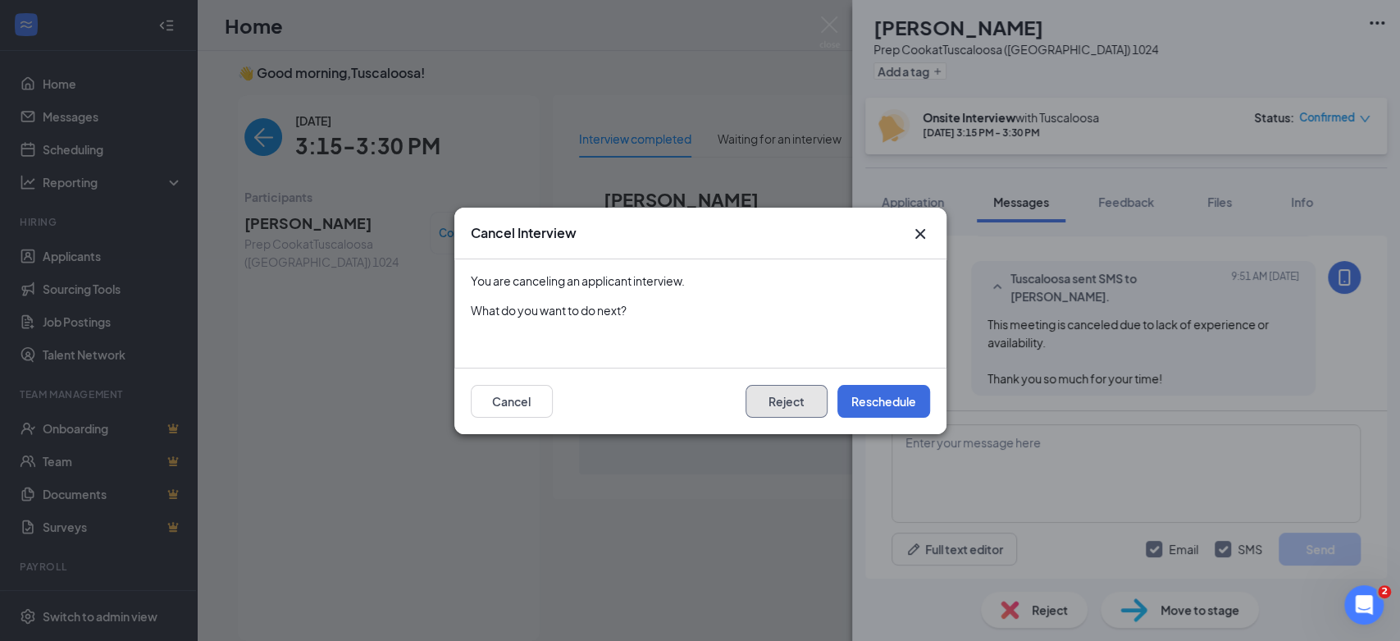
click at [801, 404] on button "Reject" at bounding box center [787, 401] width 82 height 33
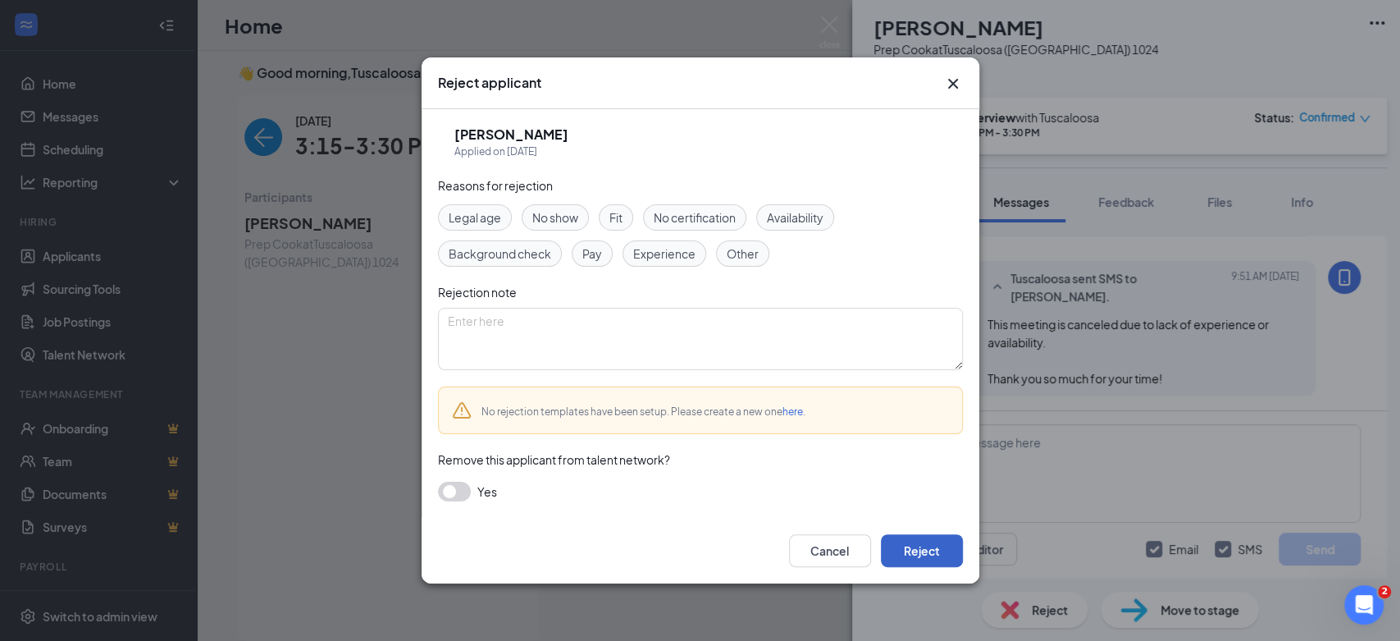
click at [938, 556] on button "Reject" at bounding box center [922, 550] width 82 height 33
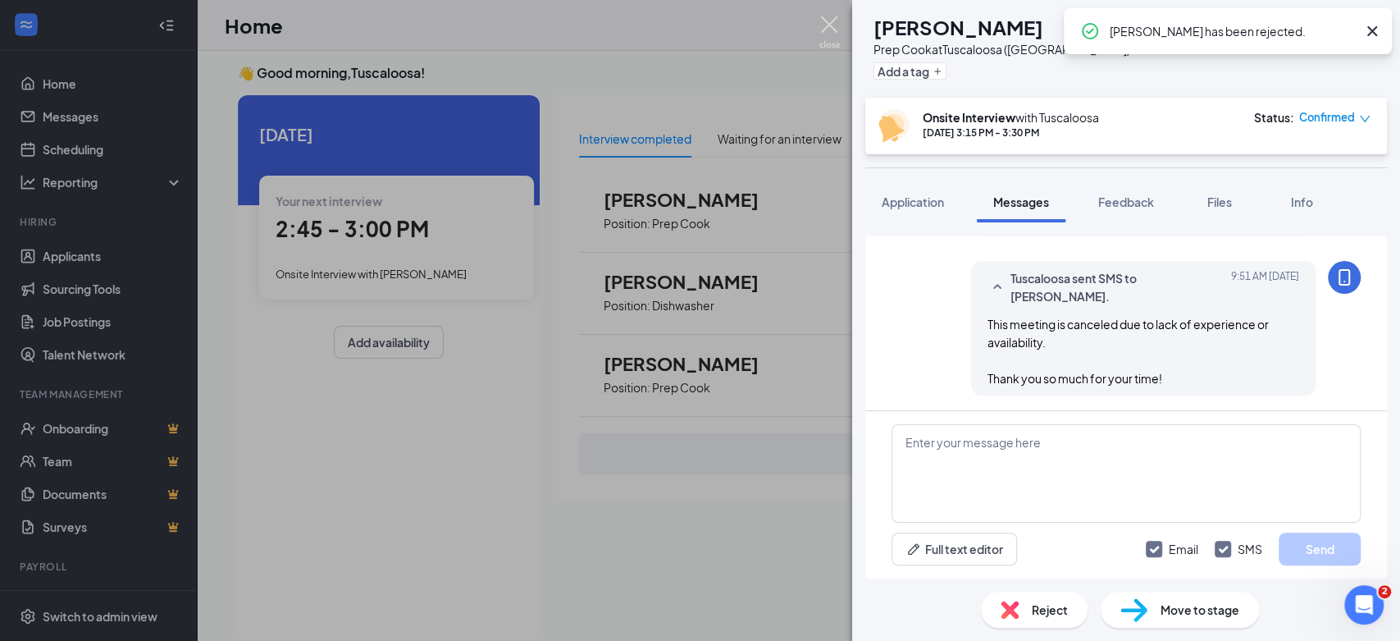
click at [828, 30] on img at bounding box center [829, 32] width 21 height 32
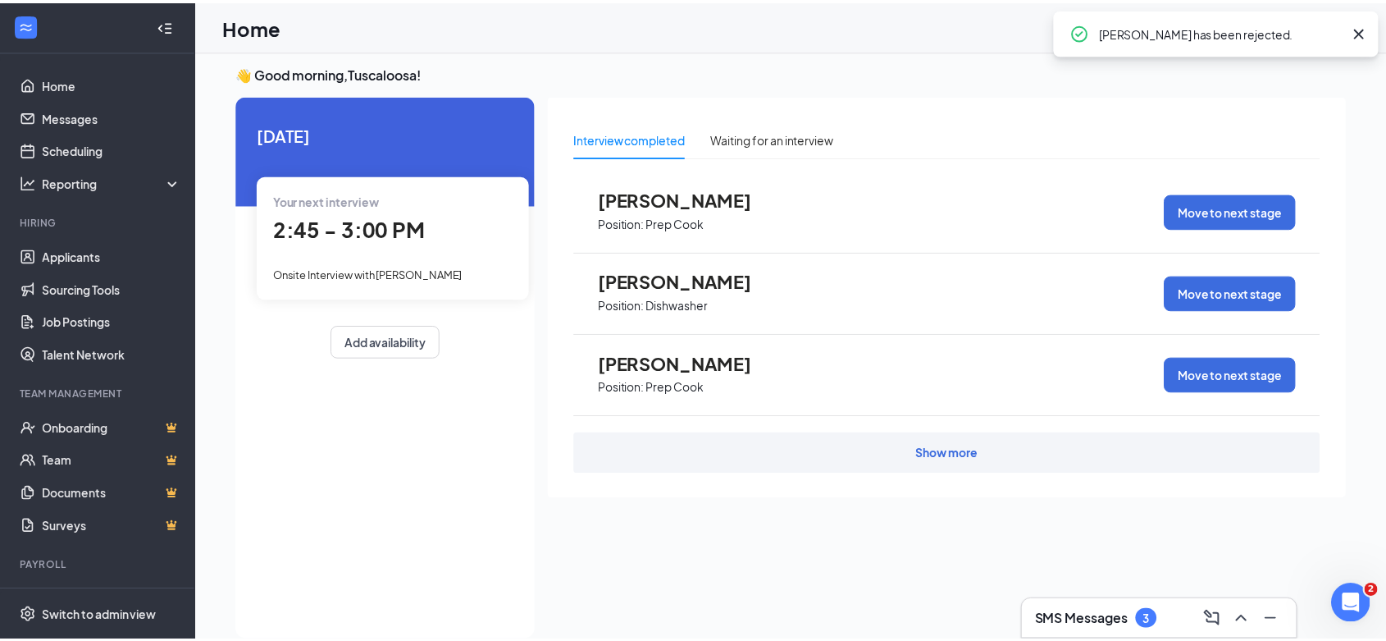
scroll to position [0, 151]
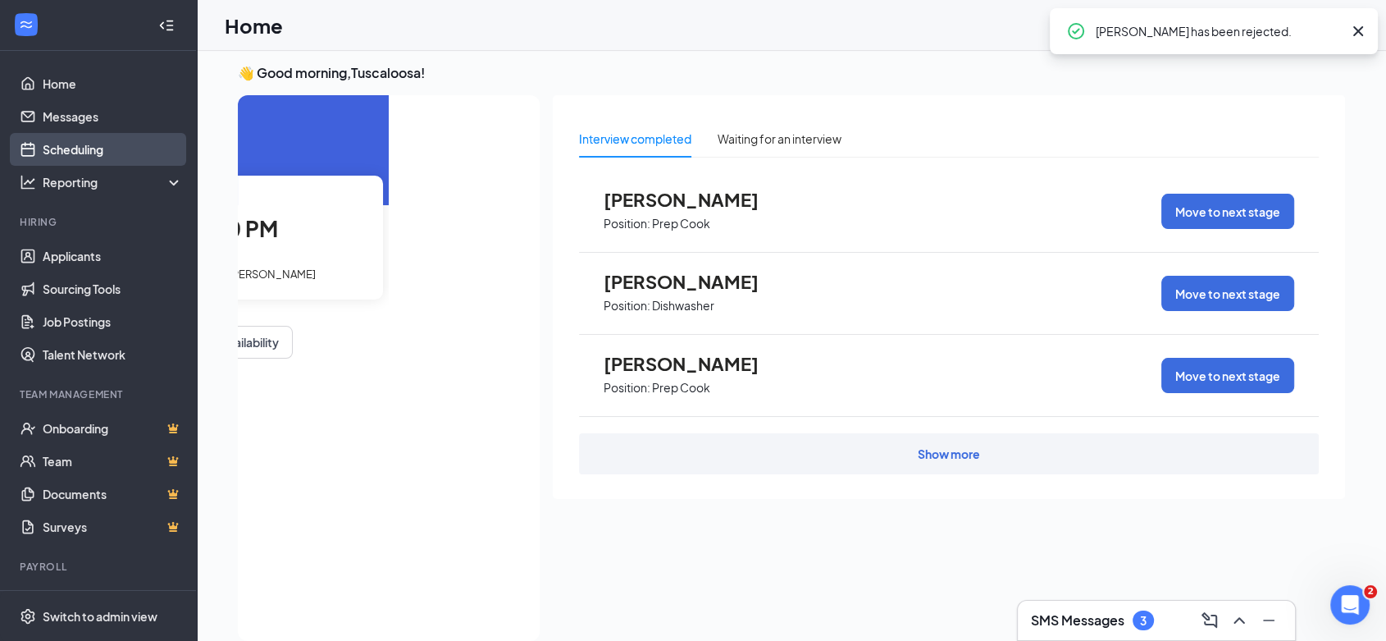
click at [83, 150] on link "Scheduling" at bounding box center [113, 149] width 140 height 33
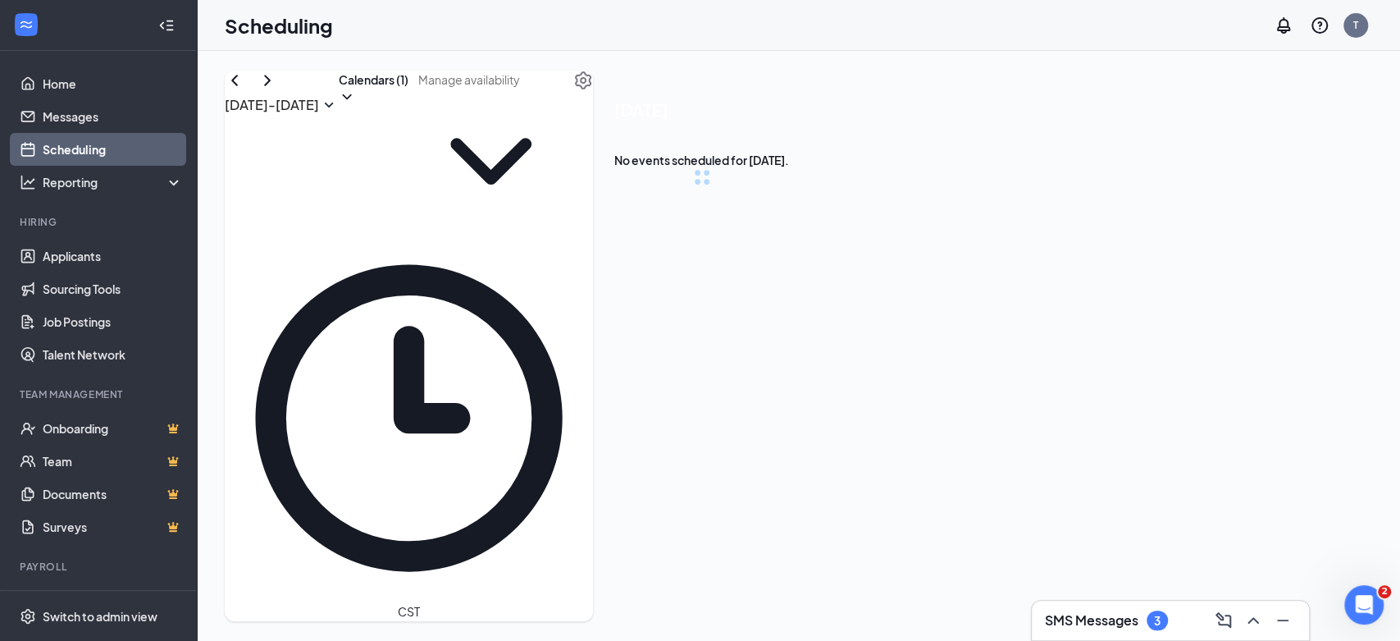
scroll to position [806, 0]
click at [652, 640] on div "Wed" at bounding box center [638, 649] width 28 height 16
click at [821, 195] on h1 "3:15 - 3:30 PM" at bounding box center [717, 187] width 207 height 36
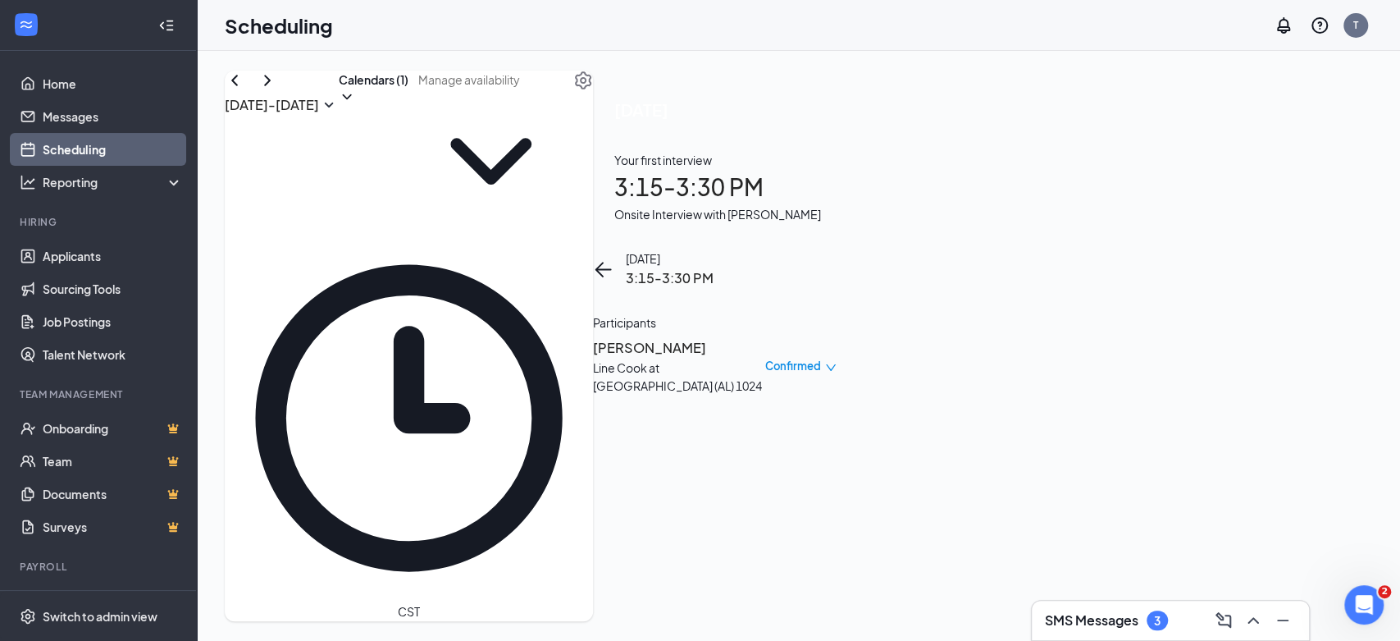
click at [765, 337] on h3 "[PERSON_NAME]" at bounding box center [679, 347] width 172 height 21
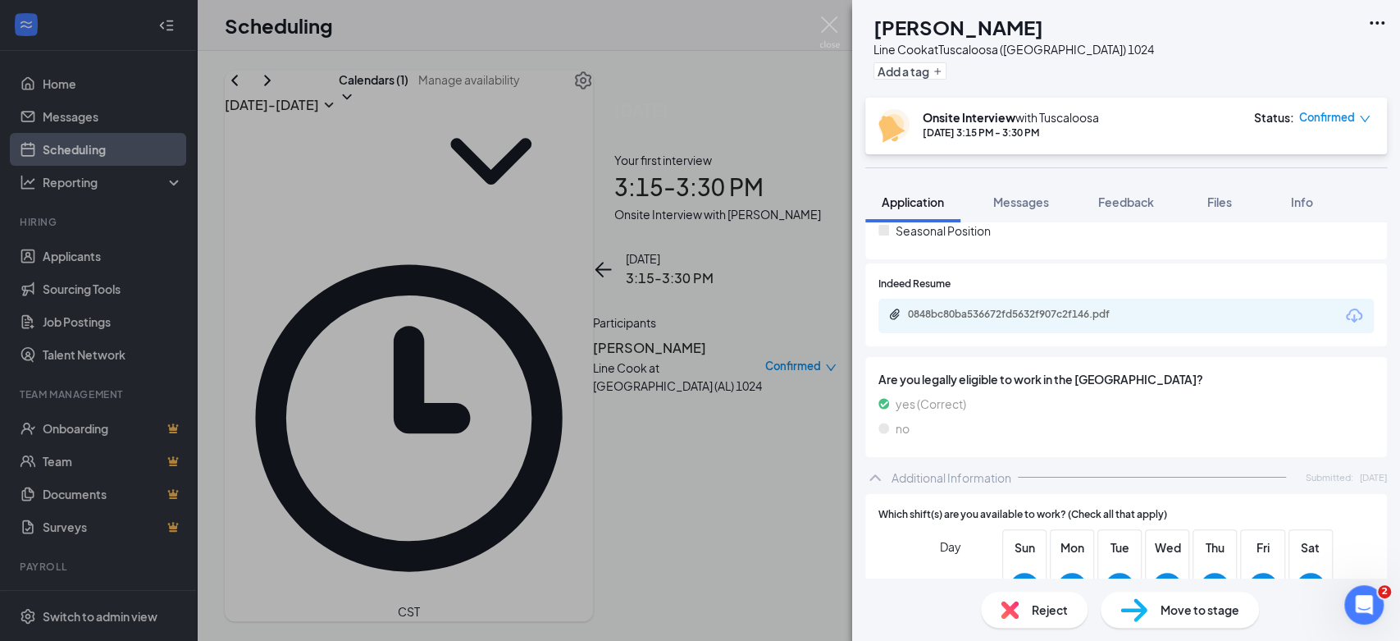
scroll to position [455, 0]
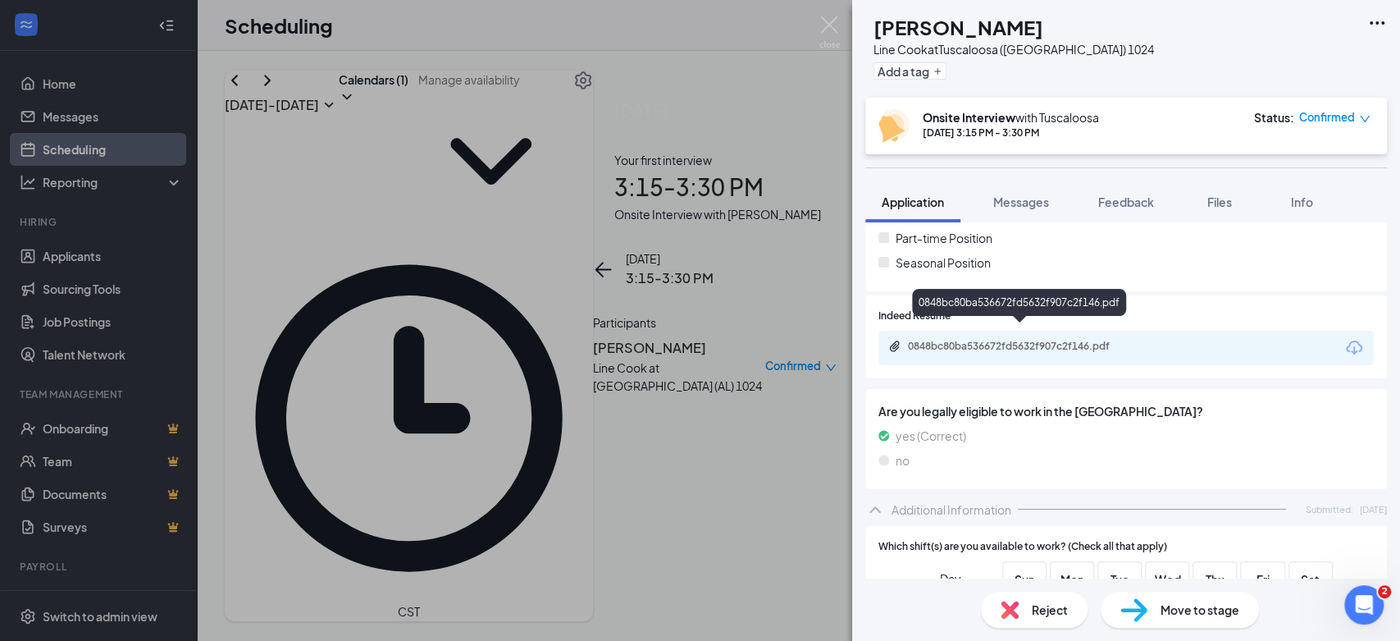
click at [1008, 340] on div "0848bc80ba536672fd5632f907c2f146.pdf" at bounding box center [1023, 346] width 230 height 13
click at [1018, 214] on button "Messages" at bounding box center [1021, 201] width 89 height 41
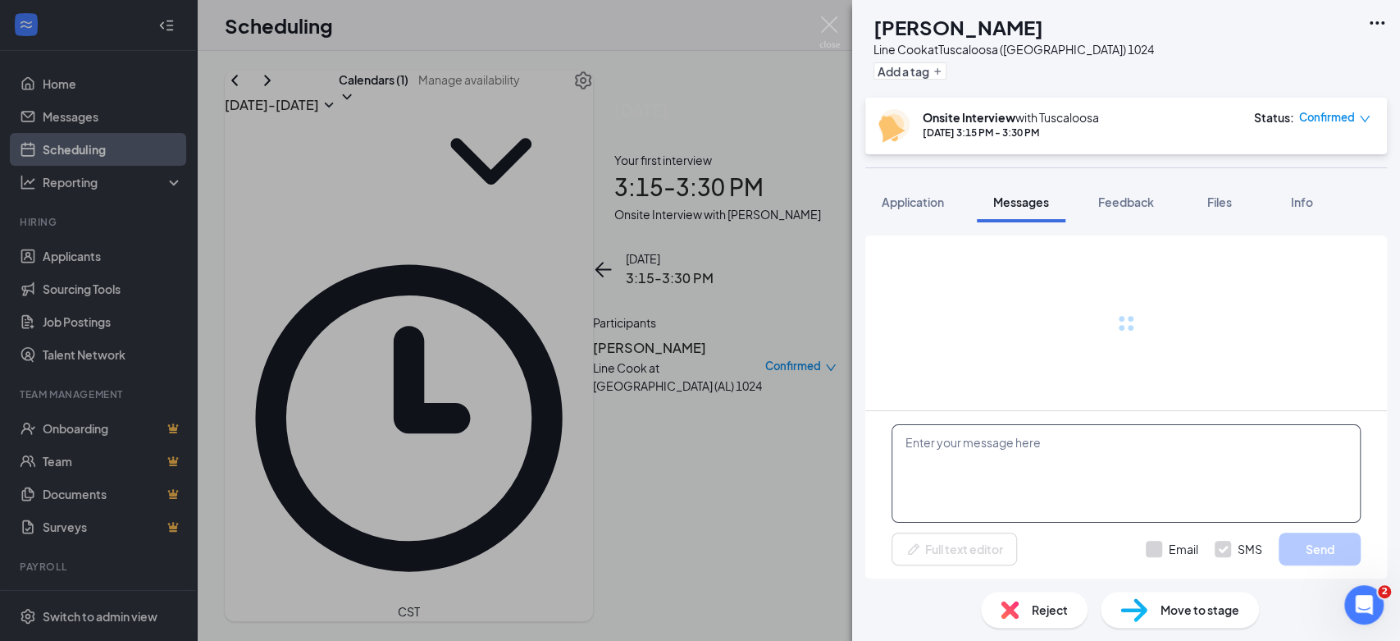
click at [1028, 445] on textarea at bounding box center [1126, 473] width 469 height 98
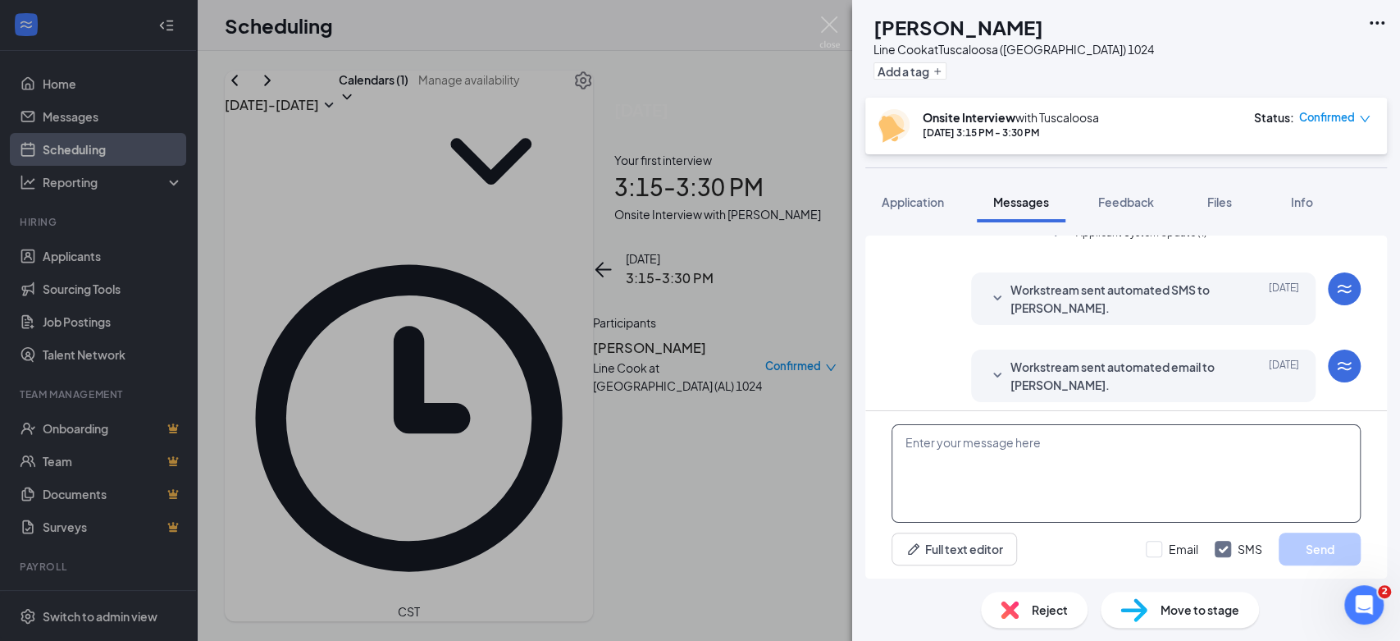
scroll to position [481, 0]
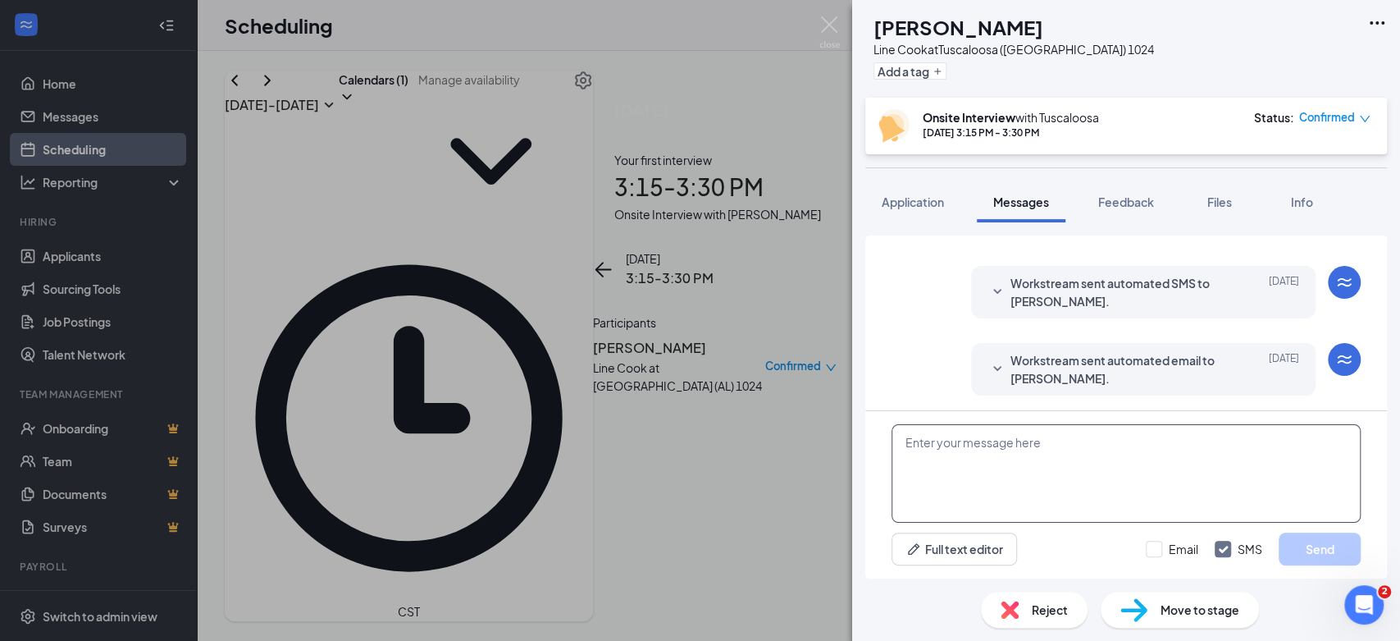
paste textarea "This meeting is canceled due to lack of experience or availability. Thank you s…"
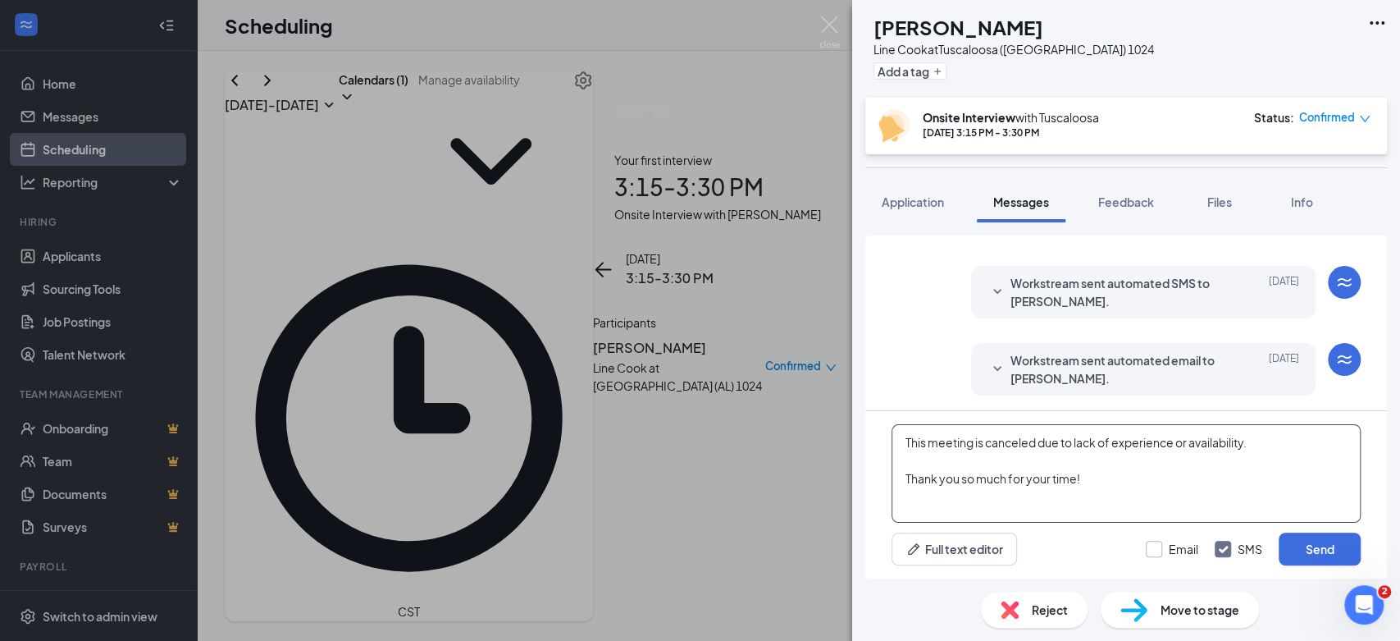
type textarea "This meeting is canceled due to lack of experience or availability. Thank you s…"
click at [1165, 548] on input "Email" at bounding box center [1172, 549] width 52 height 16
checkbox input "true"
click at [1339, 552] on button "Send" at bounding box center [1320, 548] width 82 height 33
click at [1056, 614] on span "Reject" at bounding box center [1050, 609] width 36 height 18
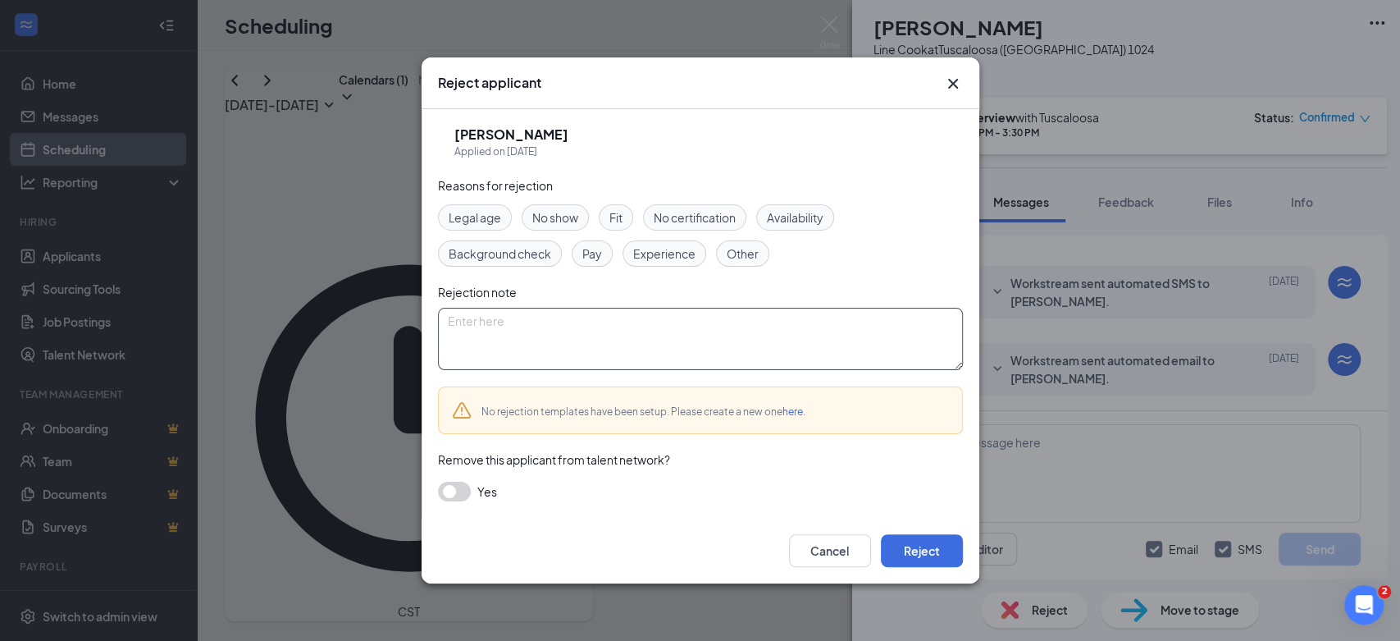
click at [582, 346] on textarea at bounding box center [700, 339] width 525 height 62
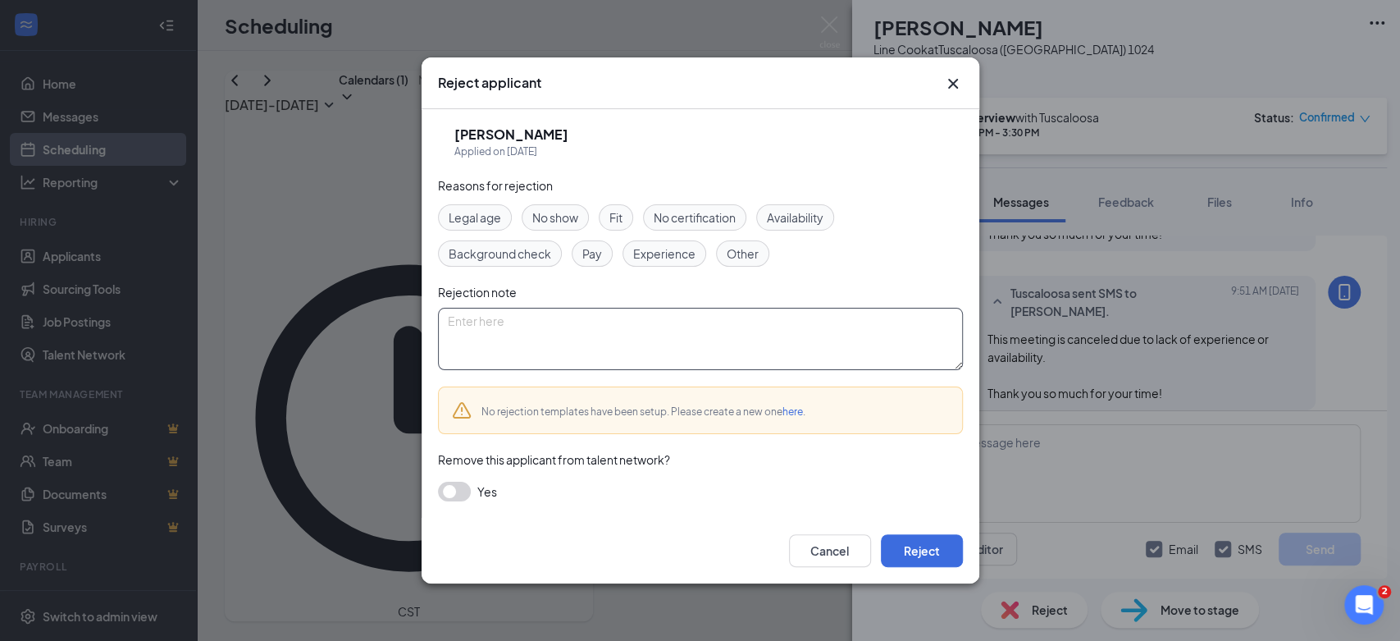
scroll to position [801, 0]
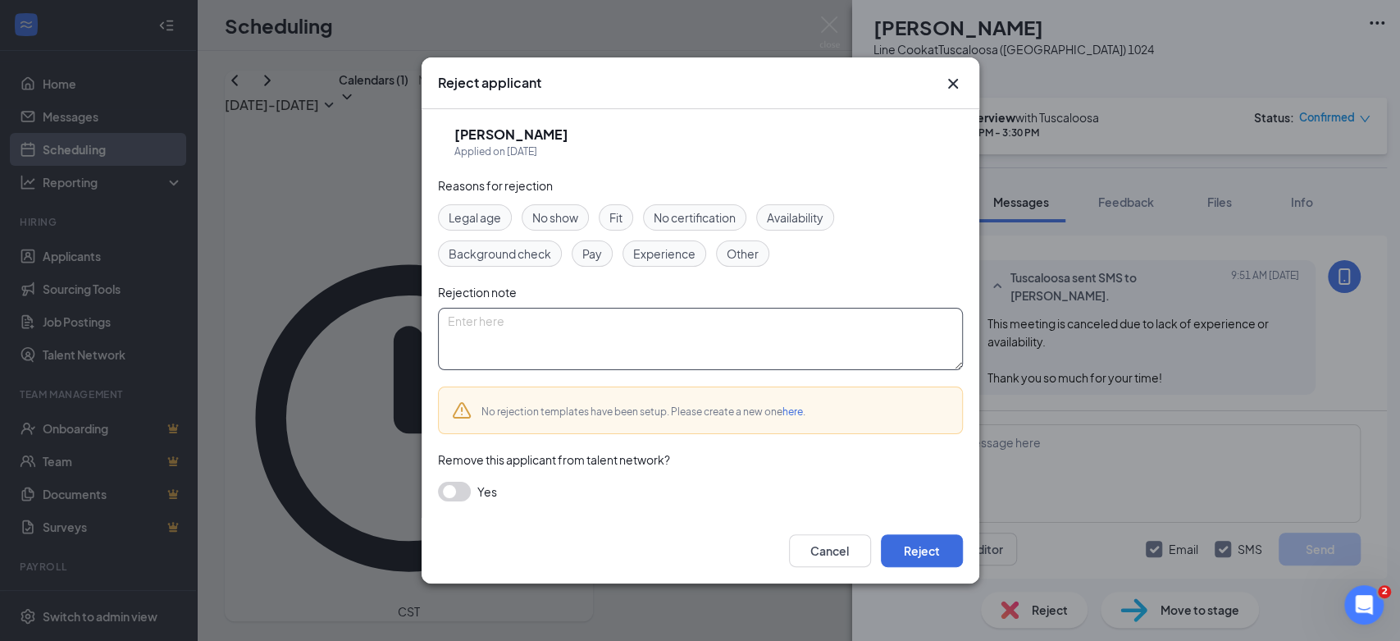
paste textarea "This meeting is canceled due to lack of experience or availability. Thank you s…"
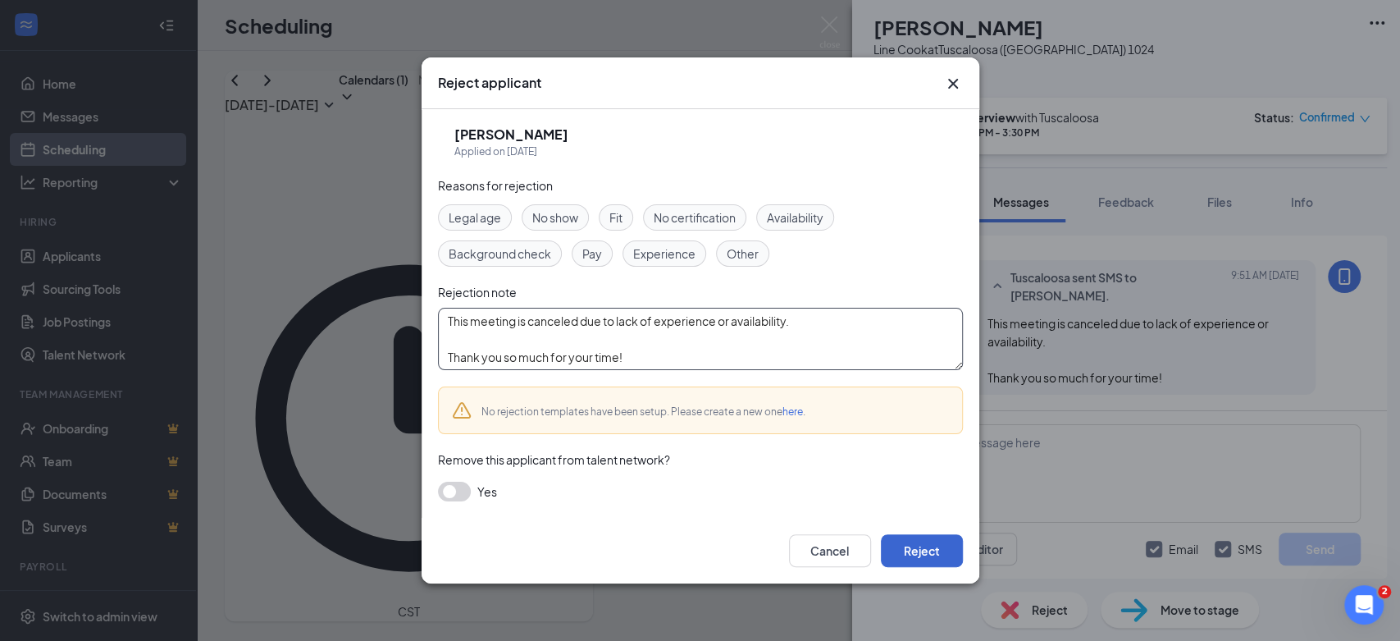
type textarea "This meeting is canceled due to lack of experience or availability. Thank you s…"
click at [906, 555] on button "Reject" at bounding box center [922, 550] width 82 height 33
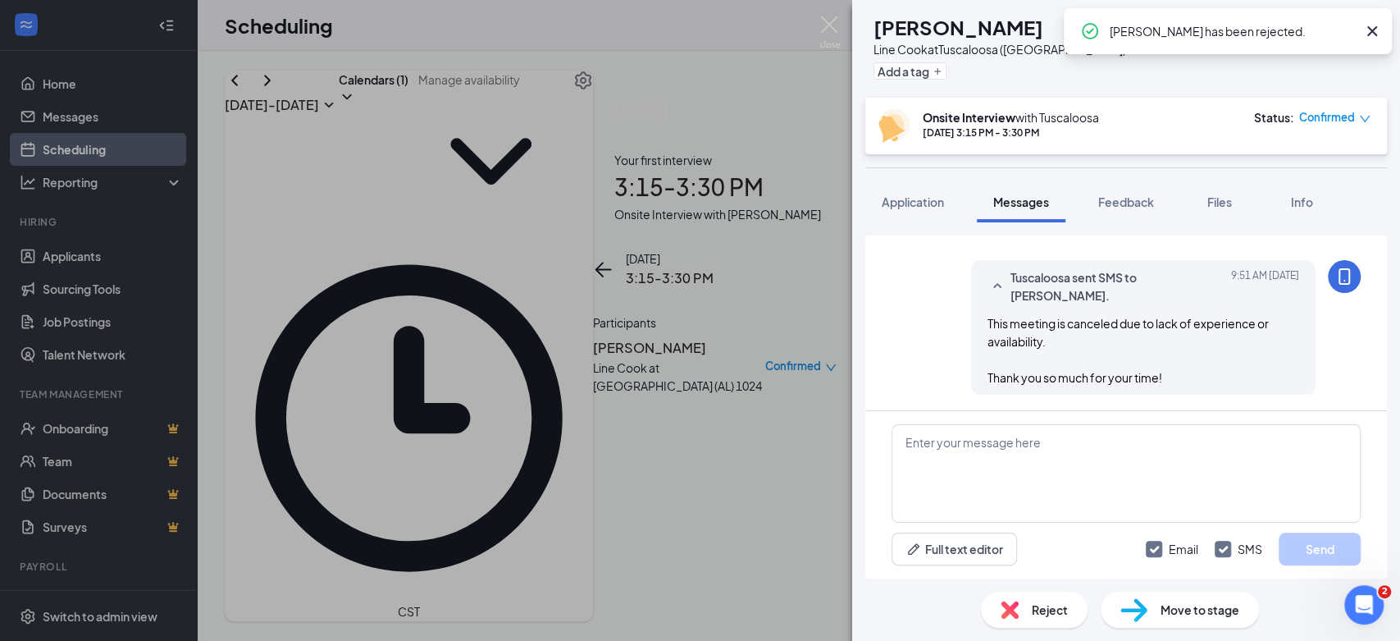
click at [1358, 110] on div "Confirmed" at bounding box center [1334, 117] width 71 height 16
click at [1257, 258] on span "Cancel" at bounding box center [1258, 249] width 39 height 18
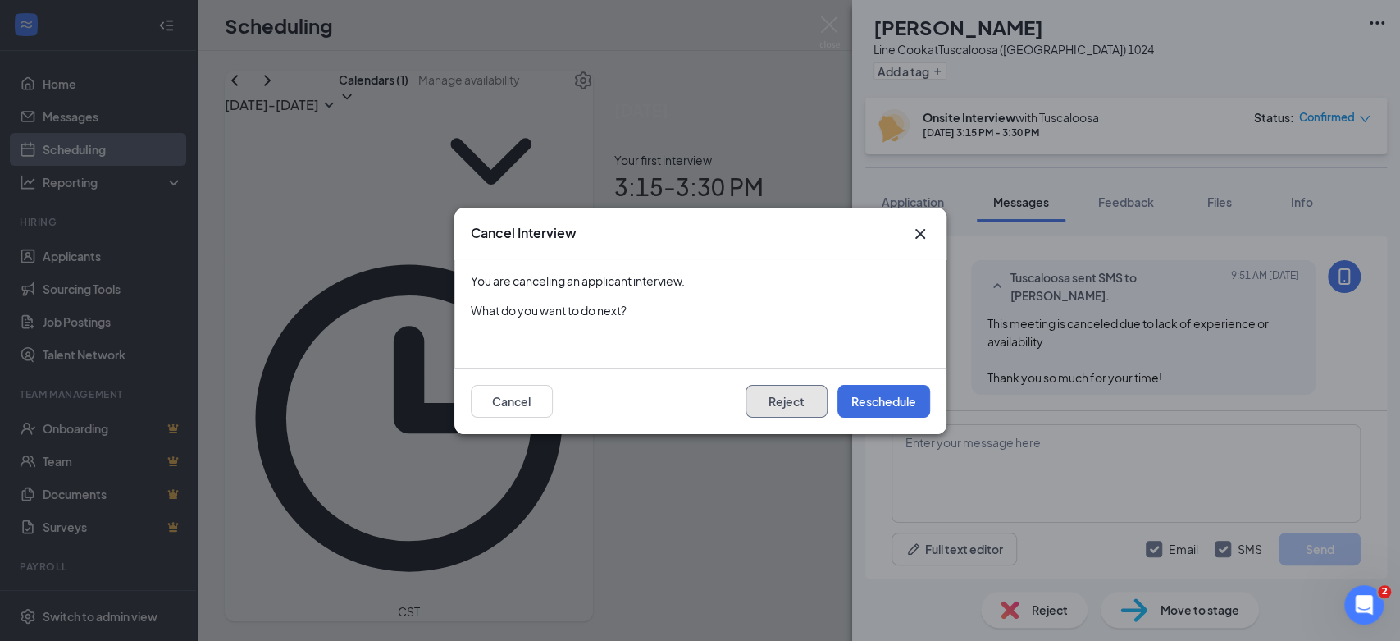
click at [805, 407] on button "Reject" at bounding box center [787, 401] width 82 height 33
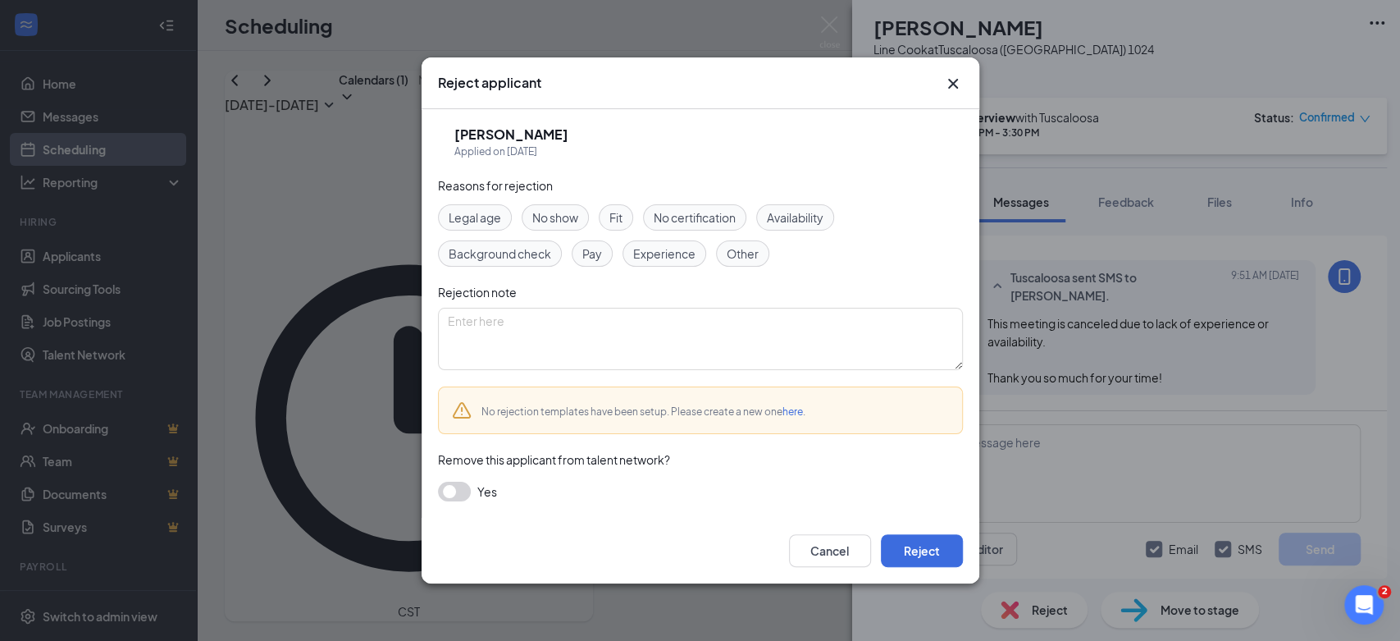
click at [933, 567] on div "Cancel Reject" at bounding box center [701, 551] width 558 height 66
click at [940, 550] on button "Reject" at bounding box center [922, 550] width 82 height 33
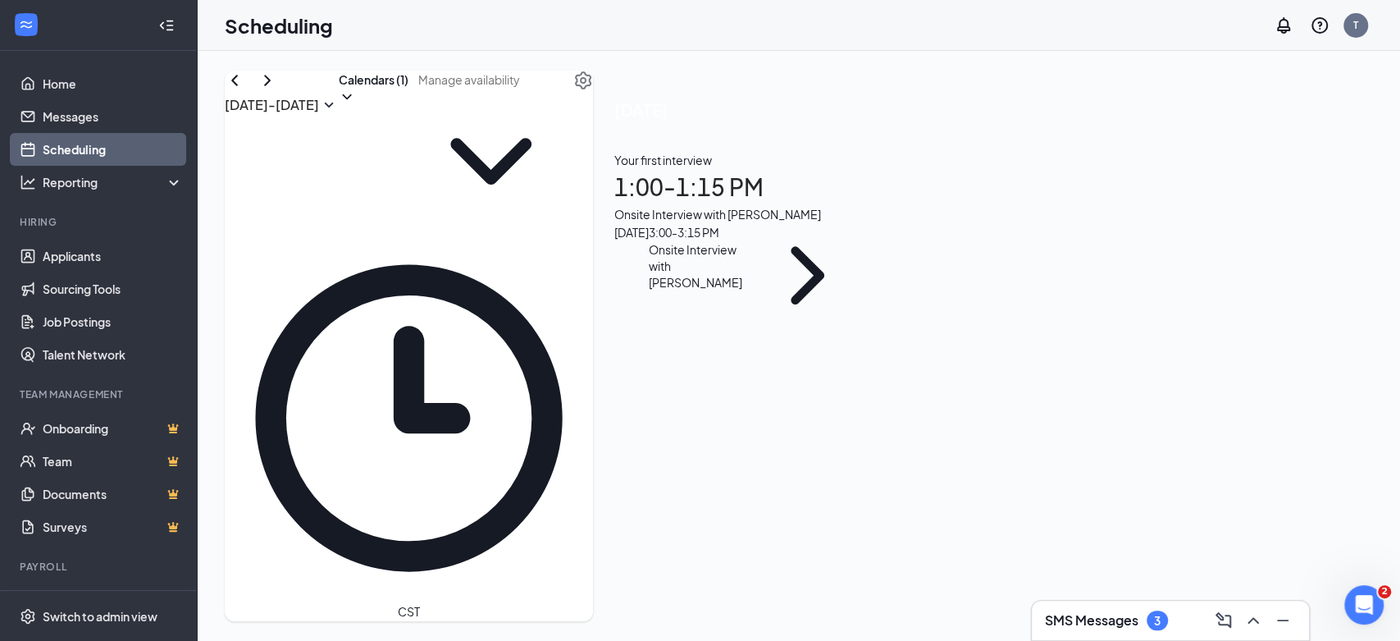
click at [860, 205] on h1 "1:00 - 1:15 PM" at bounding box center [736, 187] width 245 height 36
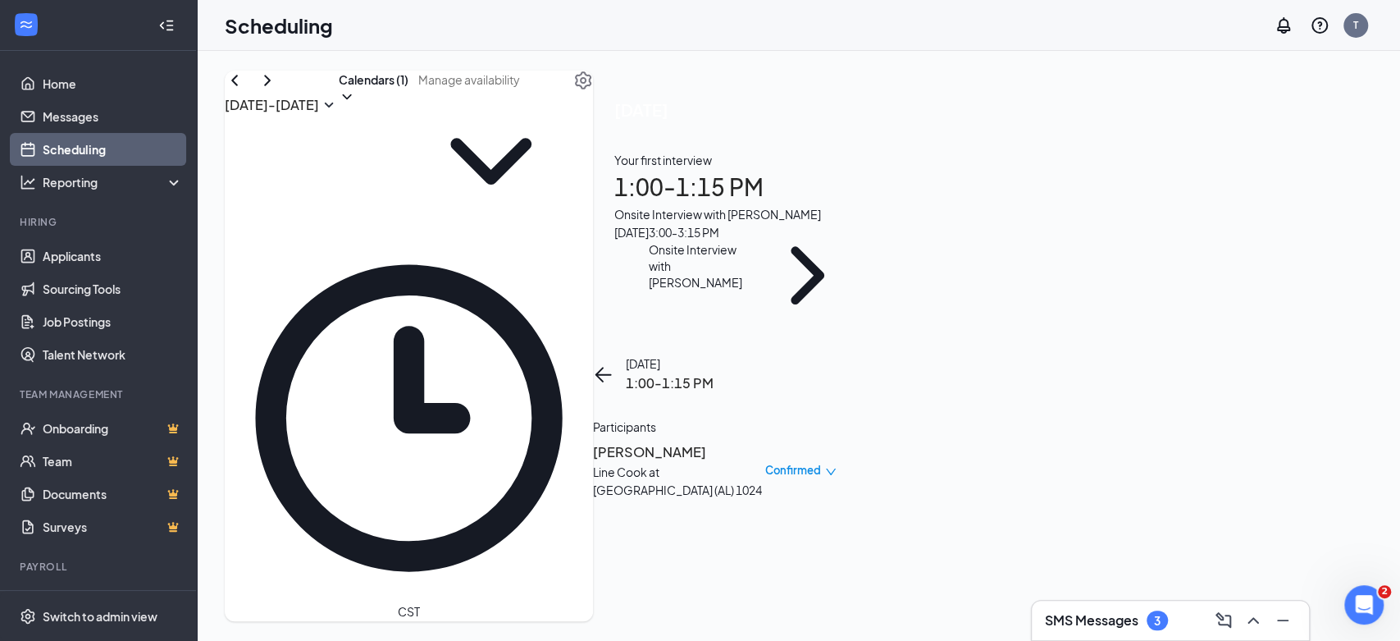
click at [765, 441] on h3 "[PERSON_NAME]" at bounding box center [679, 451] width 172 height 21
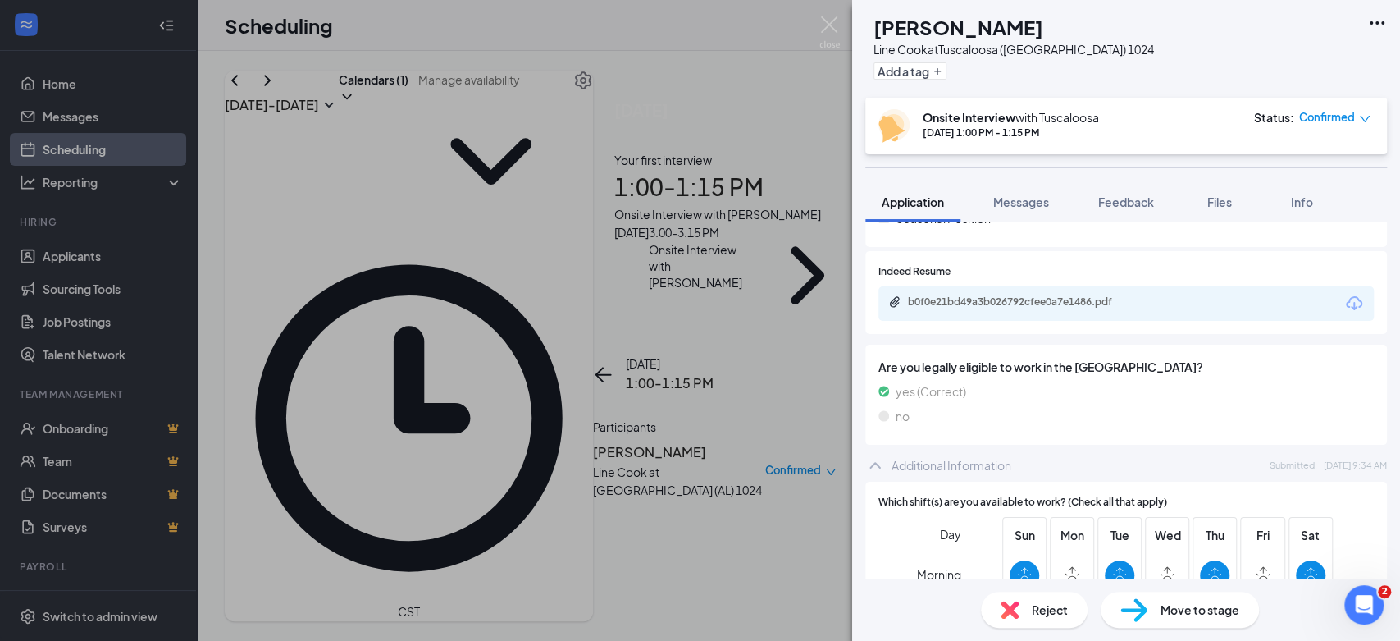
scroll to position [455, 0]
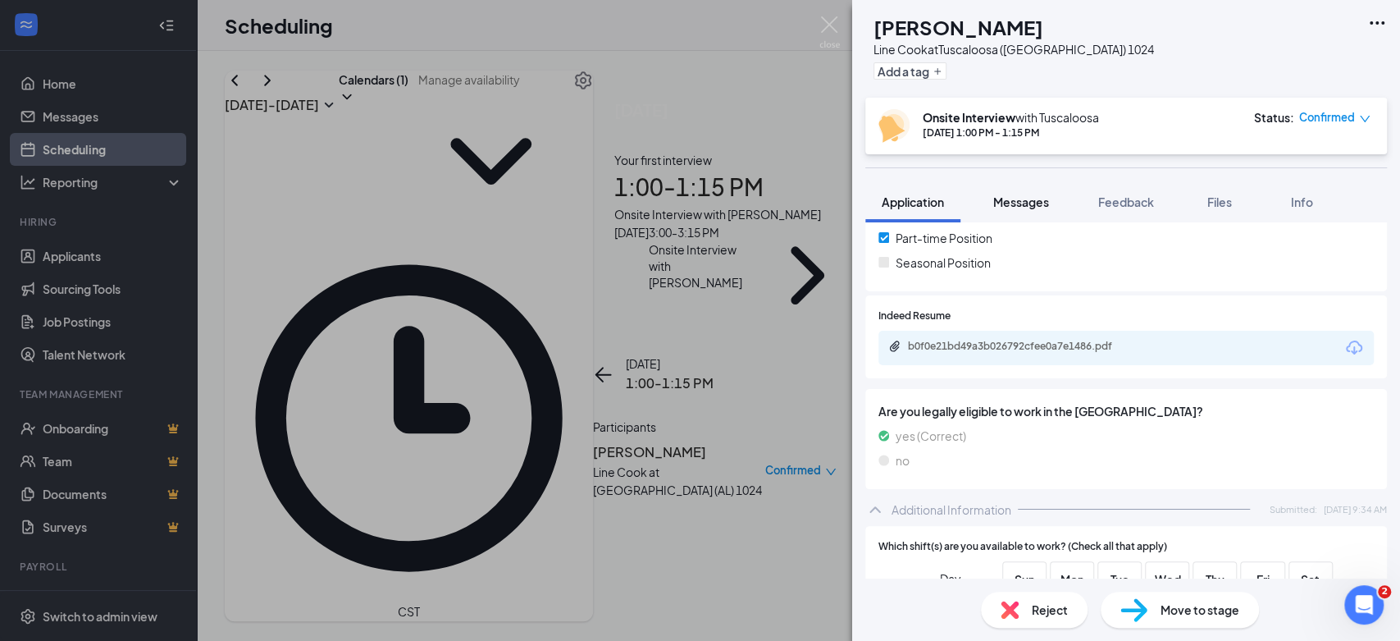
click at [1037, 204] on span "Messages" at bounding box center [1021, 201] width 56 height 15
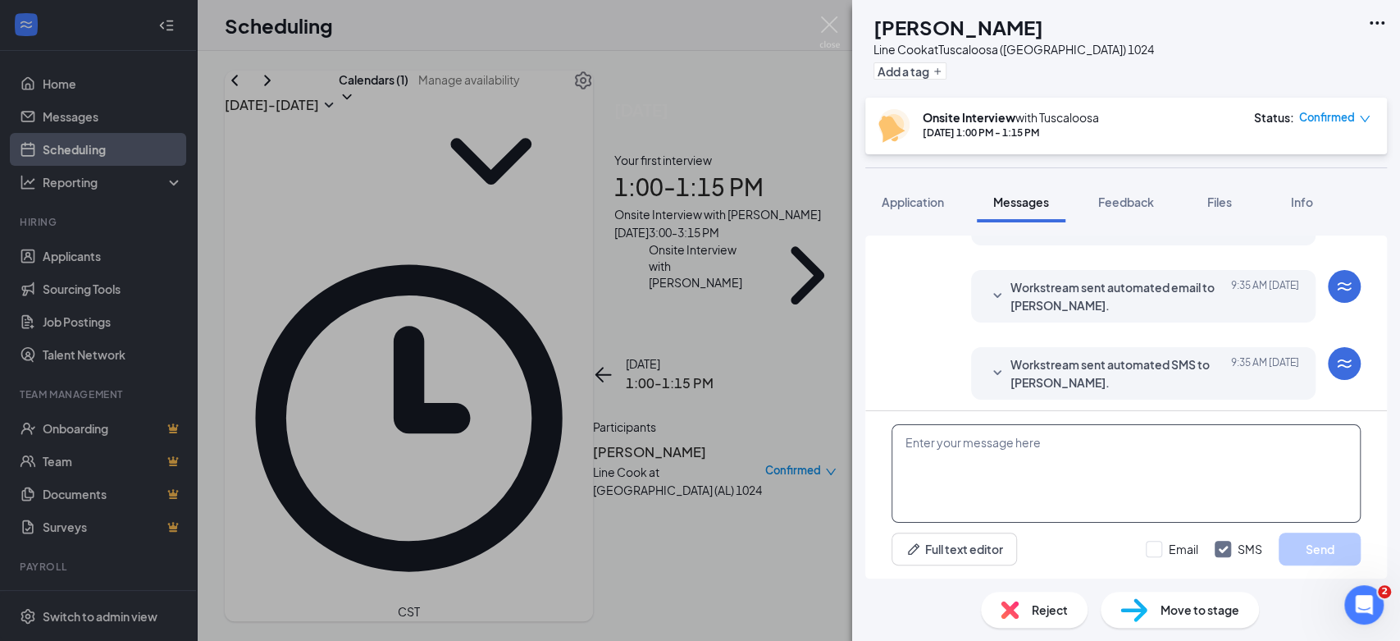
click at [1039, 448] on textarea at bounding box center [1126, 473] width 469 height 98
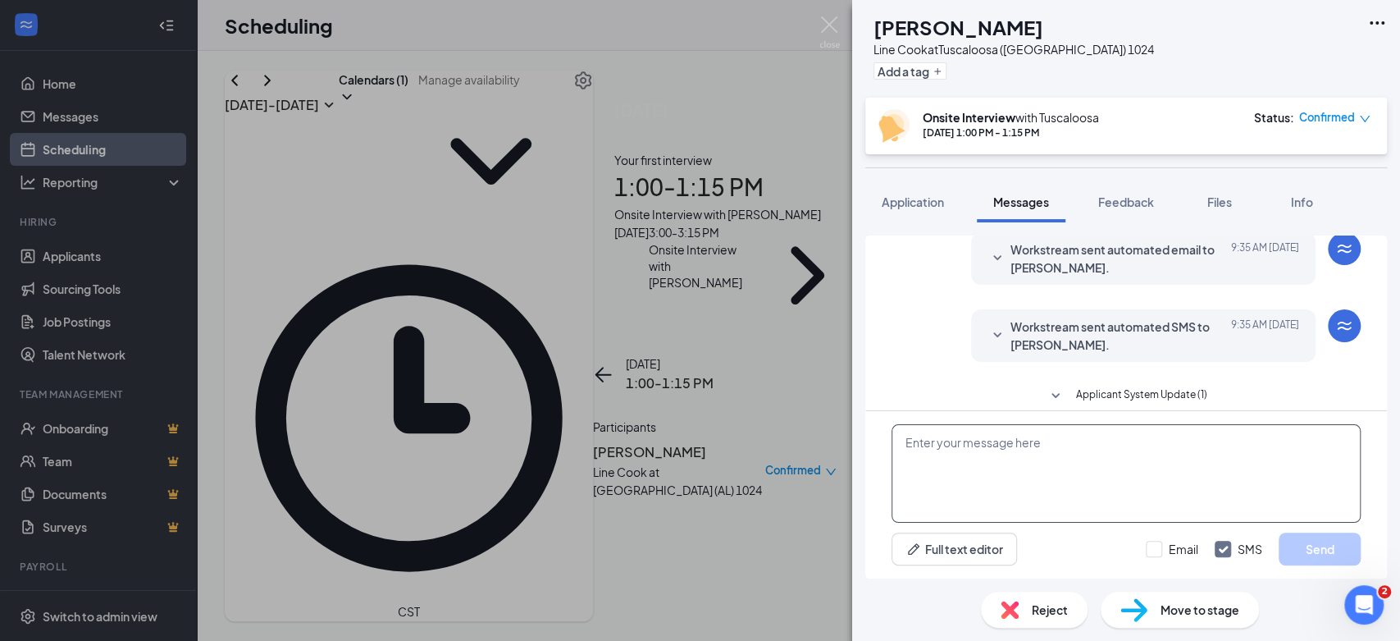
scroll to position [481, 0]
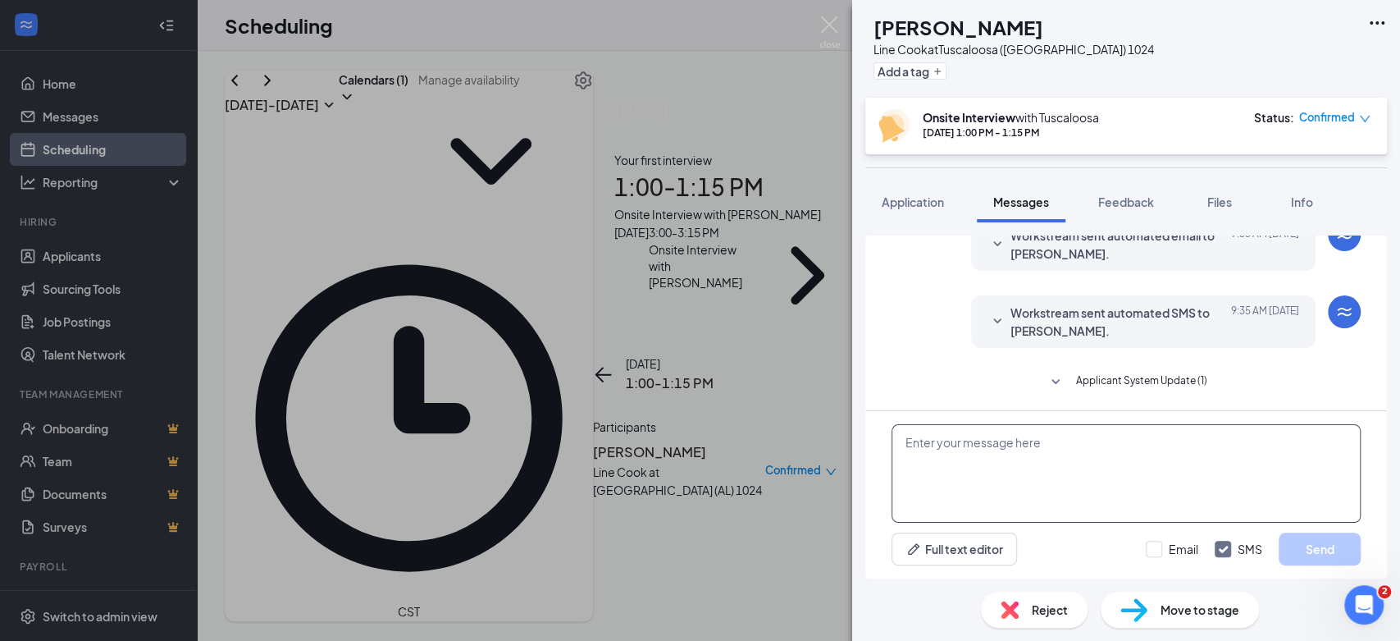
drag, startPoint x: 1039, startPoint y: 450, endPoint x: 1017, endPoint y: 477, distance: 34.3
click at [1017, 477] on textarea at bounding box center [1126, 473] width 469 height 98
paste textarea "This meeting is canceled due to lack of experience or availability. Thank you s…"
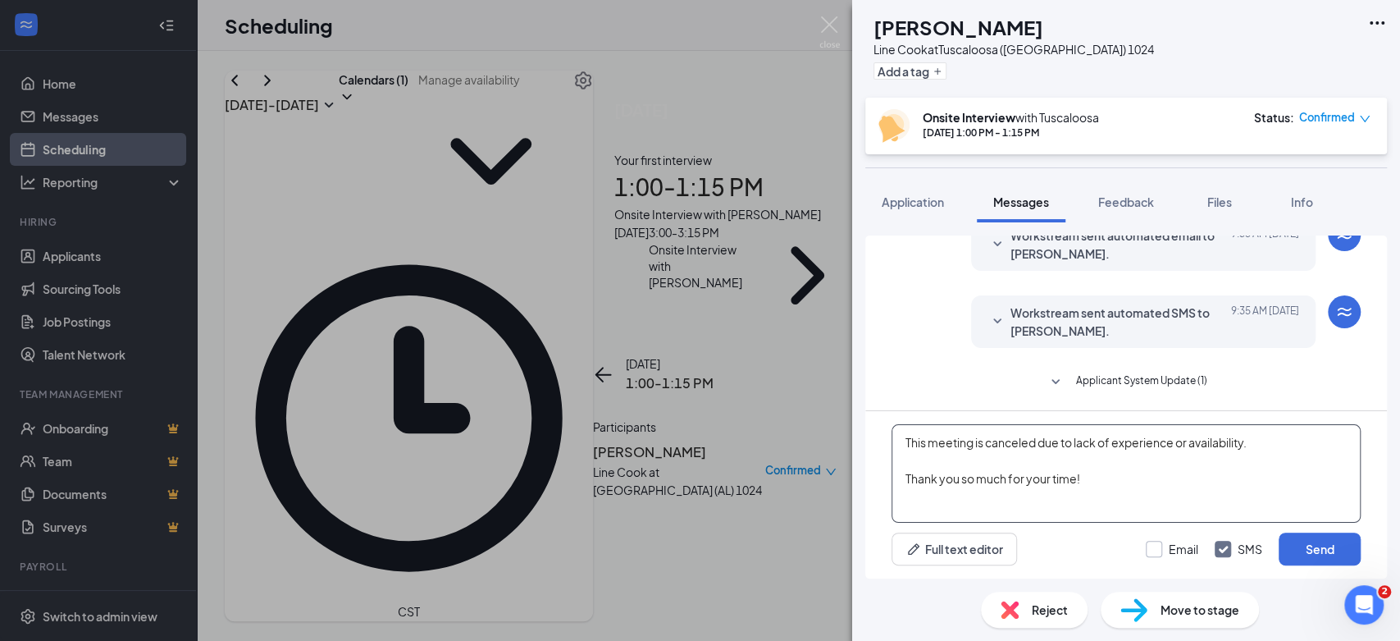
type textarea "This meeting is canceled due to lack of experience or availability. Thank you s…"
drag, startPoint x: 1158, startPoint y: 547, endPoint x: 1316, endPoint y: 547, distance: 158.3
click at [1166, 547] on input "Email" at bounding box center [1172, 549] width 52 height 16
checkbox input "true"
drag, startPoint x: 1346, startPoint y: 550, endPoint x: 1325, endPoint y: 554, distance: 20.9
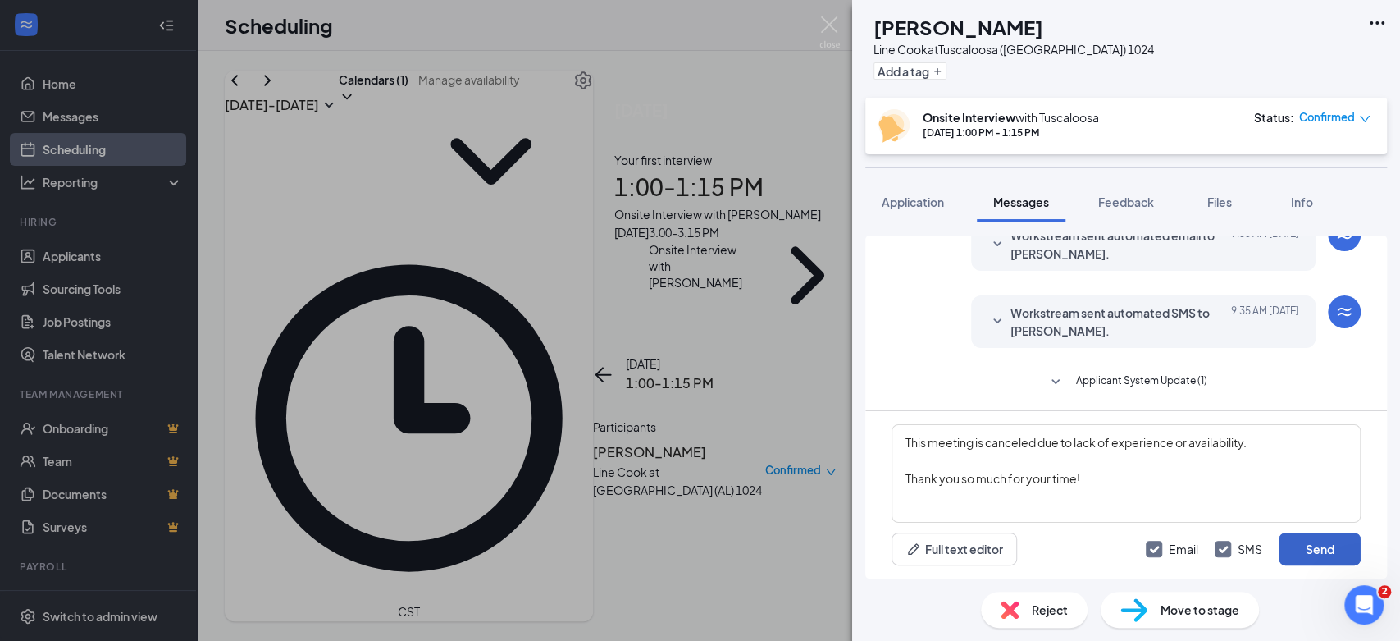
click at [1345, 550] on button "Send" at bounding box center [1320, 548] width 82 height 33
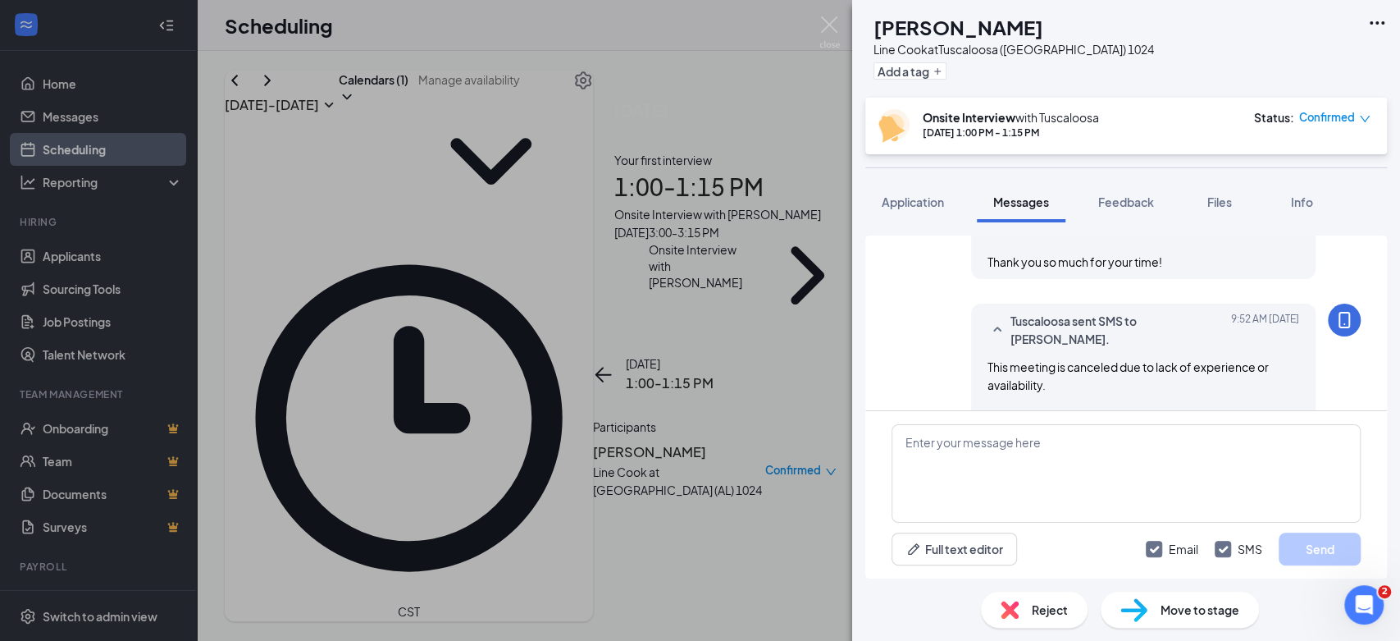
scroll to position [768, 0]
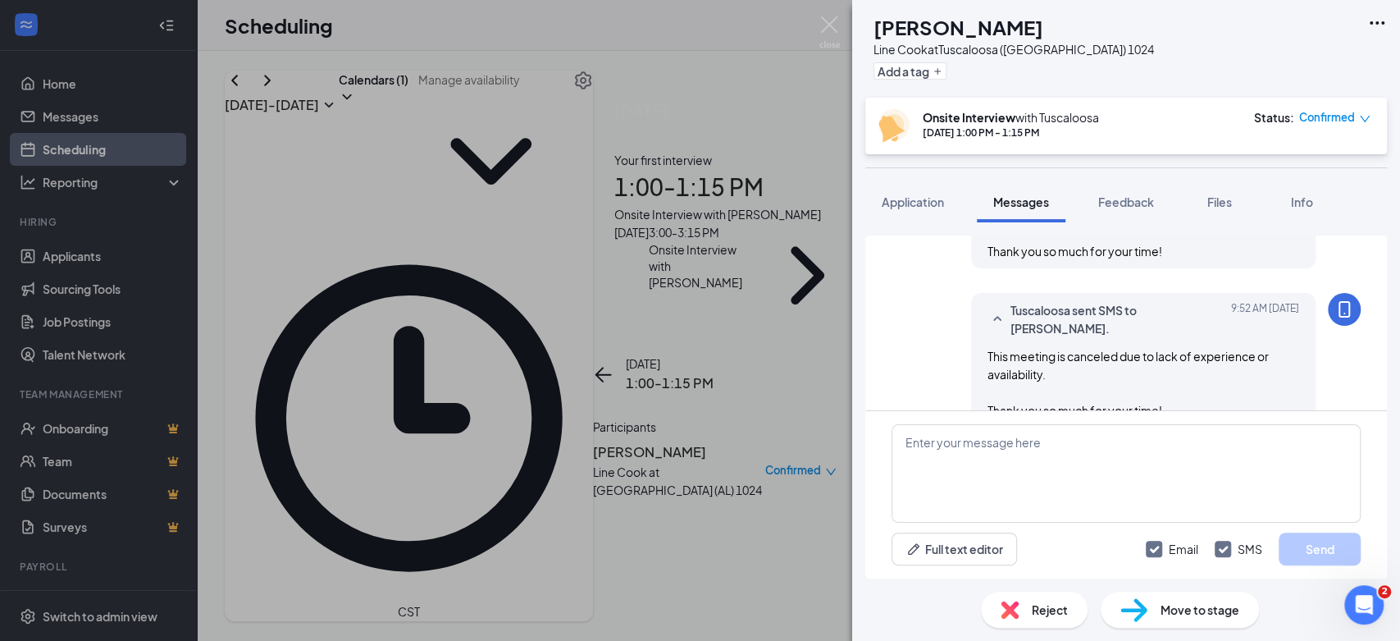
click at [1059, 604] on span "Reject" at bounding box center [1050, 609] width 36 height 18
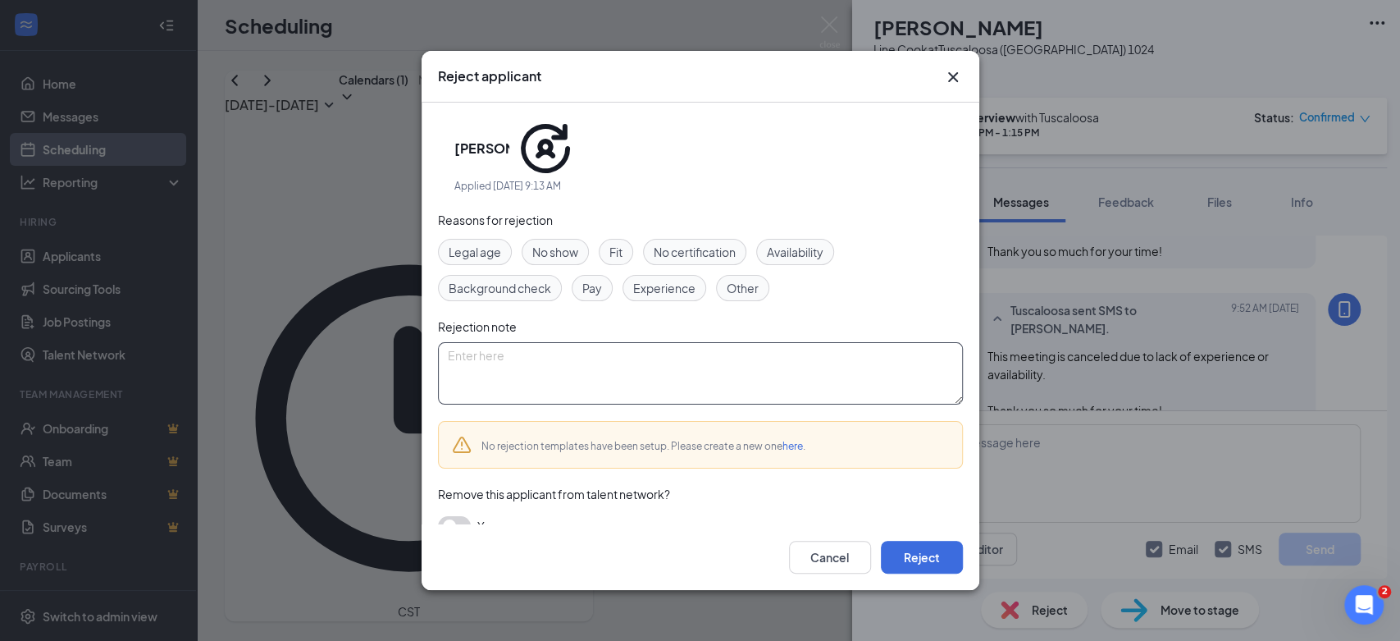
paste textarea "This meeting is canceled due to lack of experience or availability. Thank you s…"
type textarea "This meeting is canceled due to lack of experience or availability. Thank you s…"
click at [936, 550] on button "Reject" at bounding box center [922, 557] width 82 height 33
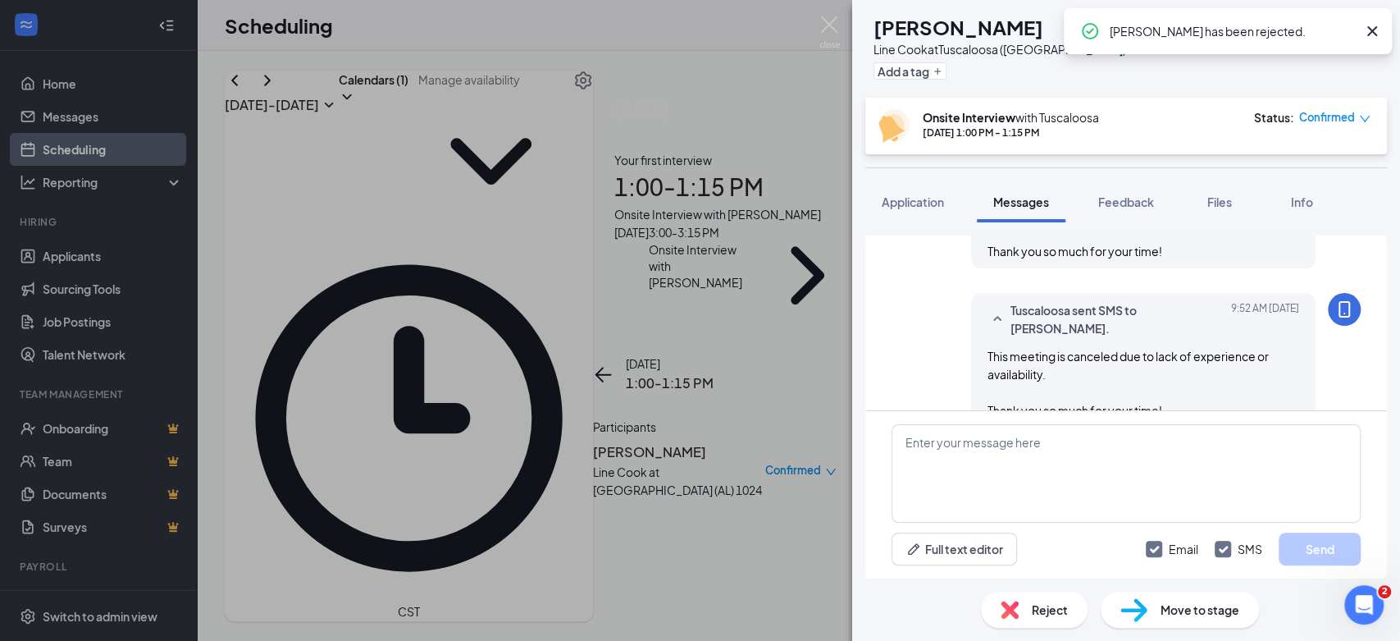
click at [1329, 123] on span "Confirmed" at bounding box center [1327, 117] width 56 height 16
click at [1247, 251] on span "Cancel" at bounding box center [1258, 249] width 39 height 18
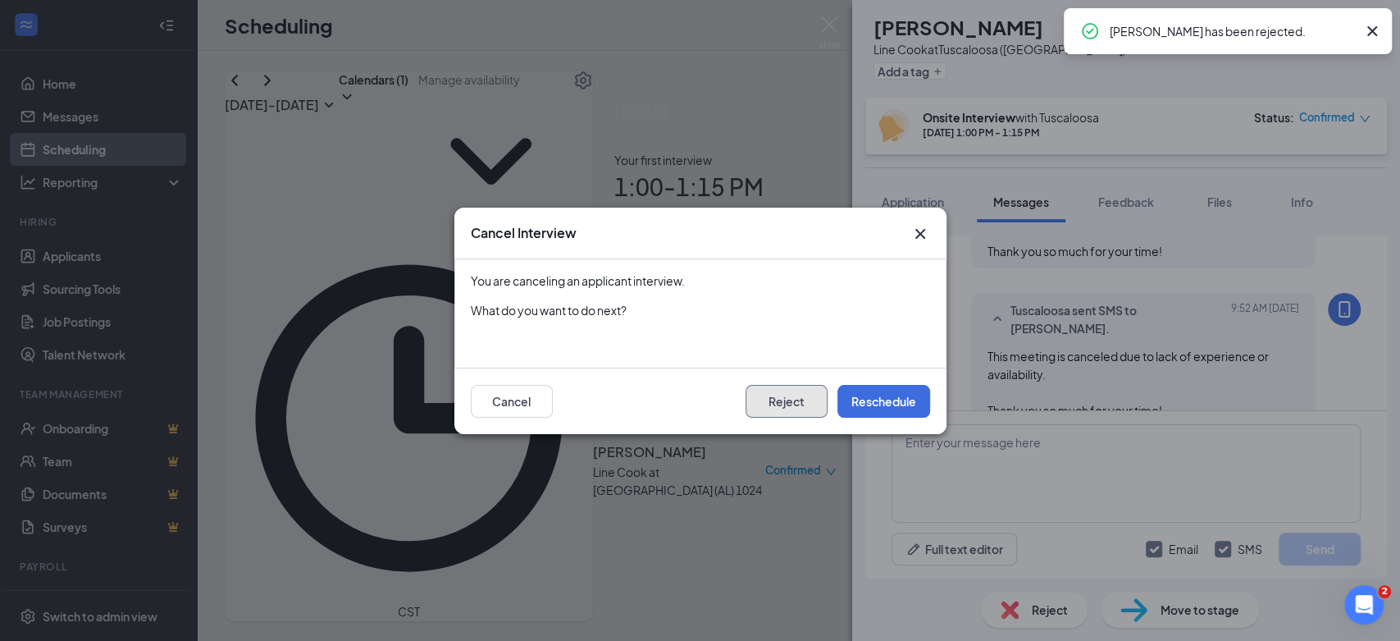
click at [794, 401] on button "Reject" at bounding box center [787, 401] width 82 height 33
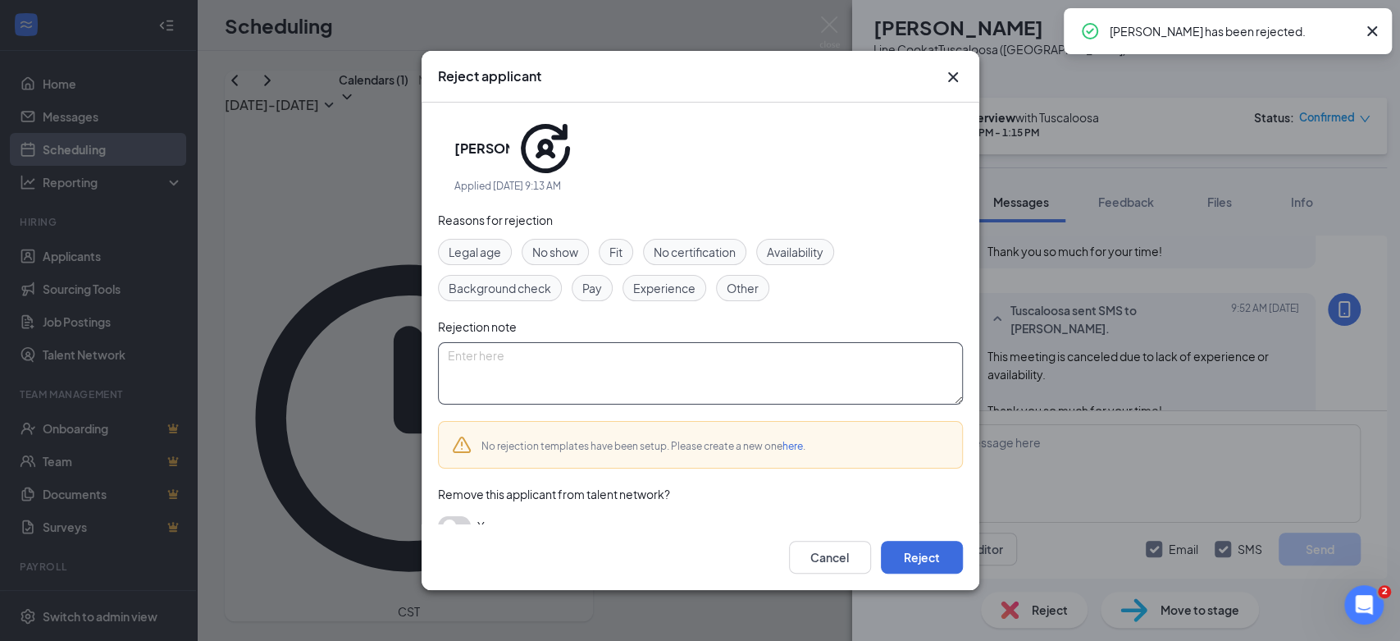
click at [830, 342] on textarea at bounding box center [700, 373] width 525 height 62
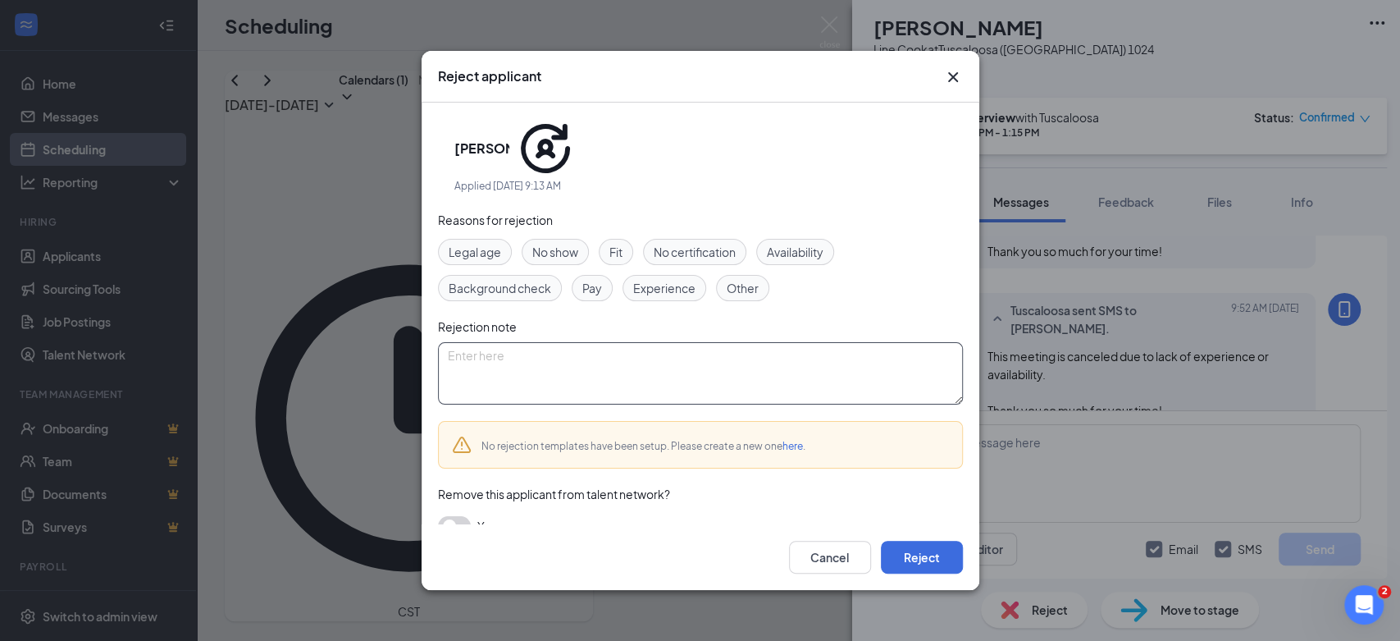
paste textarea "This meeting is canceled due to lack of experience or availability. Thank you s…"
type textarea "This meeting is canceled due to lack of experience or availability. Thank you s…"
drag, startPoint x: 923, startPoint y: 545, endPoint x: 951, endPoint y: 545, distance: 27.9
click at [923, 545] on button "Reject" at bounding box center [922, 557] width 82 height 33
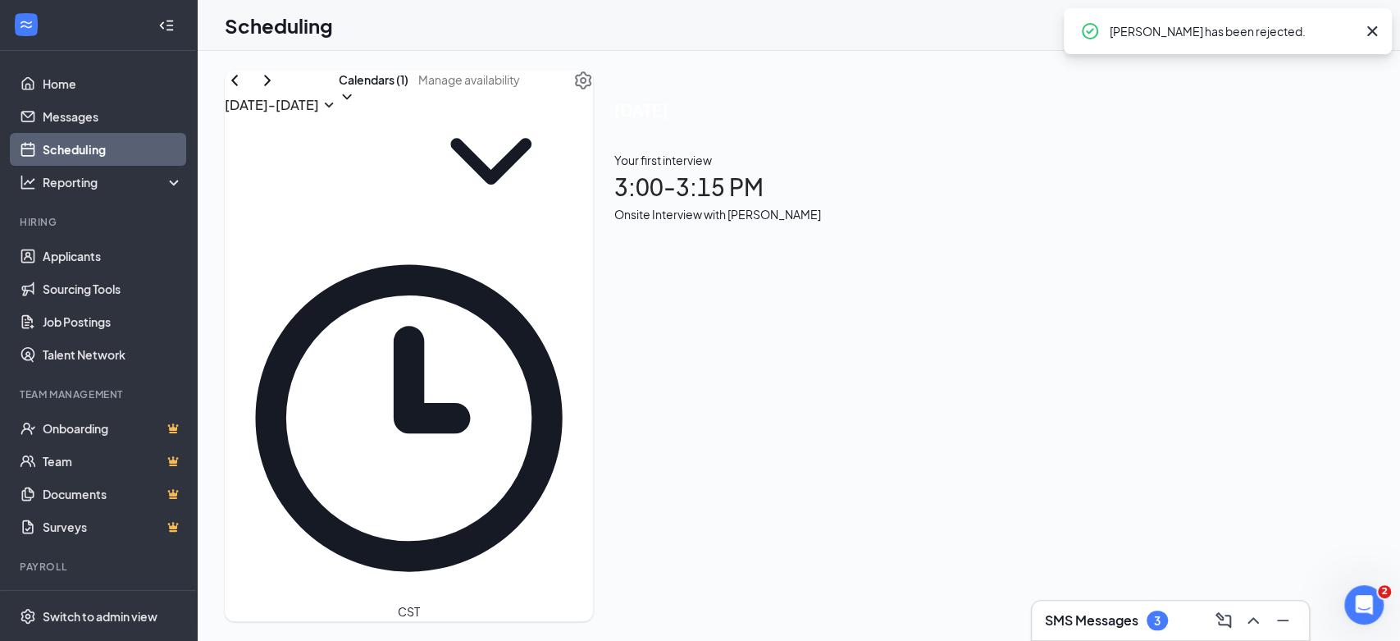
click at [821, 191] on h1 "3:00 - 3:15 PM" at bounding box center [717, 187] width 207 height 36
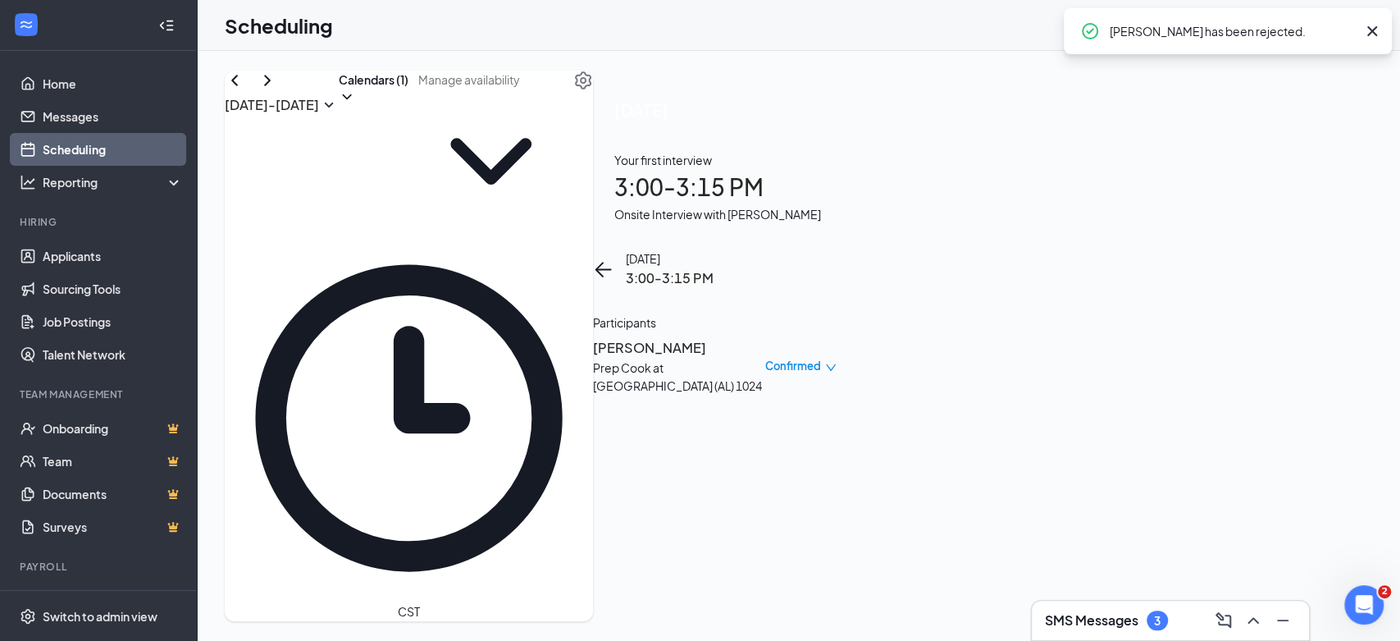
click at [837, 331] on div "[PERSON_NAME] Prep Cook at [GEOGRAPHIC_DATA] (AL) 1024 Confirmed" at bounding box center [715, 365] width 244 height 69
click at [765, 337] on h3 "[PERSON_NAME]" at bounding box center [679, 347] width 172 height 21
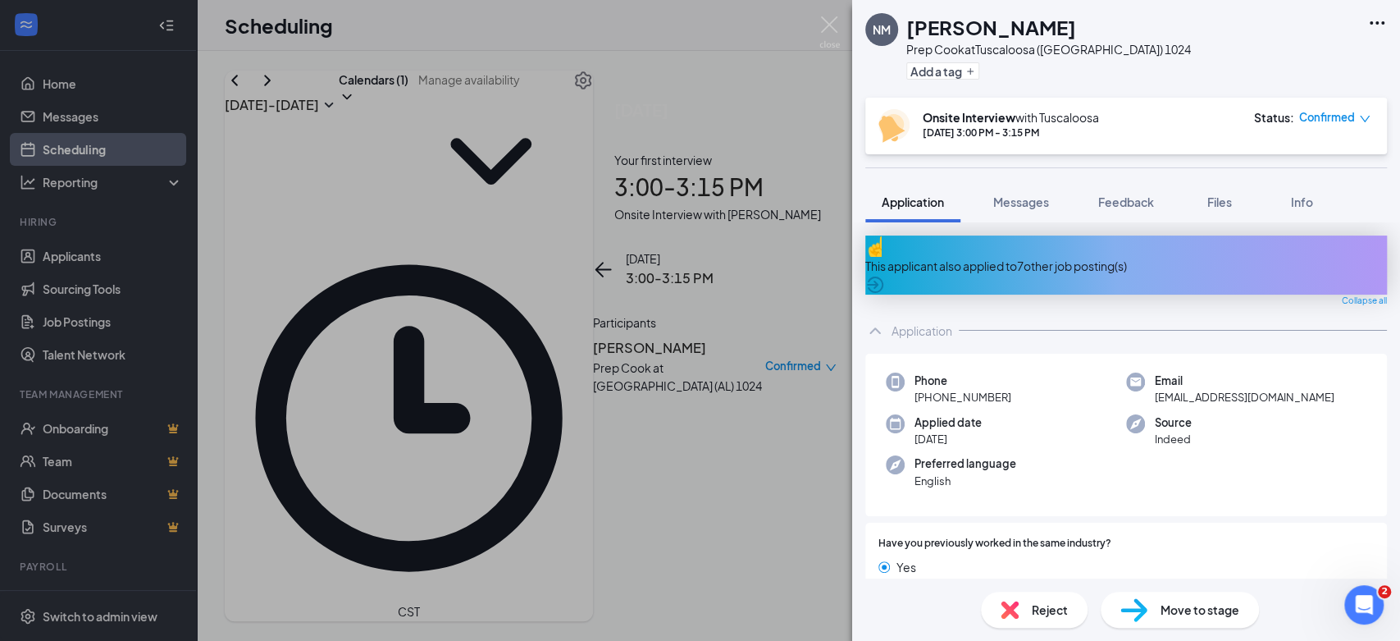
click at [885, 275] on icon "ArrowCircle" at bounding box center [875, 285] width 20 height 20
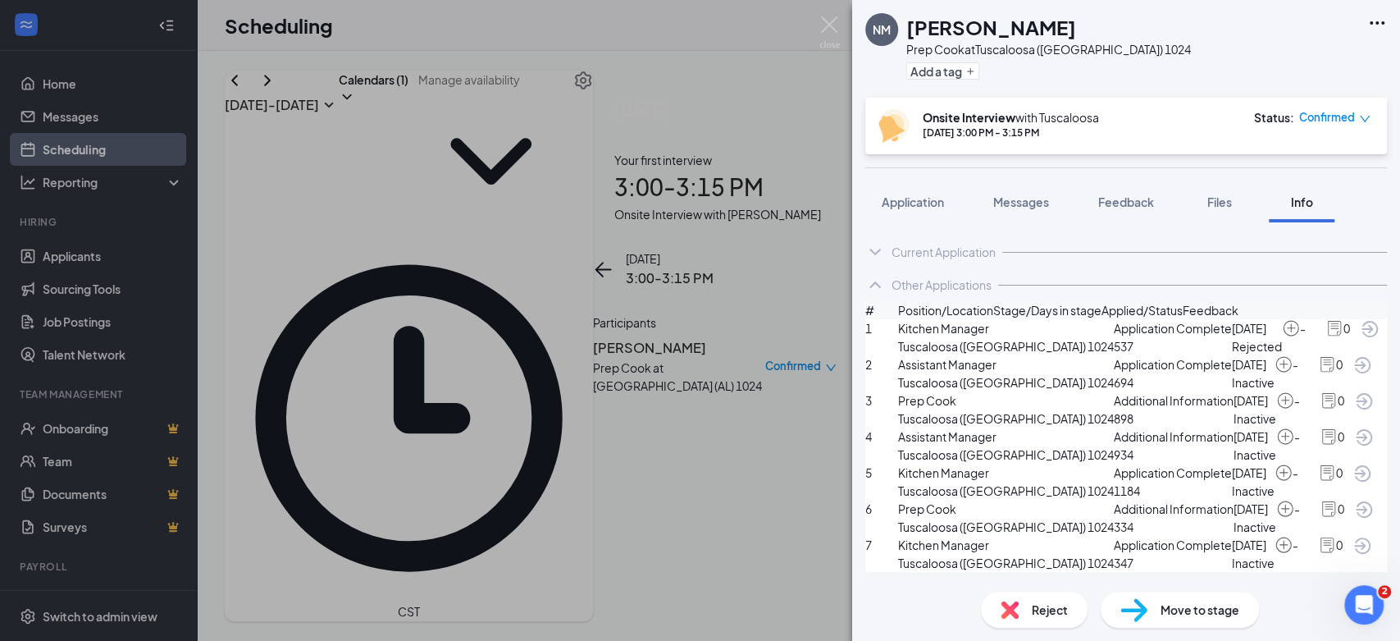
scroll to position [195, 0]
click at [907, 206] on span "Application" at bounding box center [913, 201] width 62 height 15
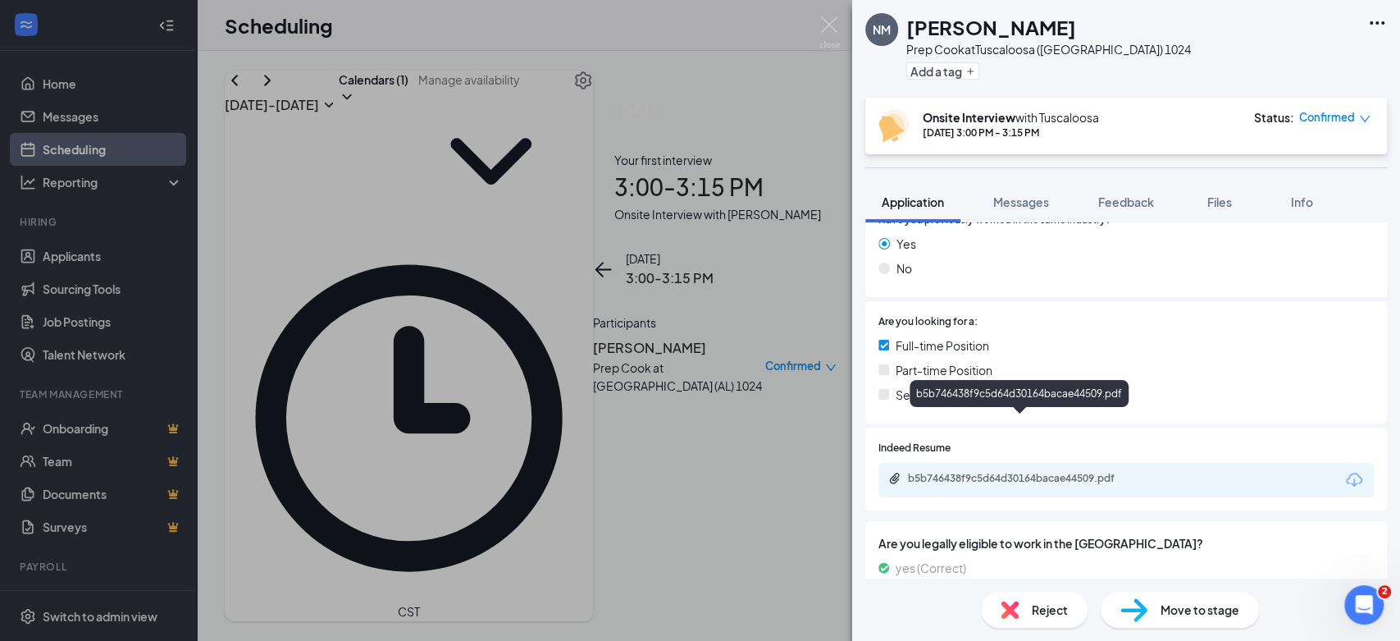
scroll to position [364, 0]
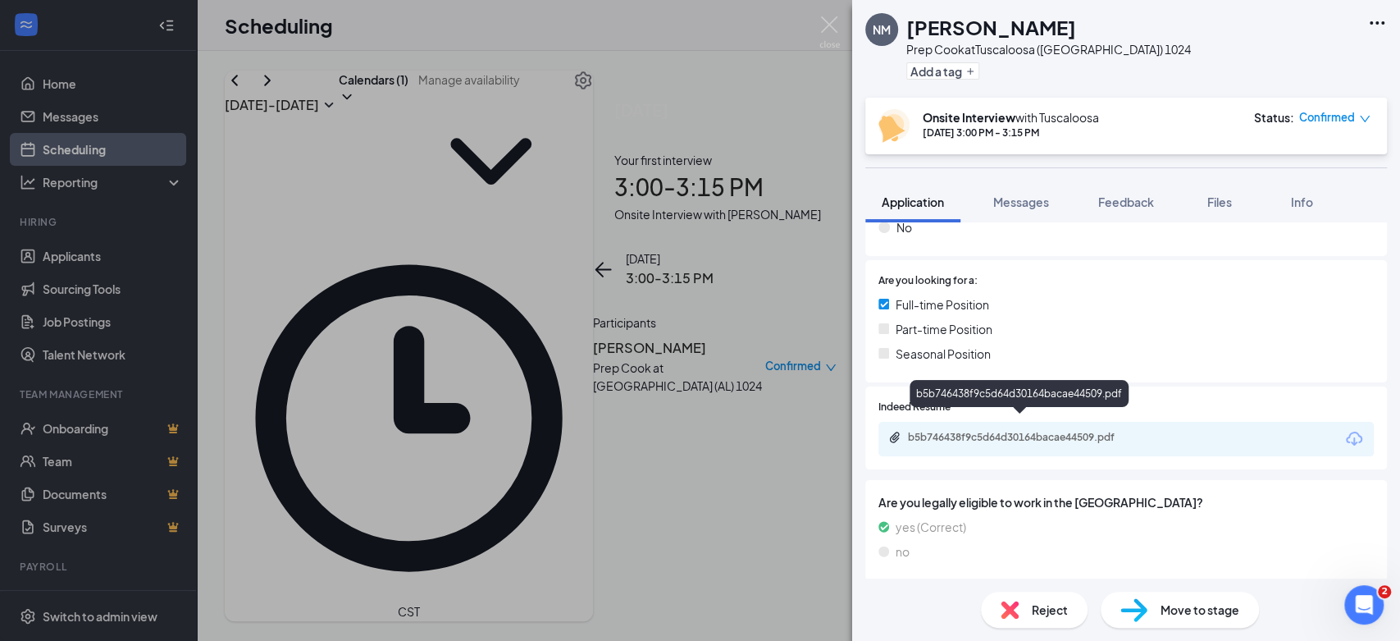
click at [997, 431] on div "b5b746438f9c5d64d30164bacae44509.pdf" at bounding box center [1021, 439] width 266 height 16
click at [831, 38] on img at bounding box center [829, 32] width 21 height 32
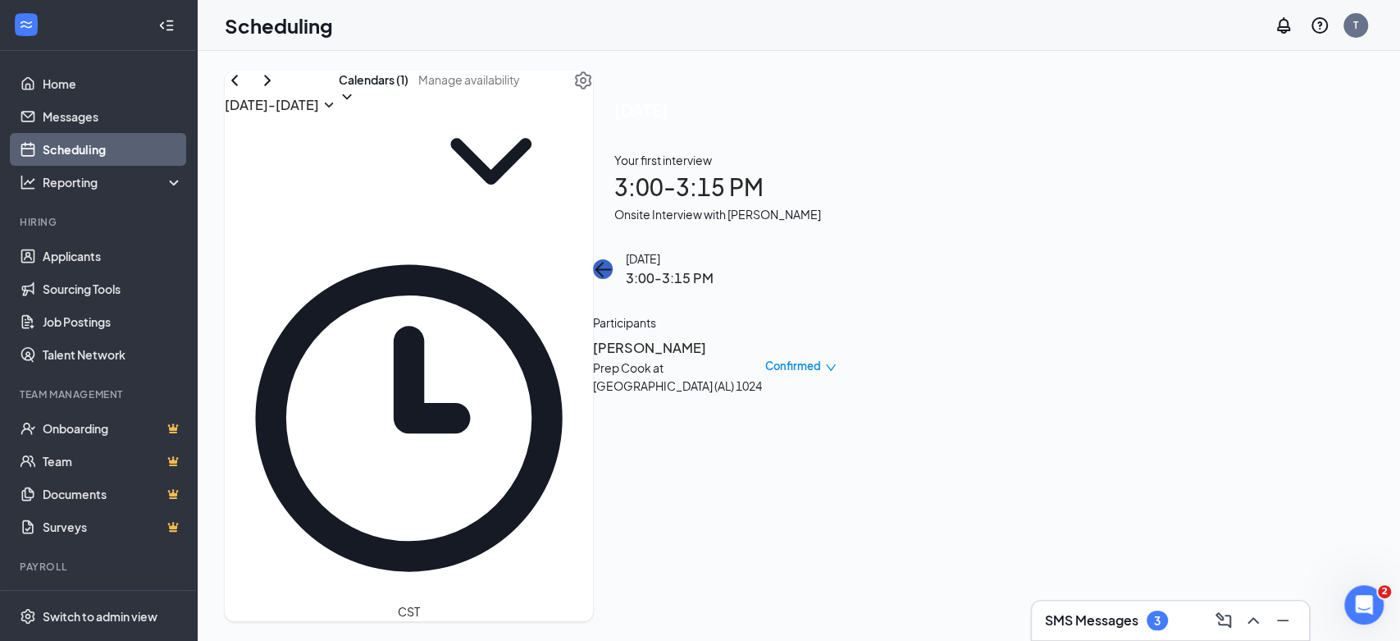
click at [604, 262] on icon "ArrowLeft" at bounding box center [599, 270] width 8 height 16
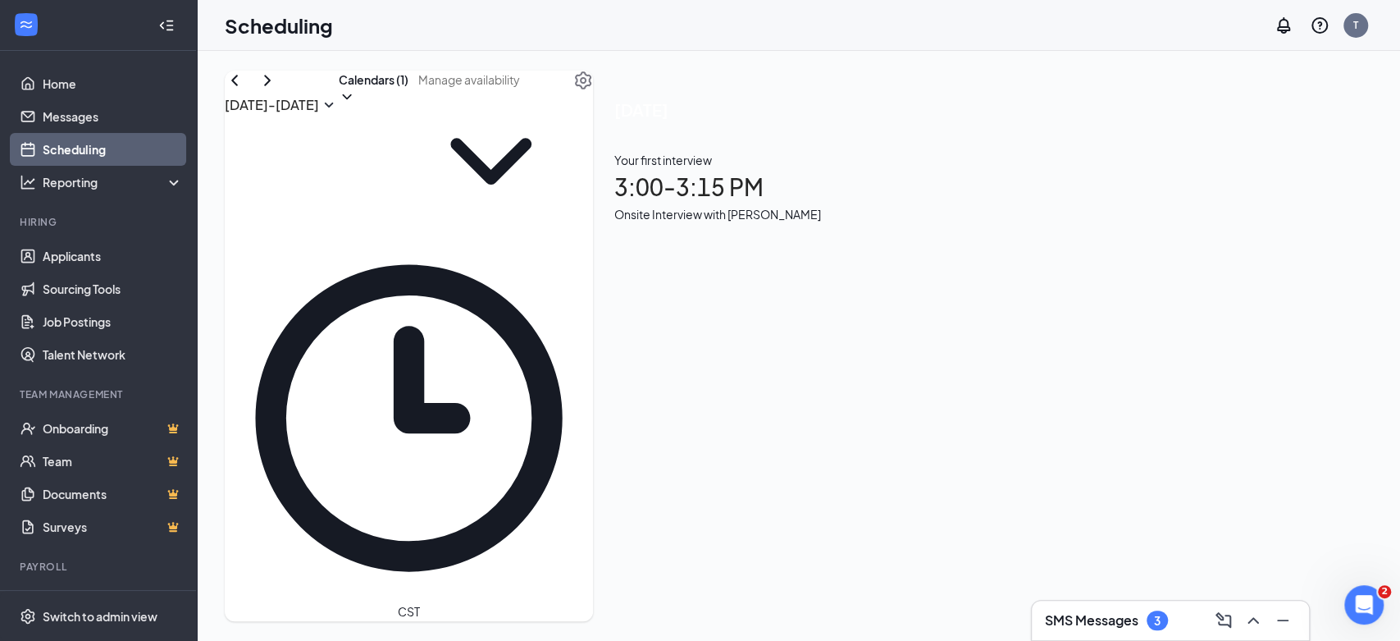
click at [860, 203] on h1 "1:00 - 1:15 PM" at bounding box center [736, 187] width 245 height 36
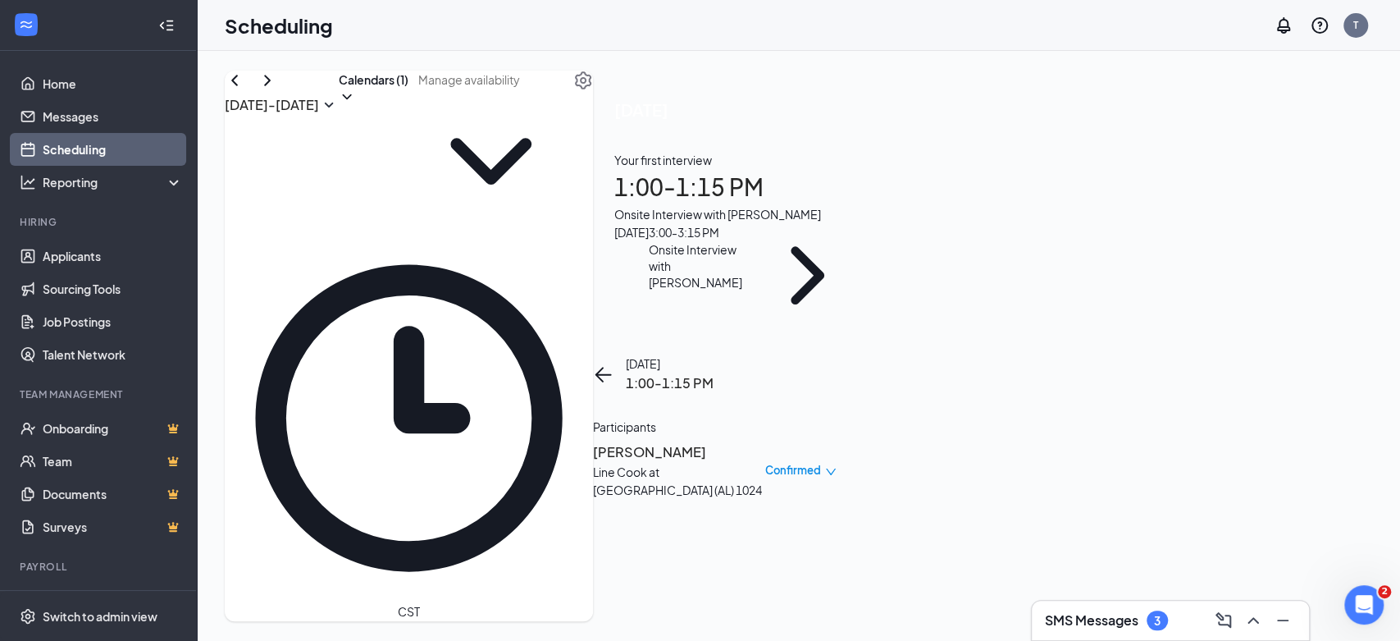
click at [765, 441] on h3 "[PERSON_NAME]" at bounding box center [679, 451] width 172 height 21
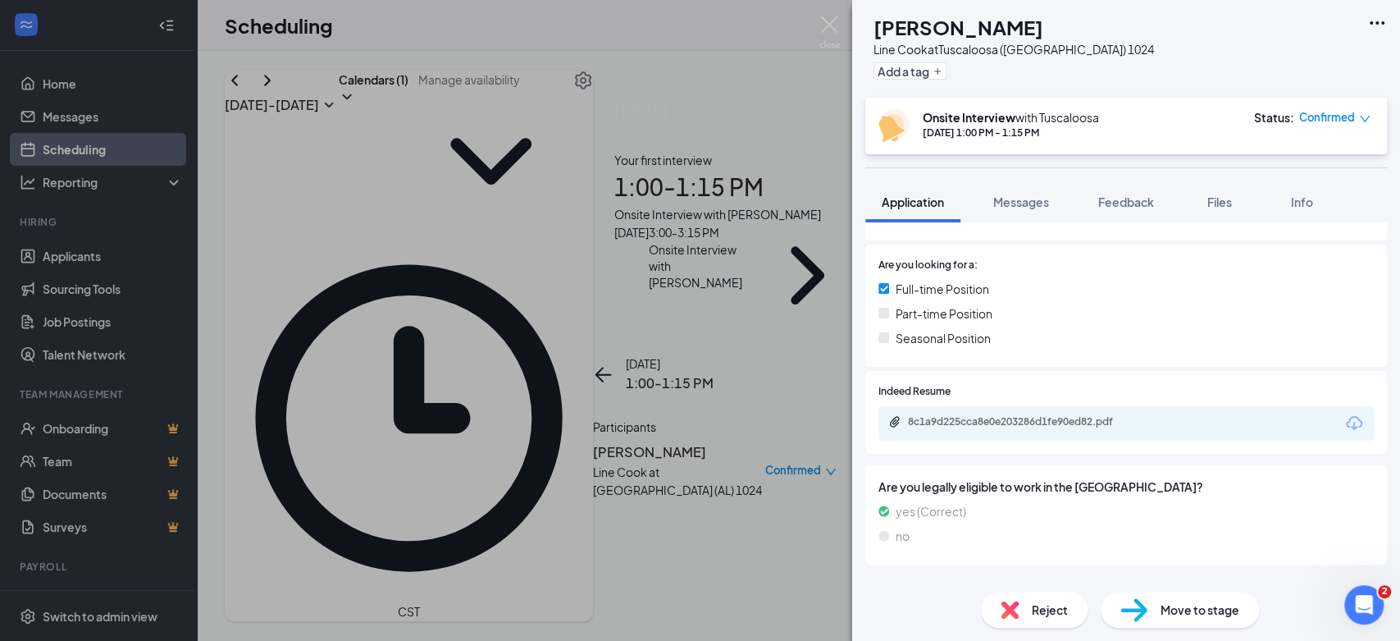
scroll to position [364, 0]
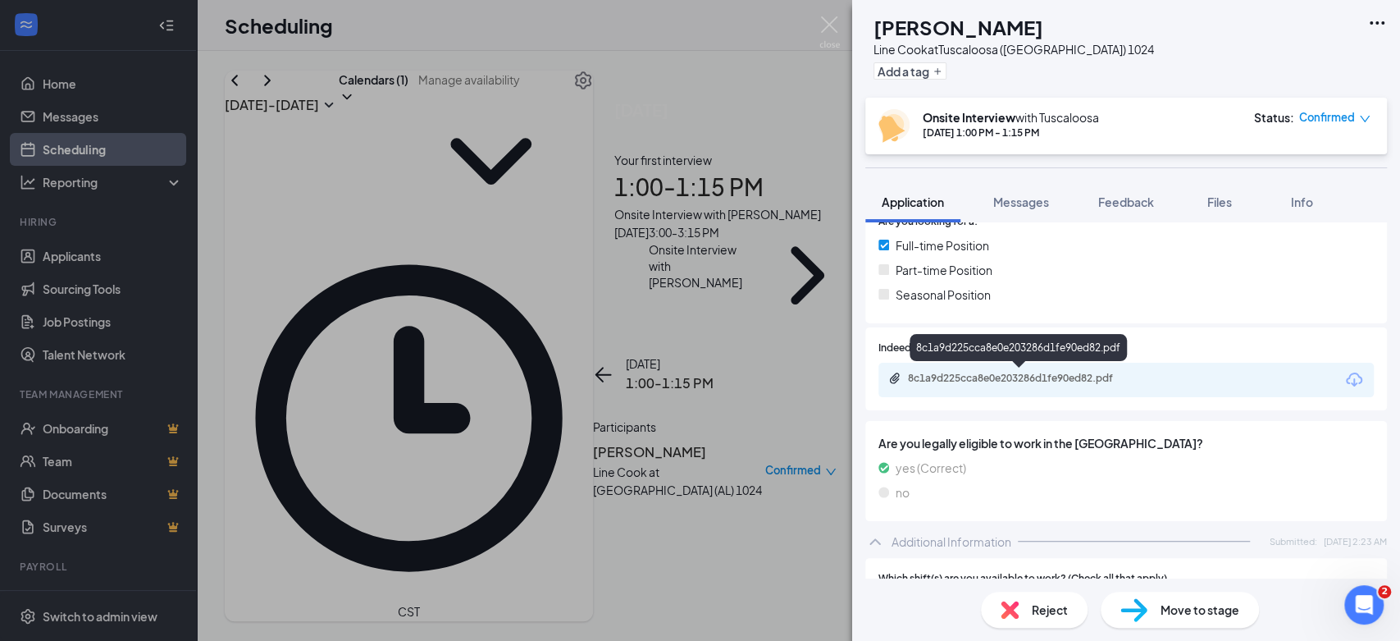
click at [1025, 382] on div "8c1a9d225cca8e0e203286d1fe90ed82.pdf" at bounding box center [1023, 378] width 230 height 13
click at [825, 26] on img at bounding box center [829, 32] width 21 height 32
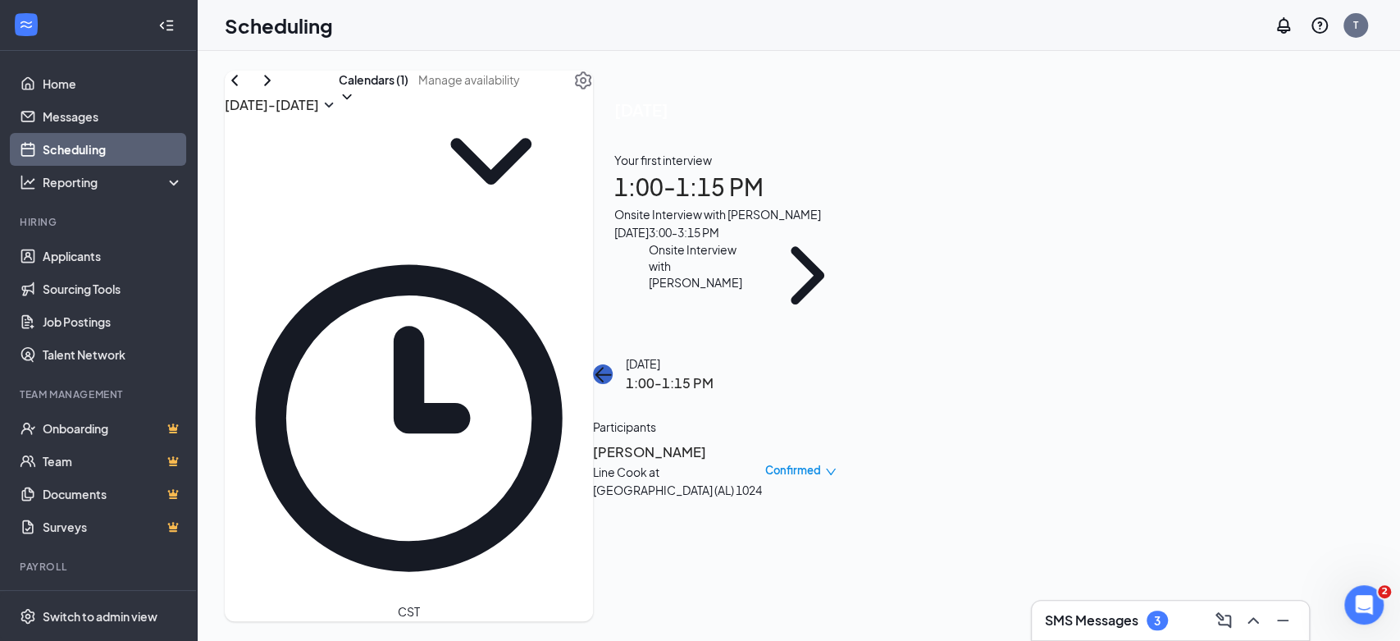
drag, startPoint x: 1115, startPoint y: 99, endPoint x: 1138, endPoint y: 116, distance: 28.1
click at [613, 364] on button "back-button" at bounding box center [603, 374] width 20 height 20
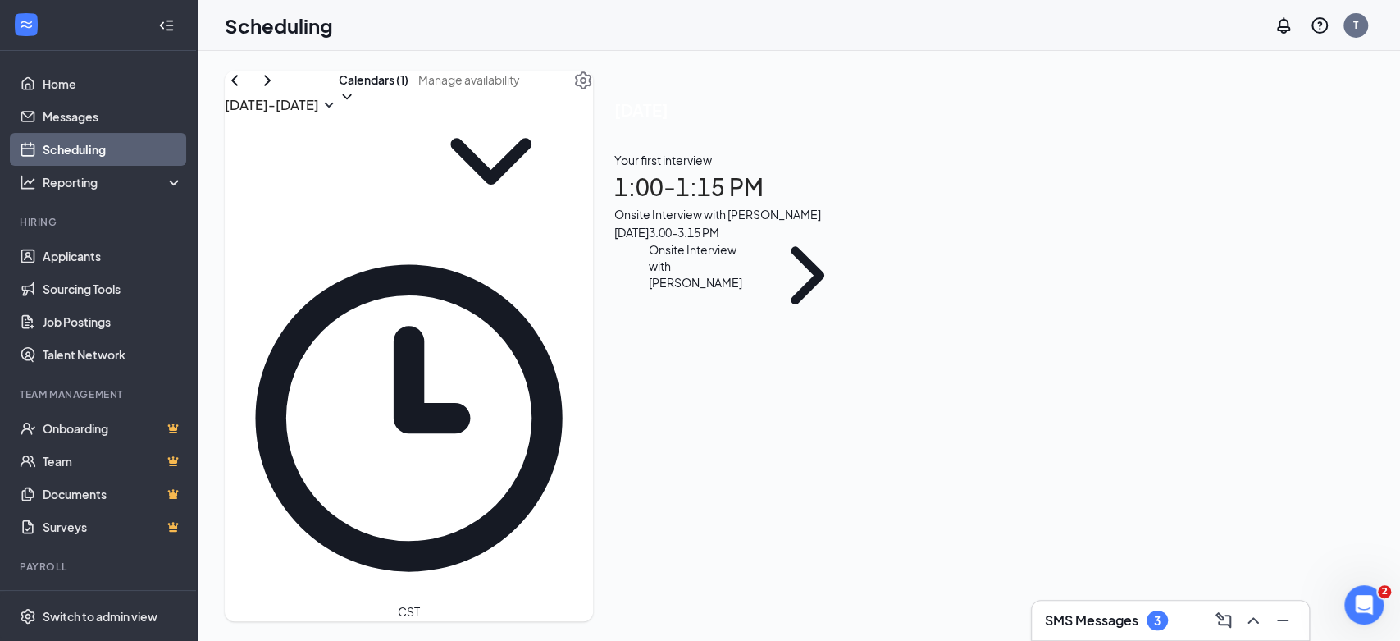
click at [751, 241] on div "3:00 - 3:15 PM" at bounding box center [700, 232] width 103 height 18
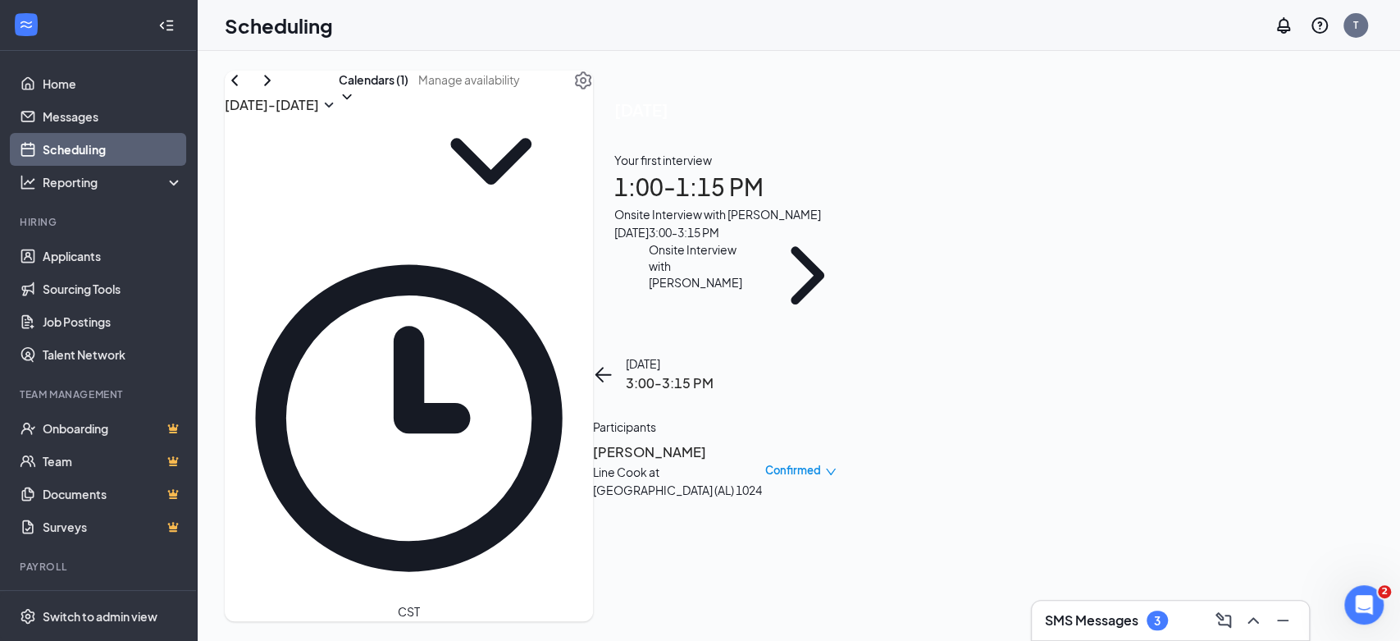
click at [765, 441] on h3 "[PERSON_NAME]" at bounding box center [679, 451] width 172 height 21
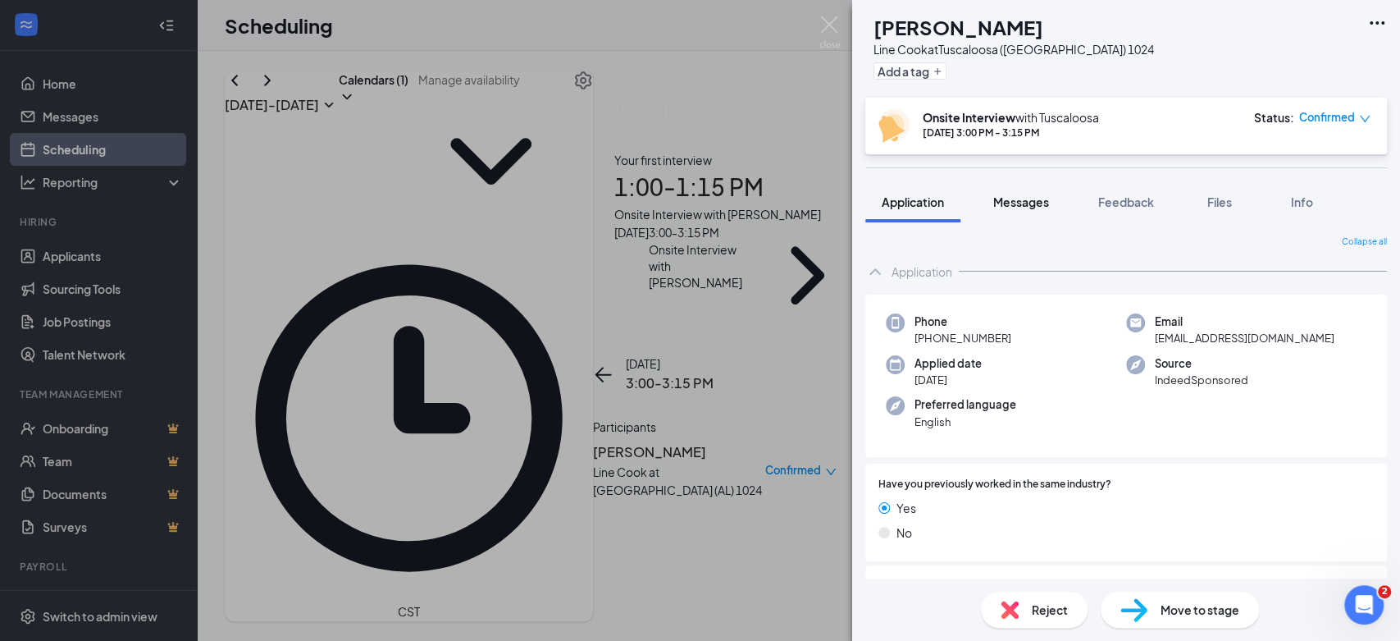
click at [1021, 202] on span "Messages" at bounding box center [1021, 201] width 56 height 15
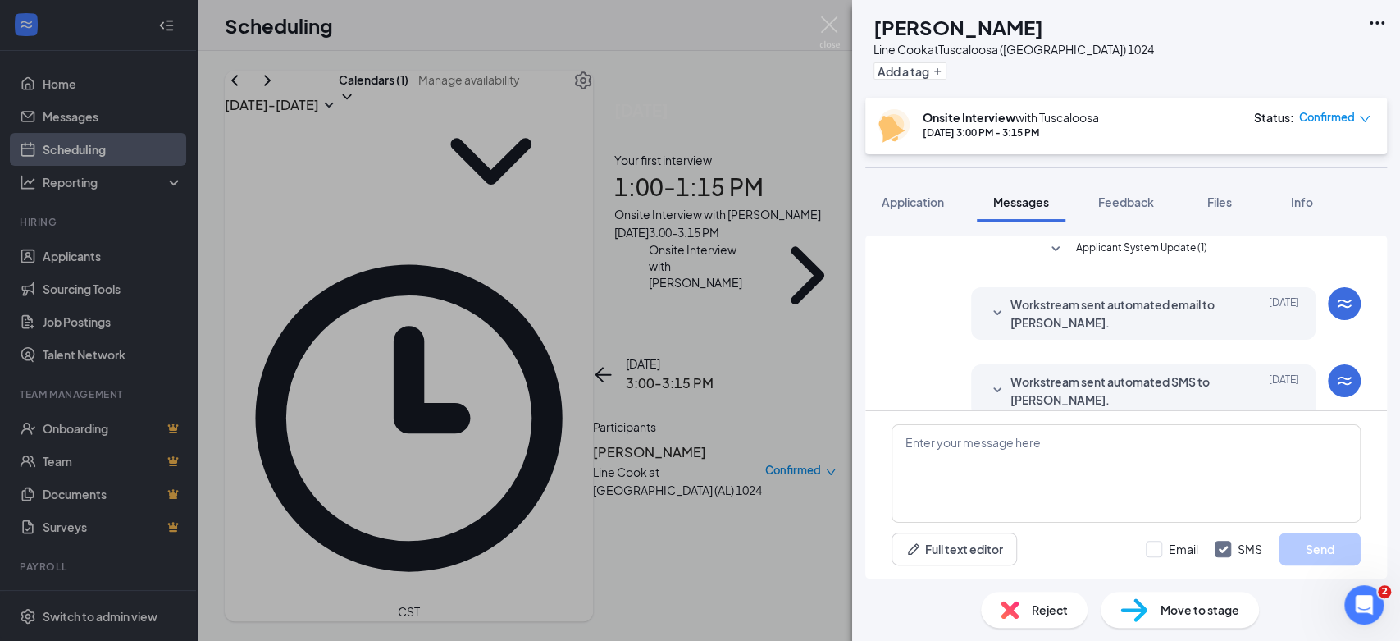
scroll to position [353, 0]
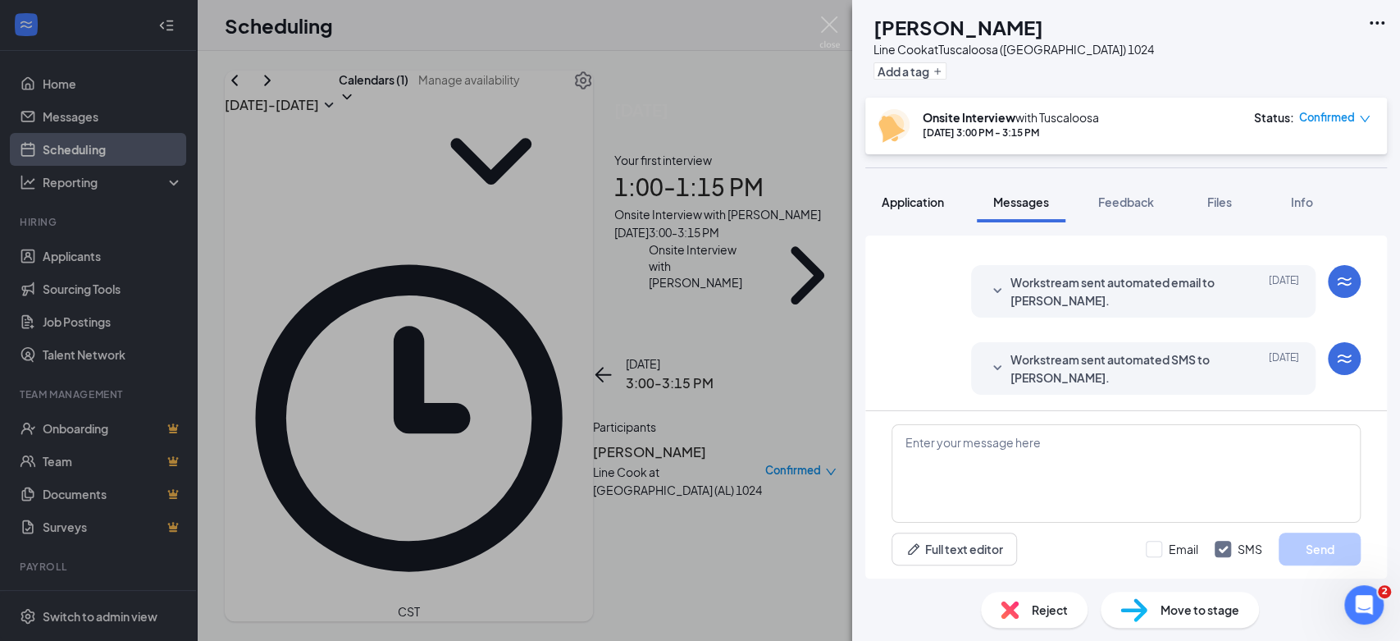
click at [917, 203] on span "Application" at bounding box center [913, 201] width 62 height 15
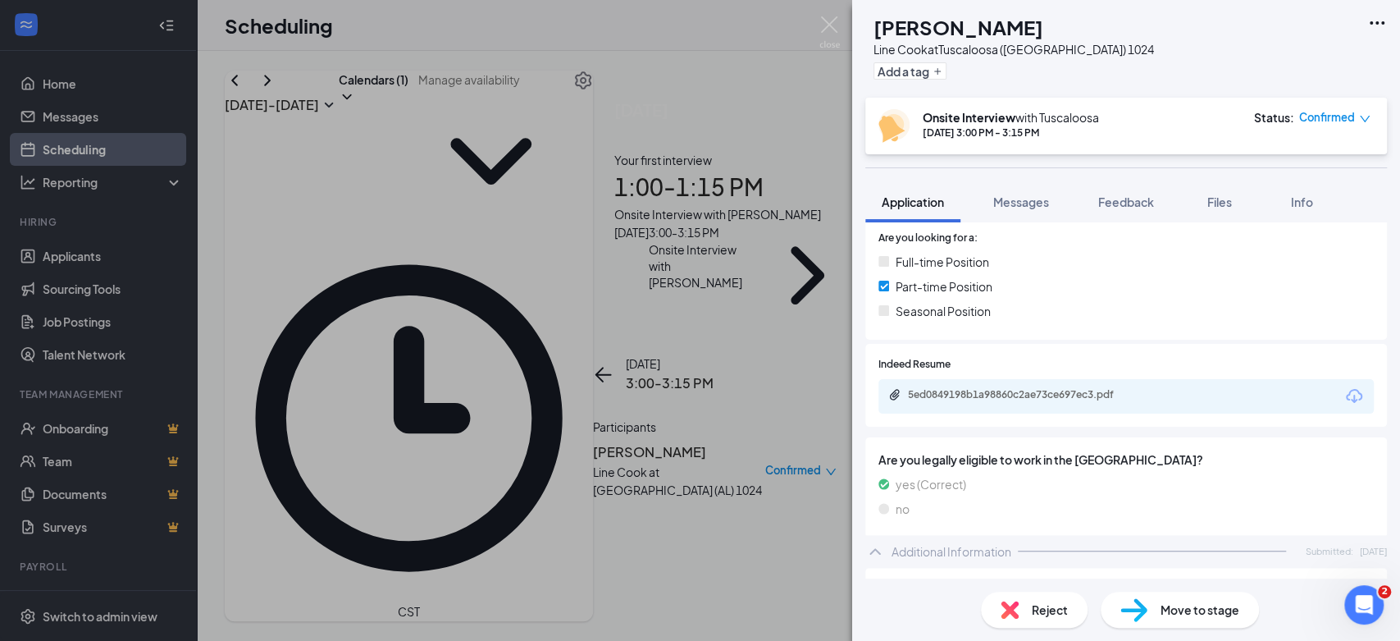
scroll to position [364, 0]
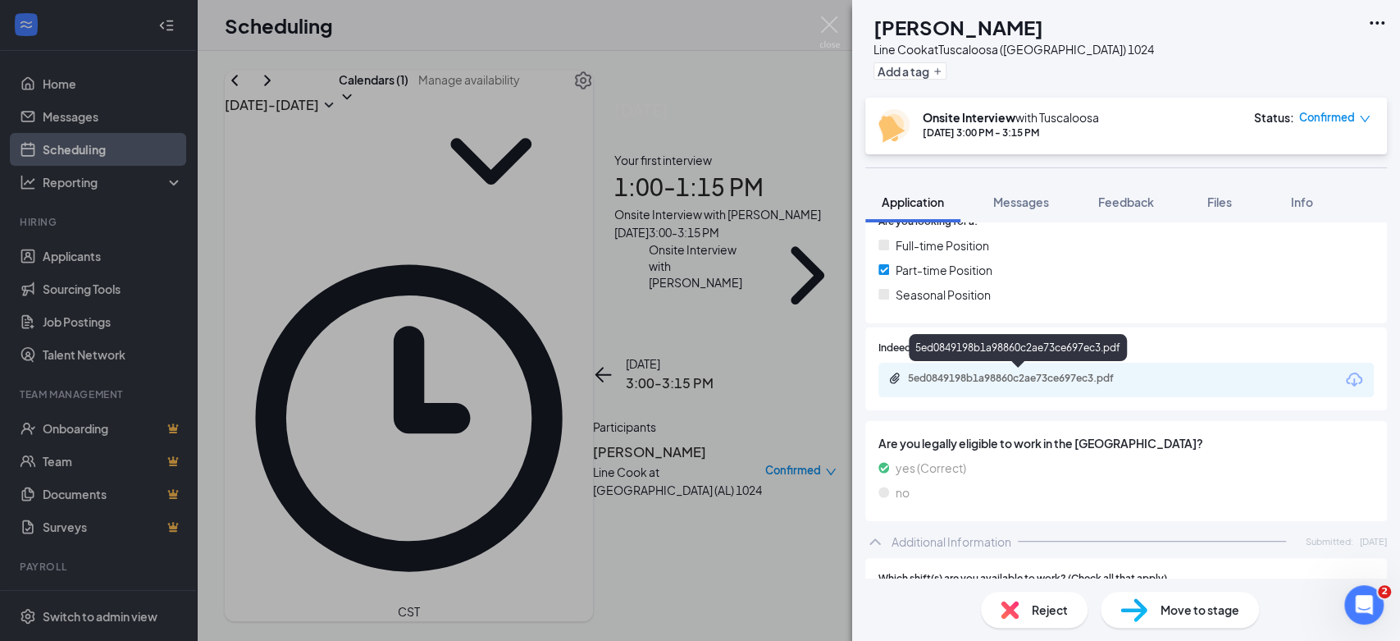
click at [1051, 376] on div "5ed0849198b1a98860c2ae73ce697ec3.pdf" at bounding box center [1023, 378] width 230 height 13
